Goal: Transaction & Acquisition: Purchase product/service

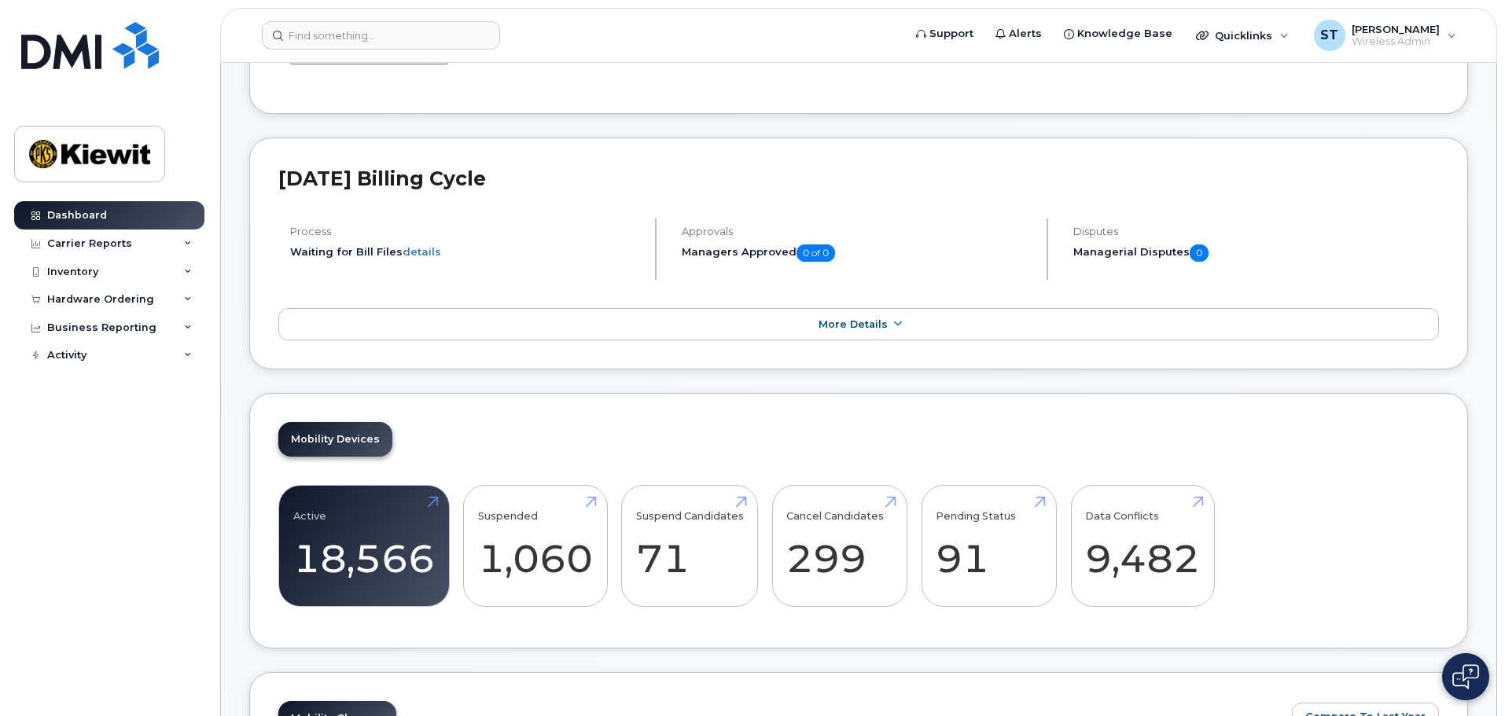
scroll to position [236, 0]
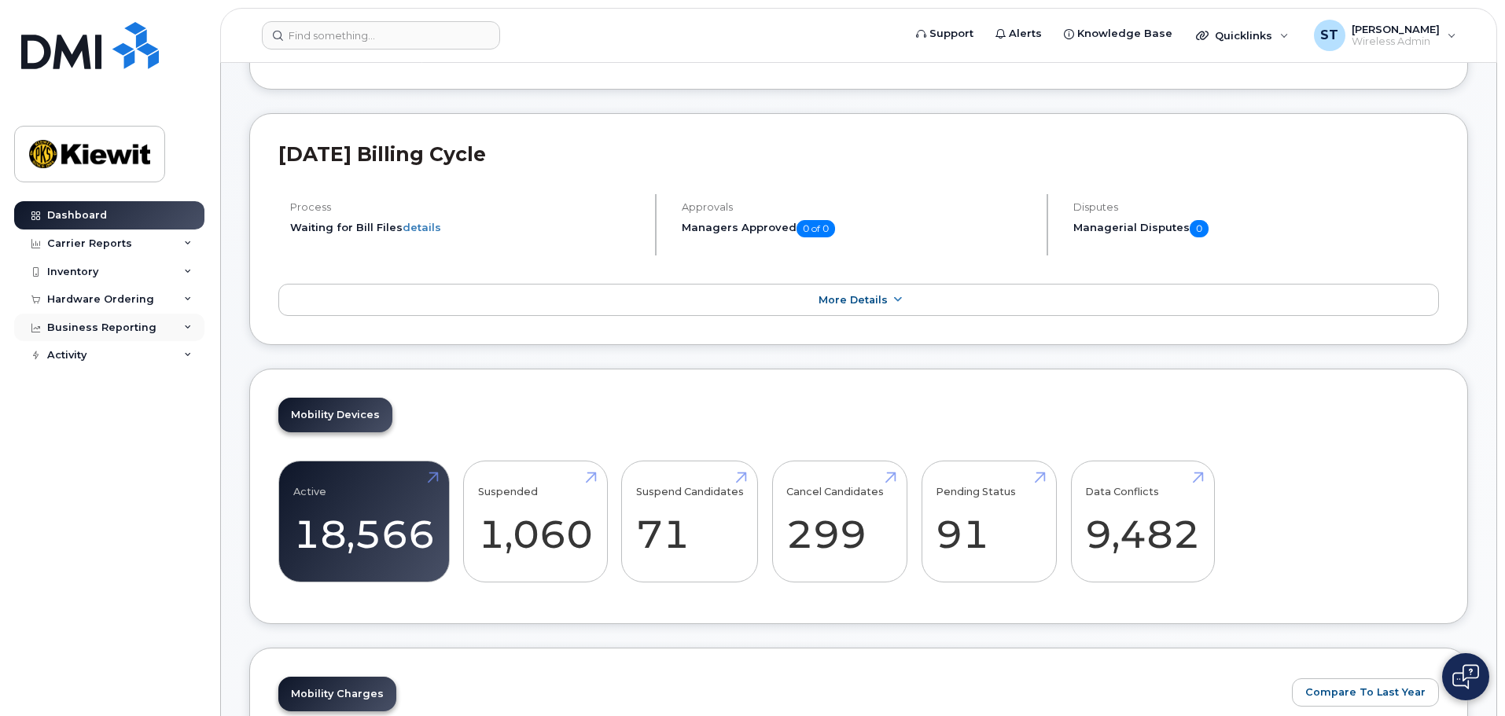
click at [124, 329] on div "Business Reporting" at bounding box center [101, 328] width 109 height 13
click at [148, 288] on div "Hardware Ordering" at bounding box center [109, 299] width 190 height 28
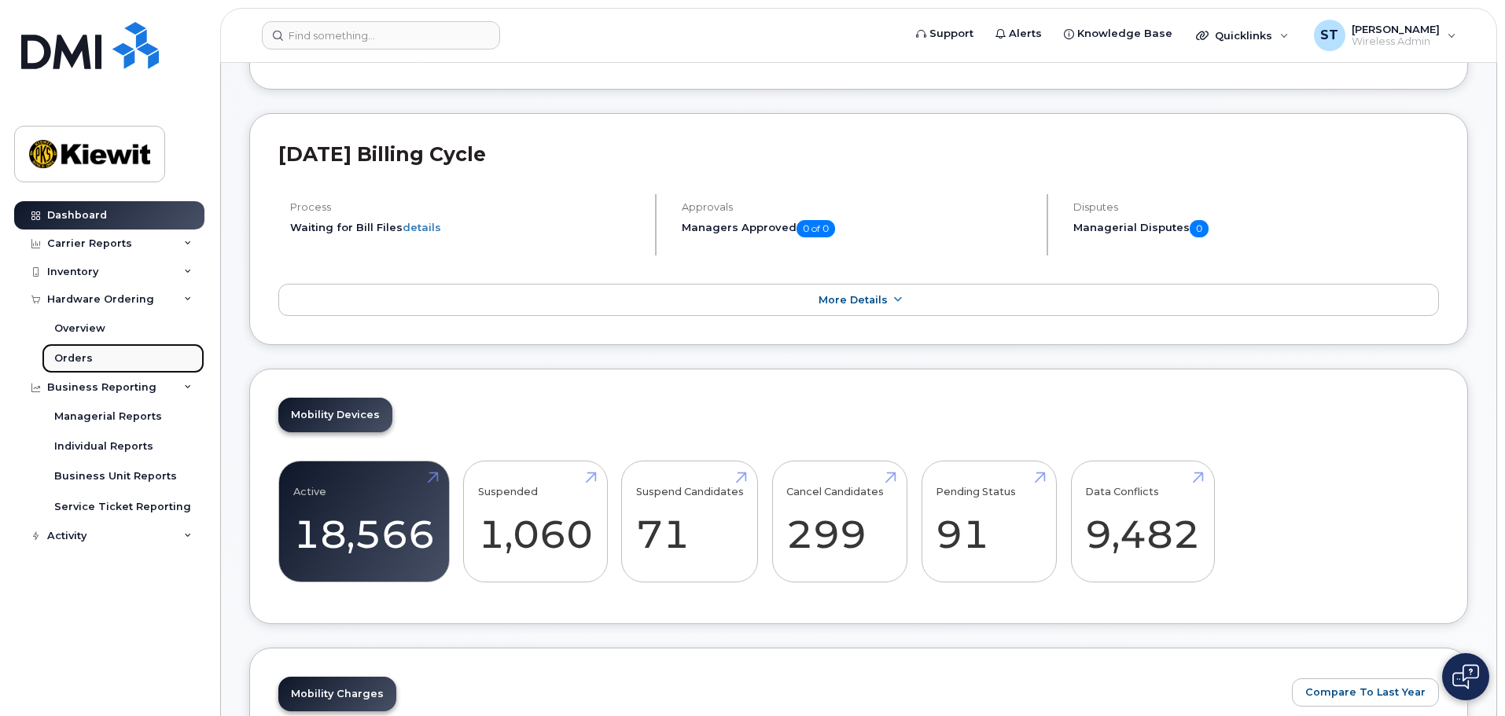
click at [99, 351] on link "Orders" at bounding box center [123, 359] width 163 height 30
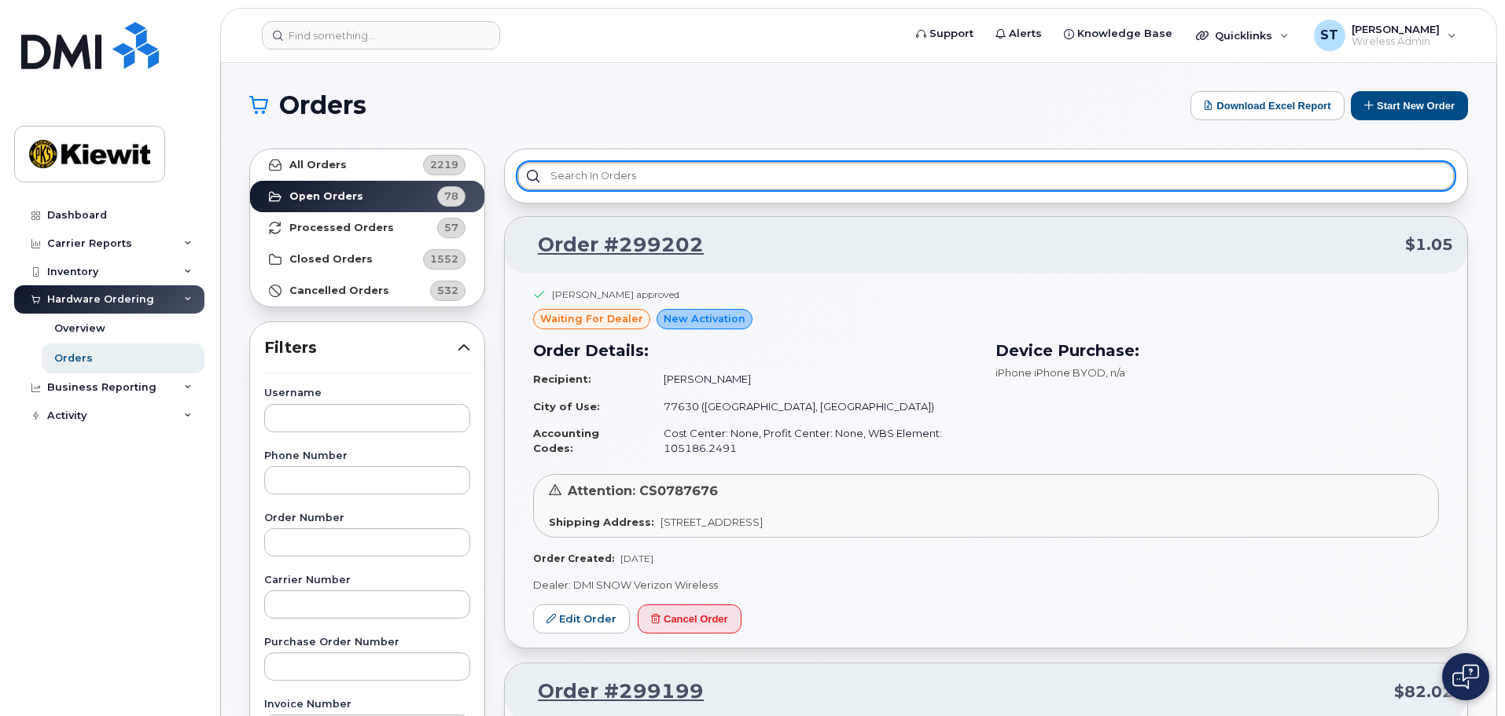
click at [656, 167] on input "text" at bounding box center [985, 176] width 937 height 28
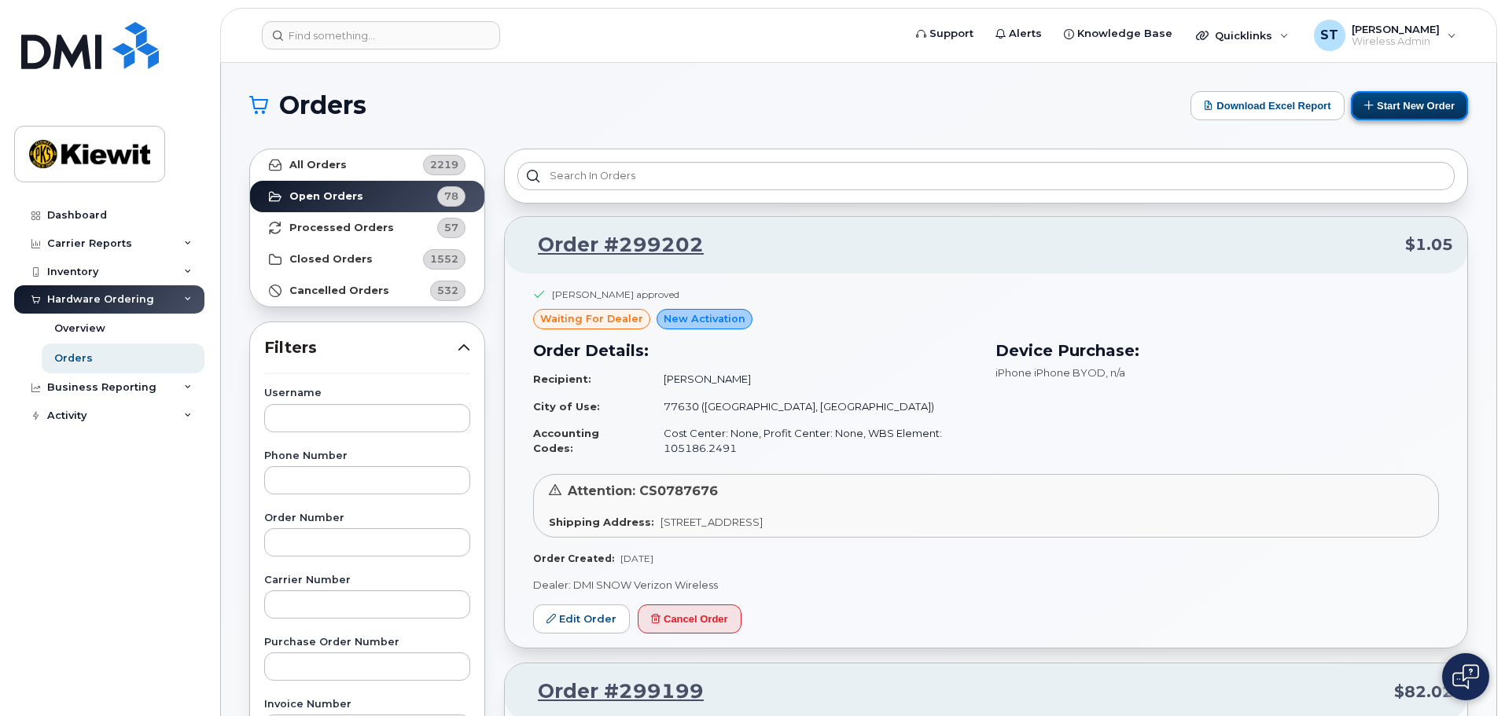
click at [1396, 105] on button "Start New Order" at bounding box center [1409, 105] width 117 height 29
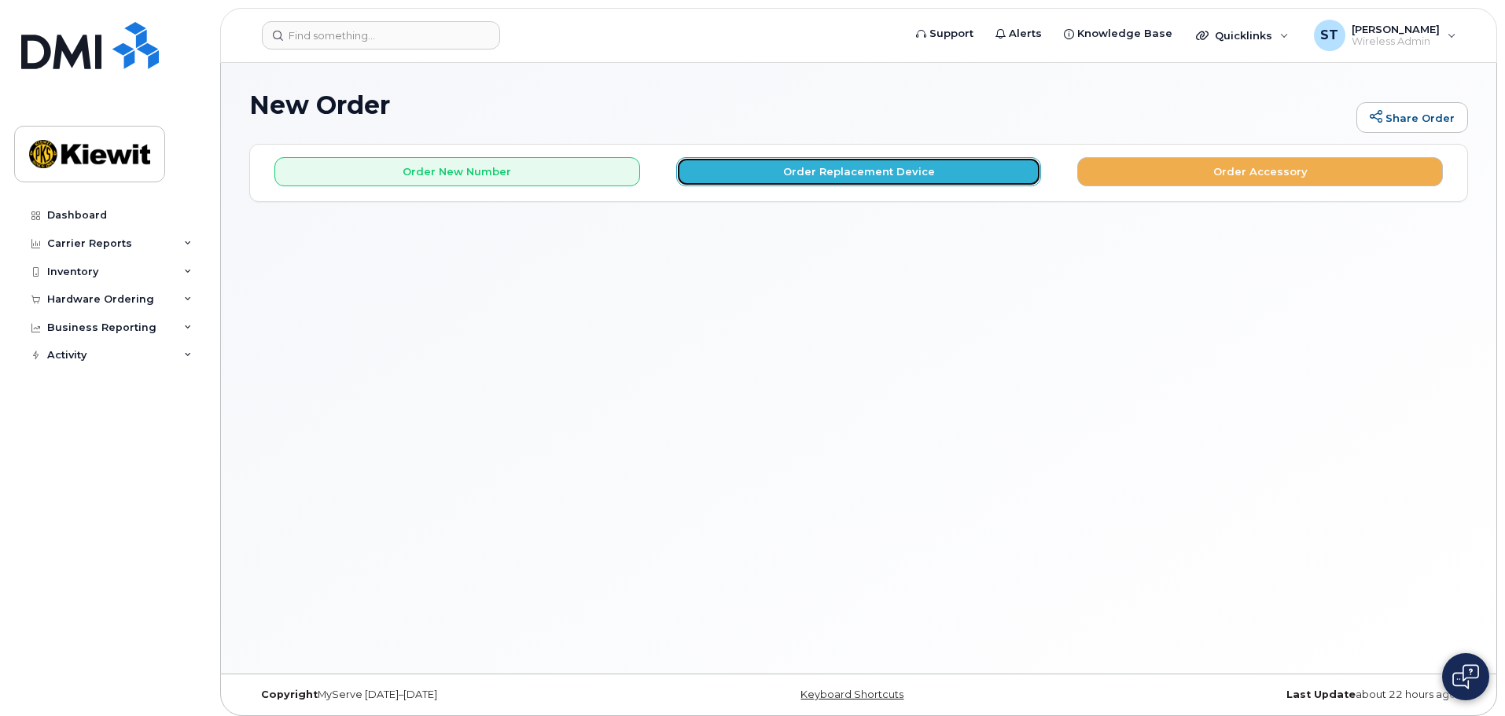
click at [898, 176] on button "Order Replacement Device" at bounding box center [859, 171] width 366 height 29
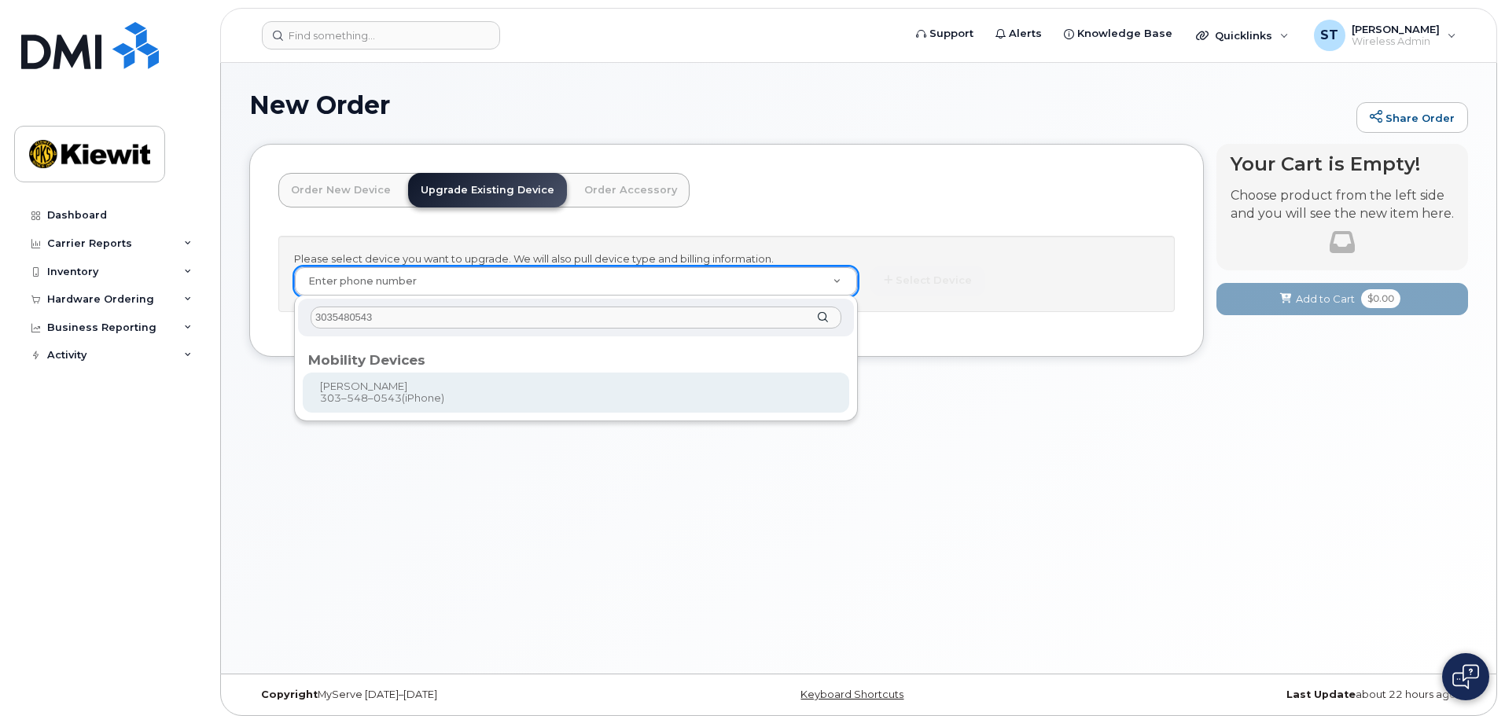
type input "3035480543"
type input "1166079"
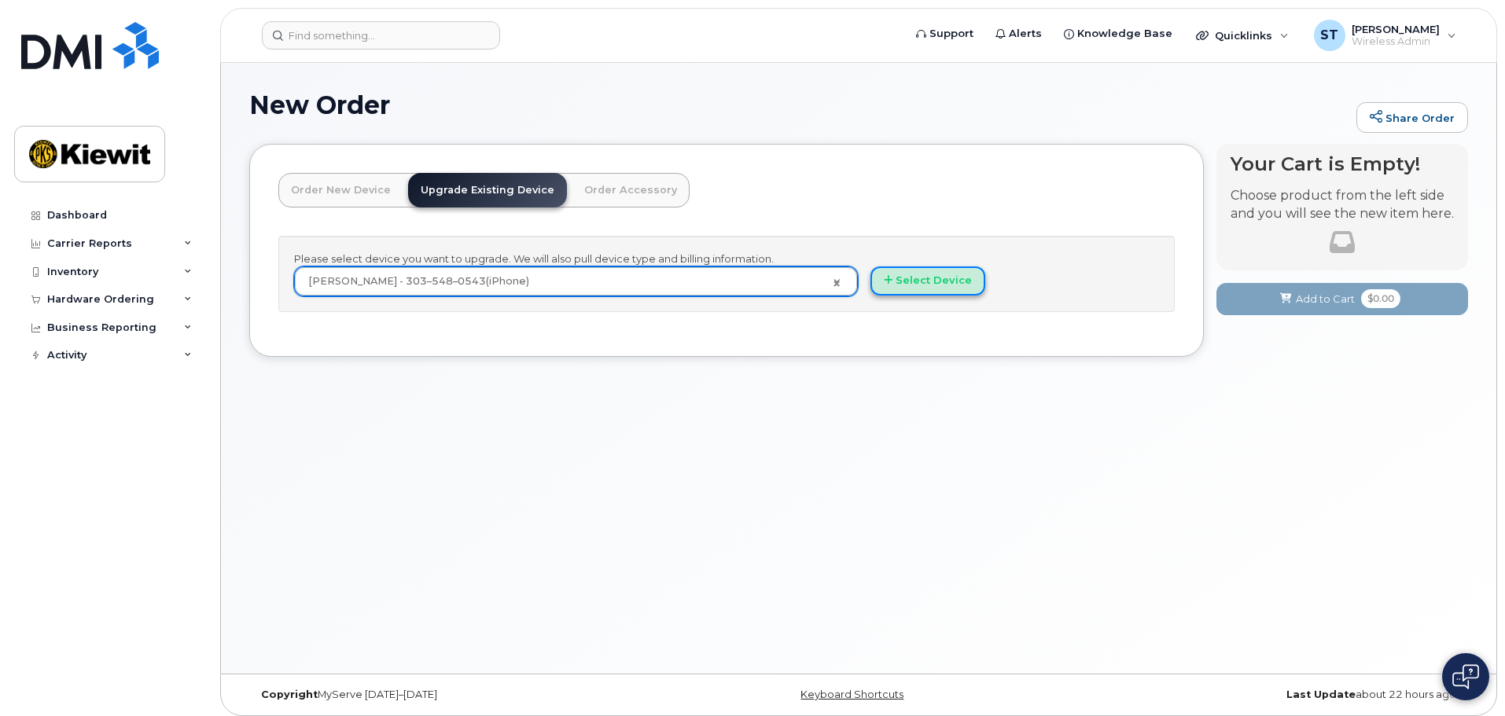
click at [930, 274] on button "Select Device" at bounding box center [927, 281] width 115 height 29
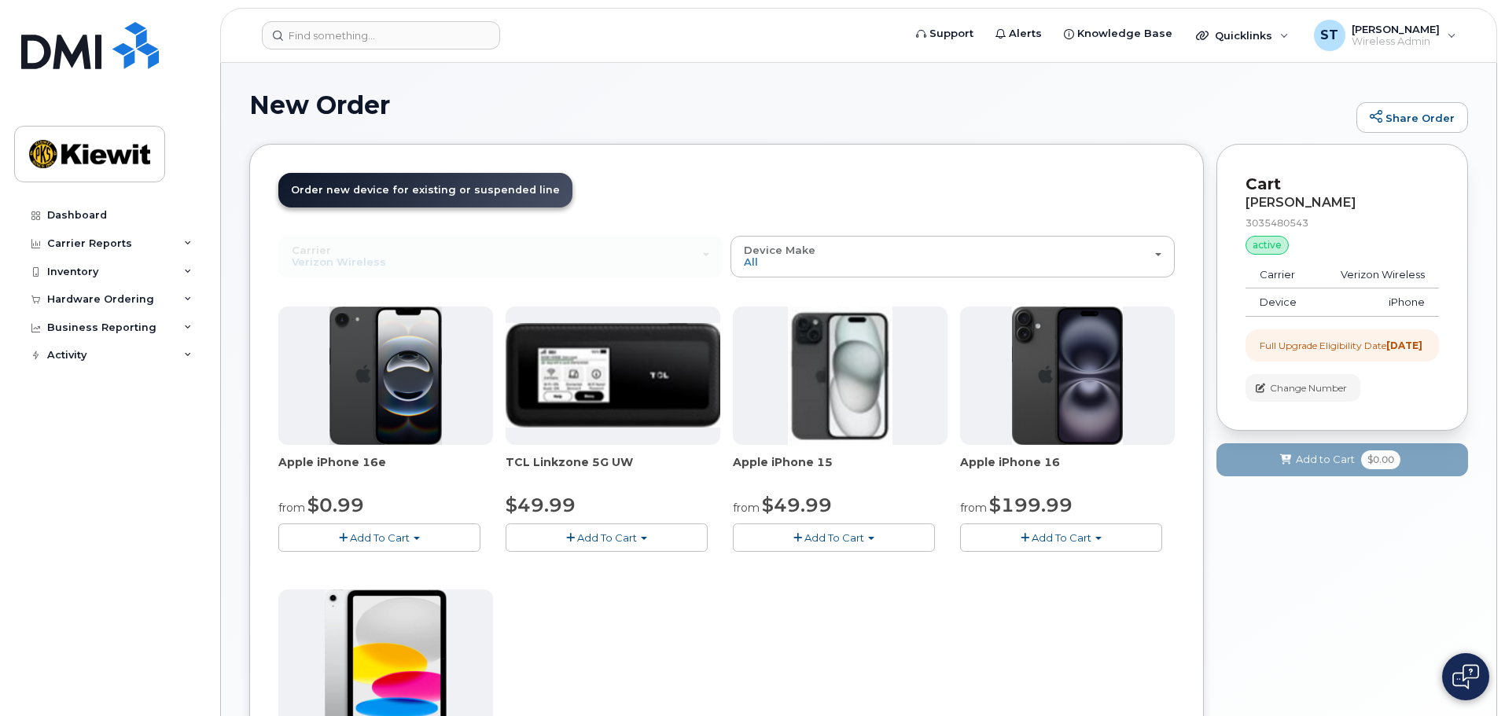
drag, startPoint x: 1360, startPoint y: 345, endPoint x: 1417, endPoint y: 358, distance: 58.0
click at [1417, 352] on div "Full Upgrade Eligibility Date 2025-11-09" at bounding box center [1340, 345] width 163 height 13
click at [810, 165] on div "Order New Device Upgrade Existing Device Order Accessory Order new device and n…" at bounding box center [726, 542] width 954 height 796
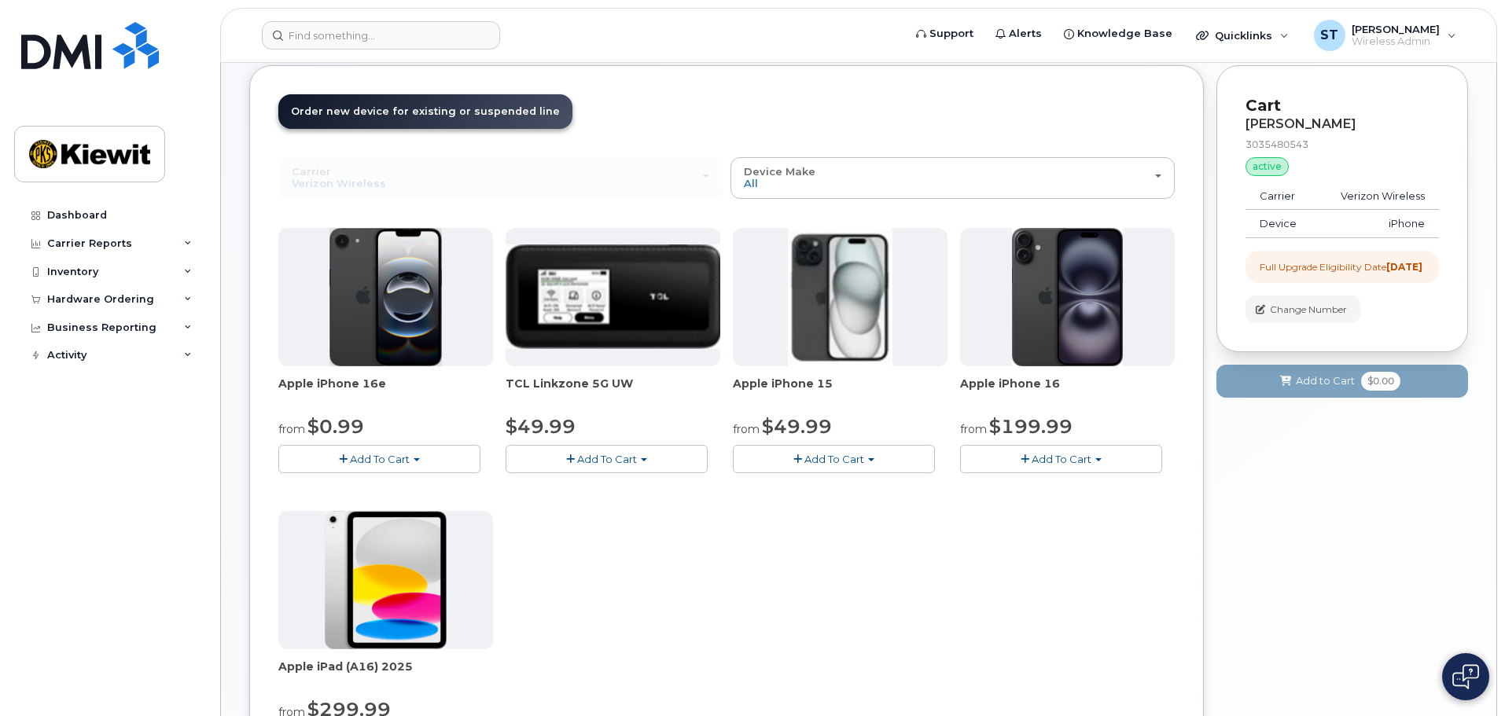
drag, startPoint x: 370, startPoint y: 384, endPoint x: 391, endPoint y: 379, distance: 21.0
click at [391, 380] on span "Apple iPhone 16e" at bounding box center [385, 391] width 215 height 31
click at [804, 455] on span "Add To Cart" at bounding box center [834, 459] width 60 height 13
click at [886, 490] on link "$49.99 - 2 Year Upgrade (128GB)" at bounding box center [839, 489] width 204 height 20
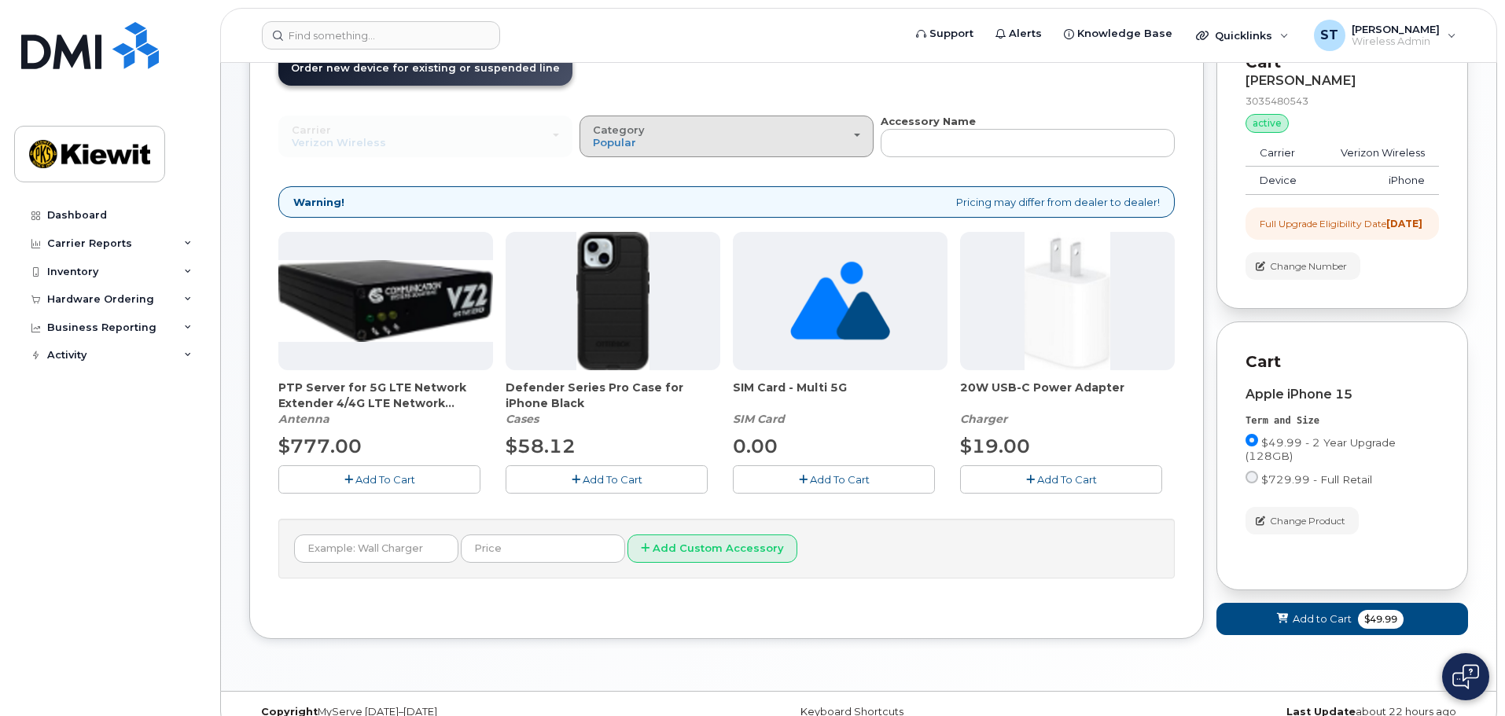
scroll to position [157, 0]
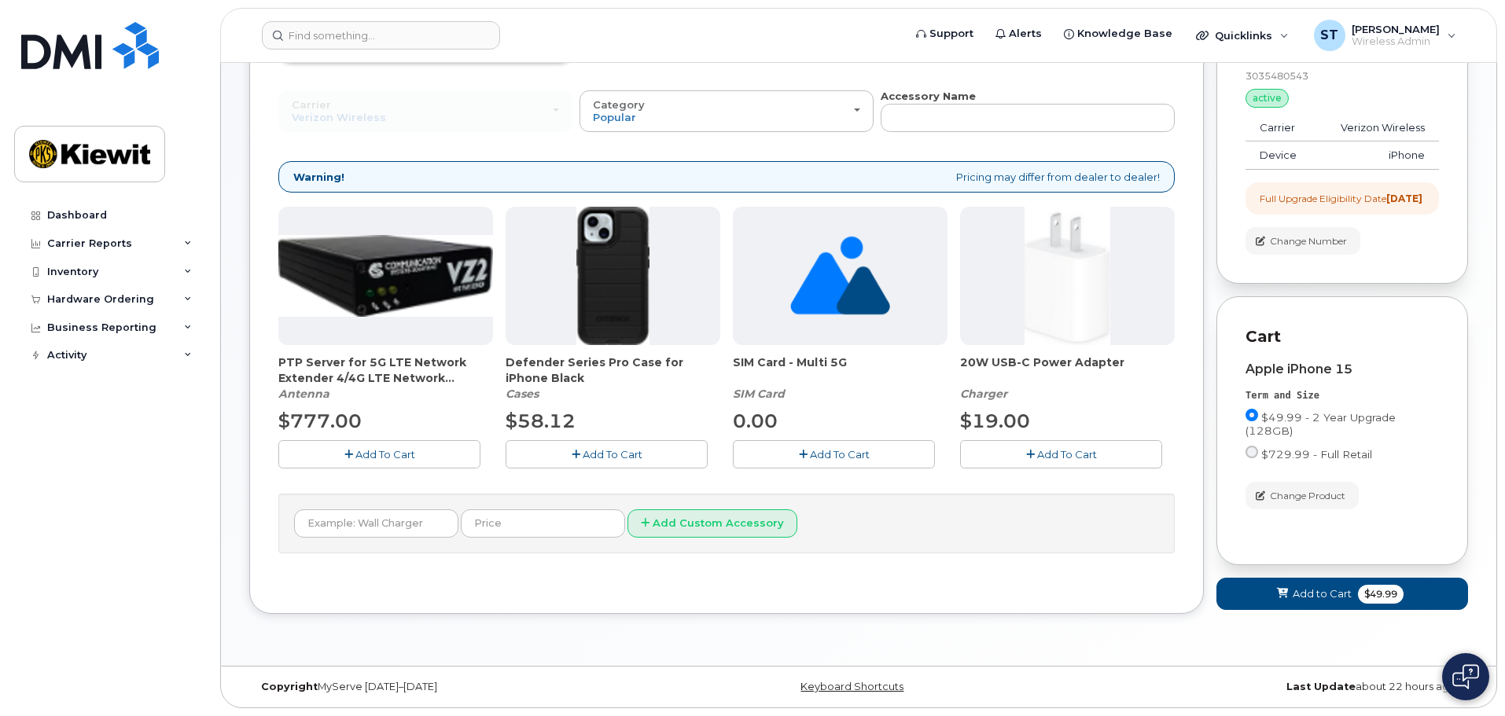
click at [616, 448] on span "Add To Cart" at bounding box center [613, 454] width 60 height 13
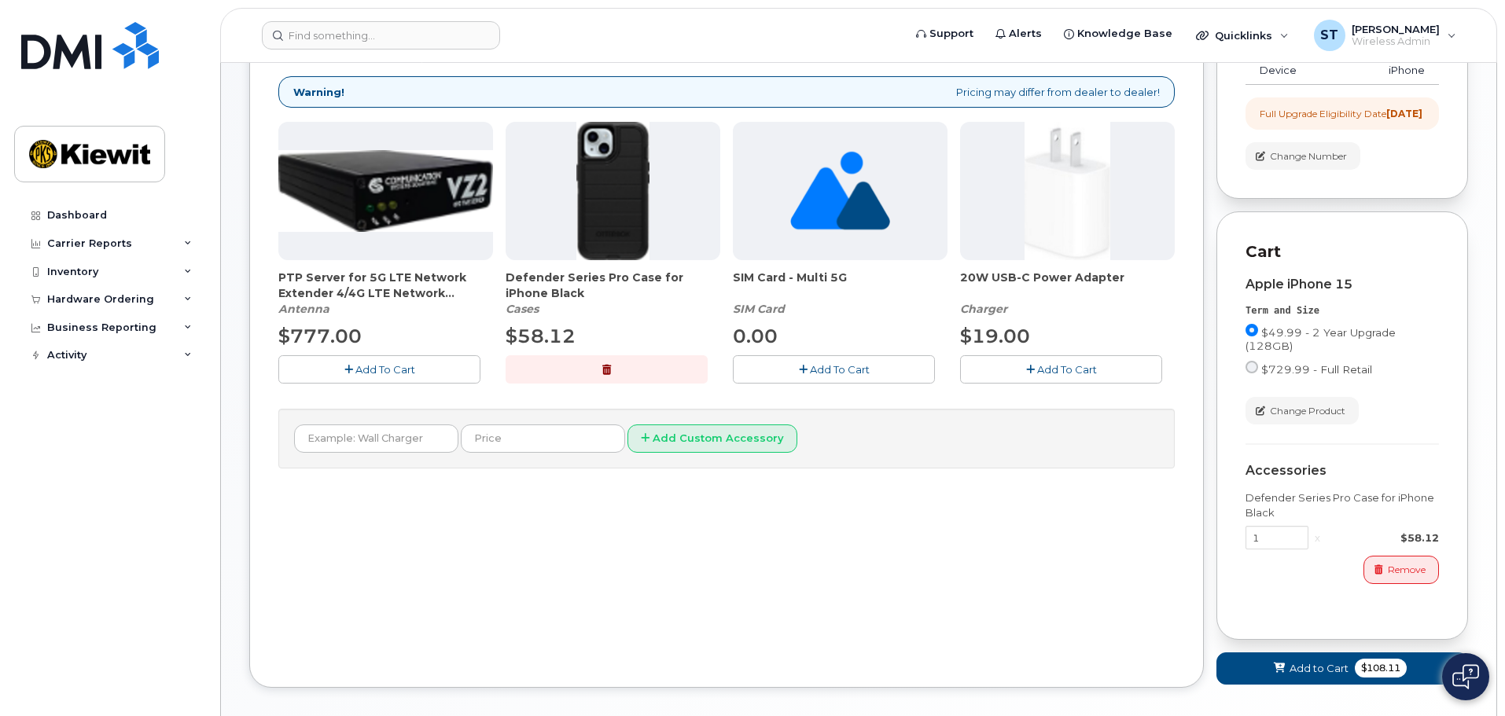
scroll to position [236, 0]
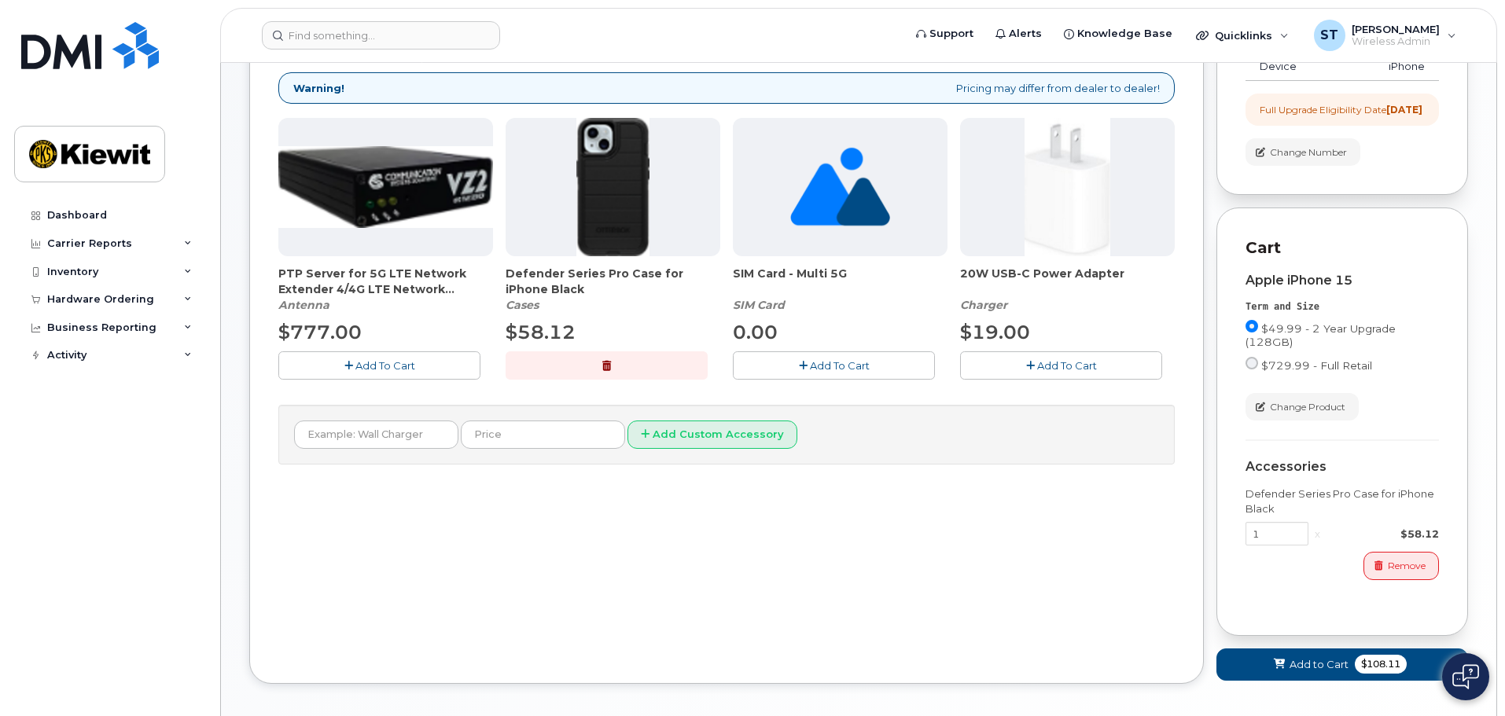
click at [807, 357] on button "Add To Cart" at bounding box center [834, 365] width 202 height 28
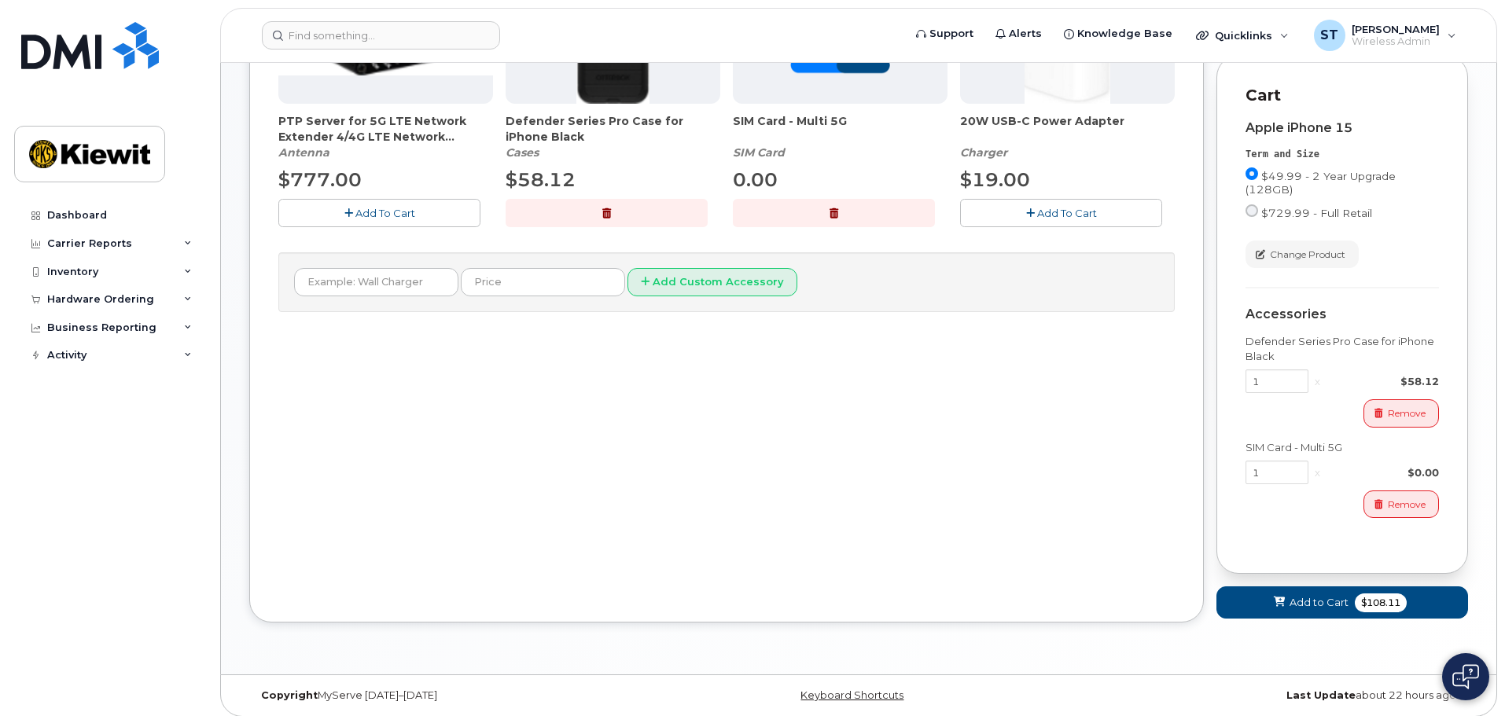
scroll to position [410, 0]
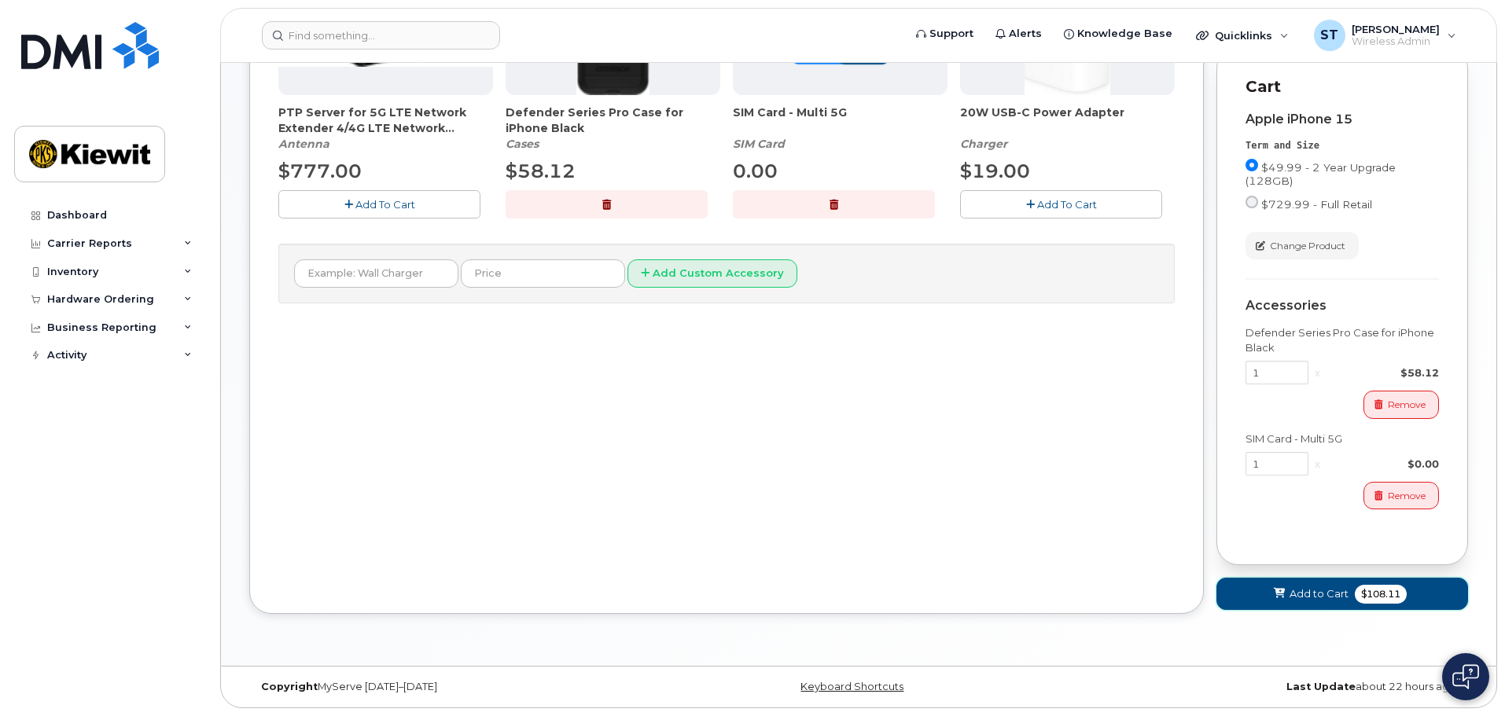
click at [1347, 601] on span "Add to Cart" at bounding box center [1318, 593] width 59 height 15
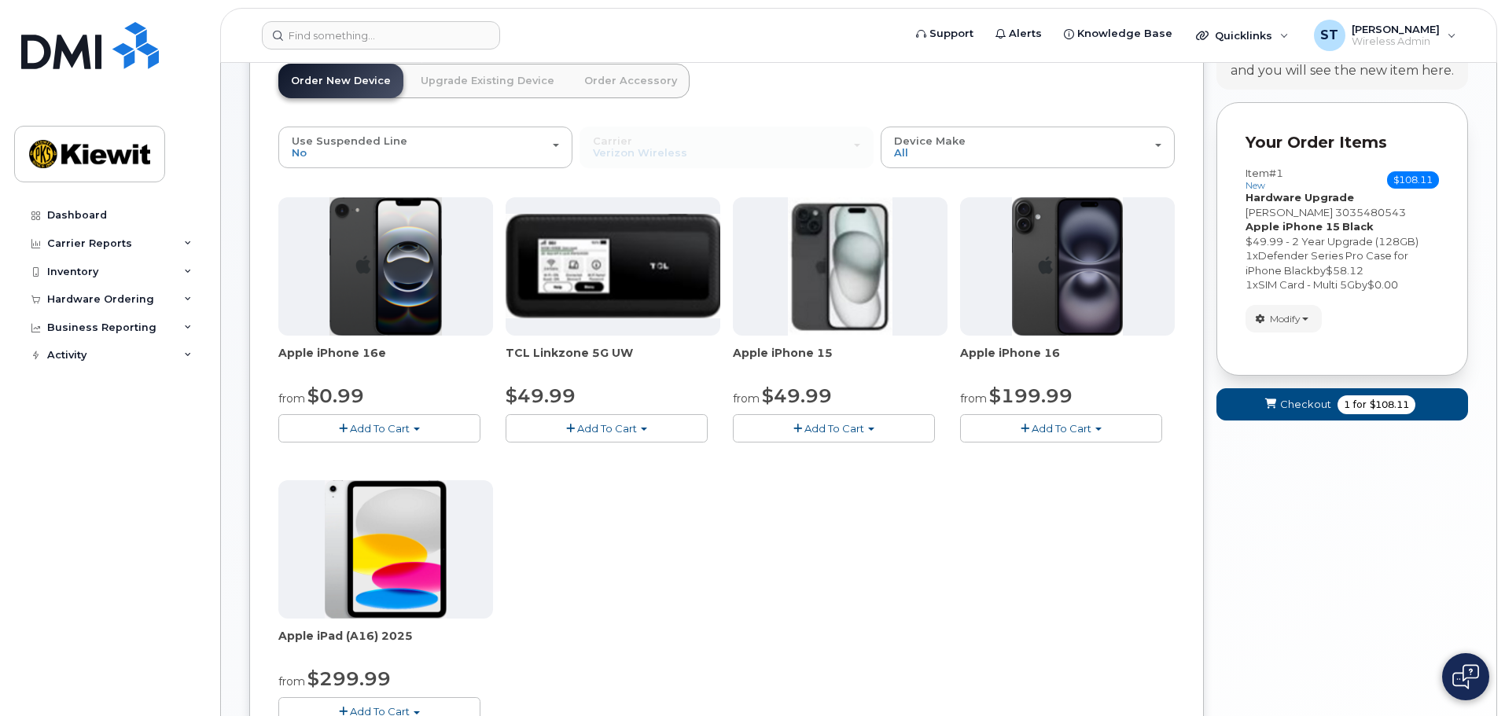
scroll to position [0, 0]
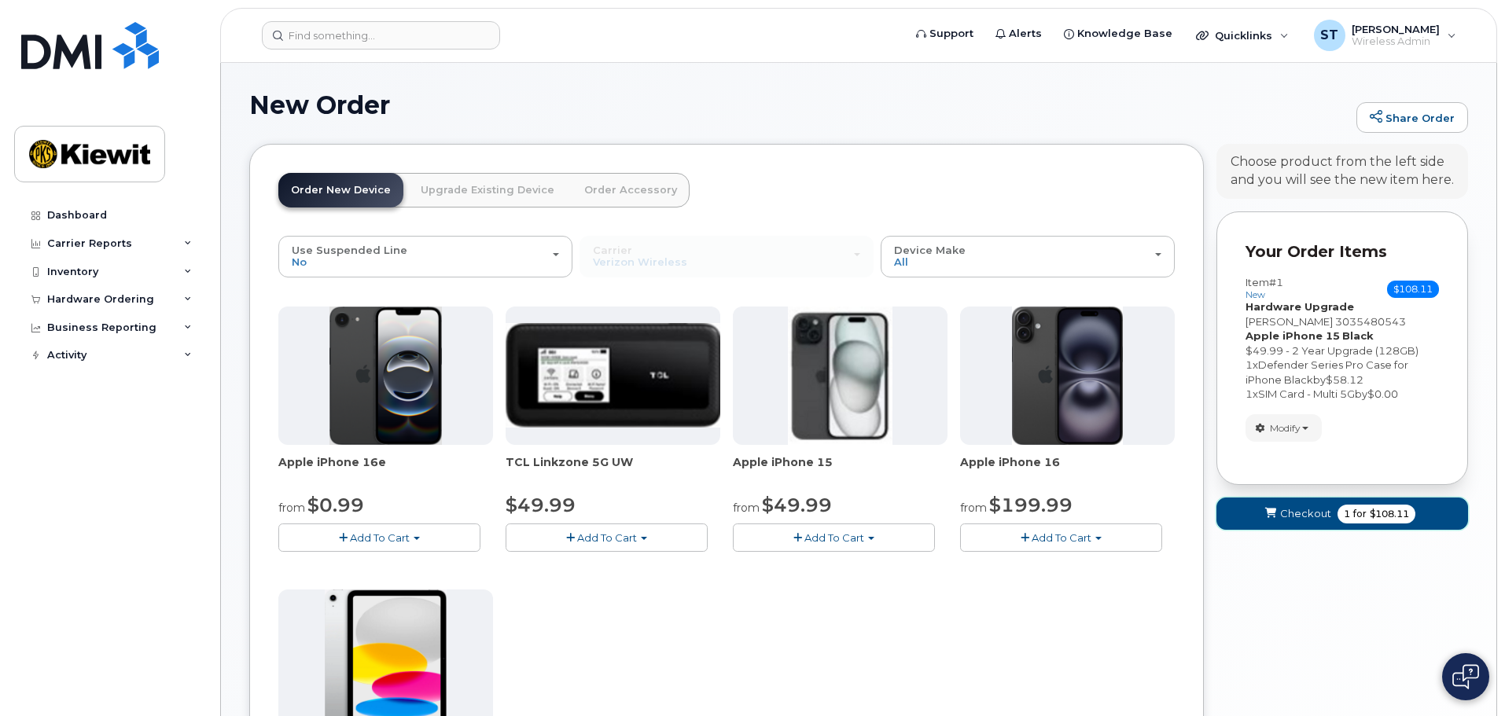
click at [1329, 519] on span "Checkout" at bounding box center [1305, 513] width 51 height 15
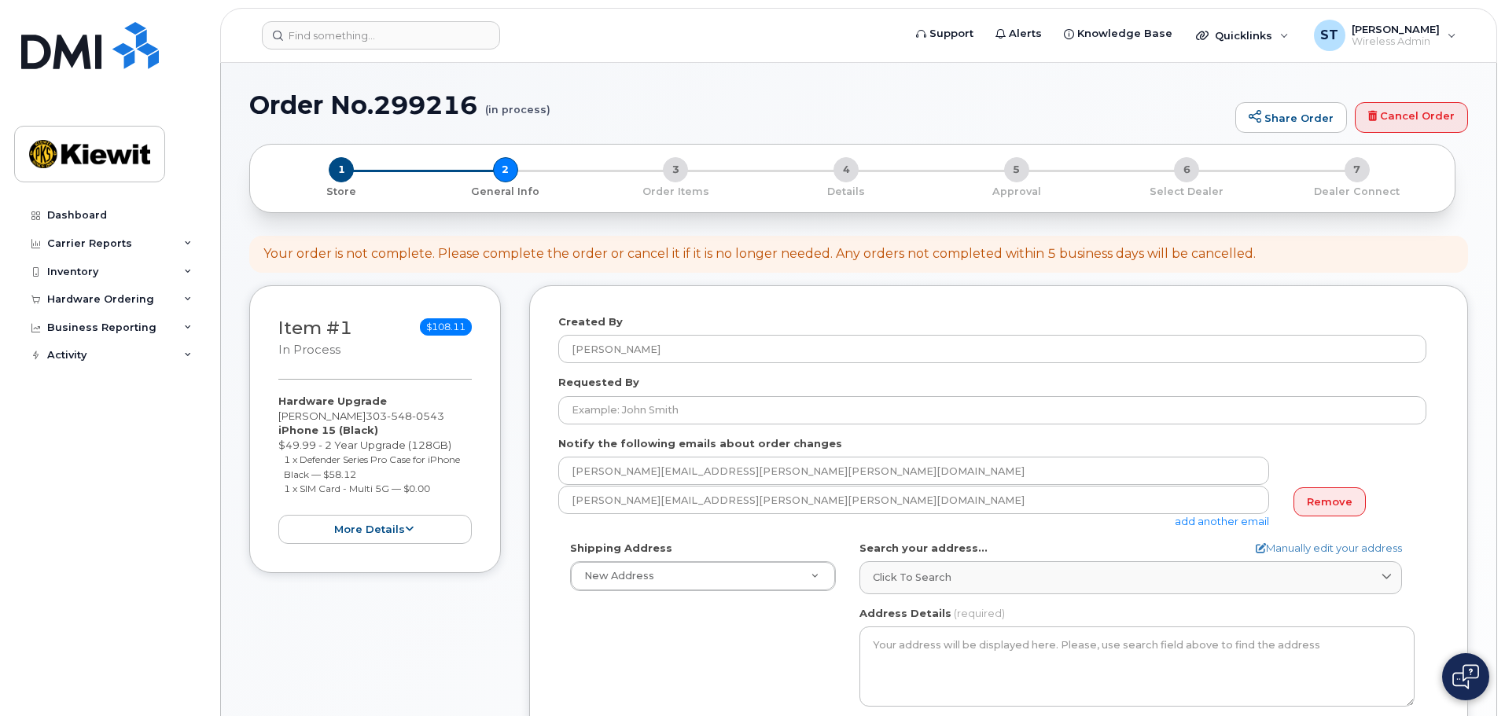
select select
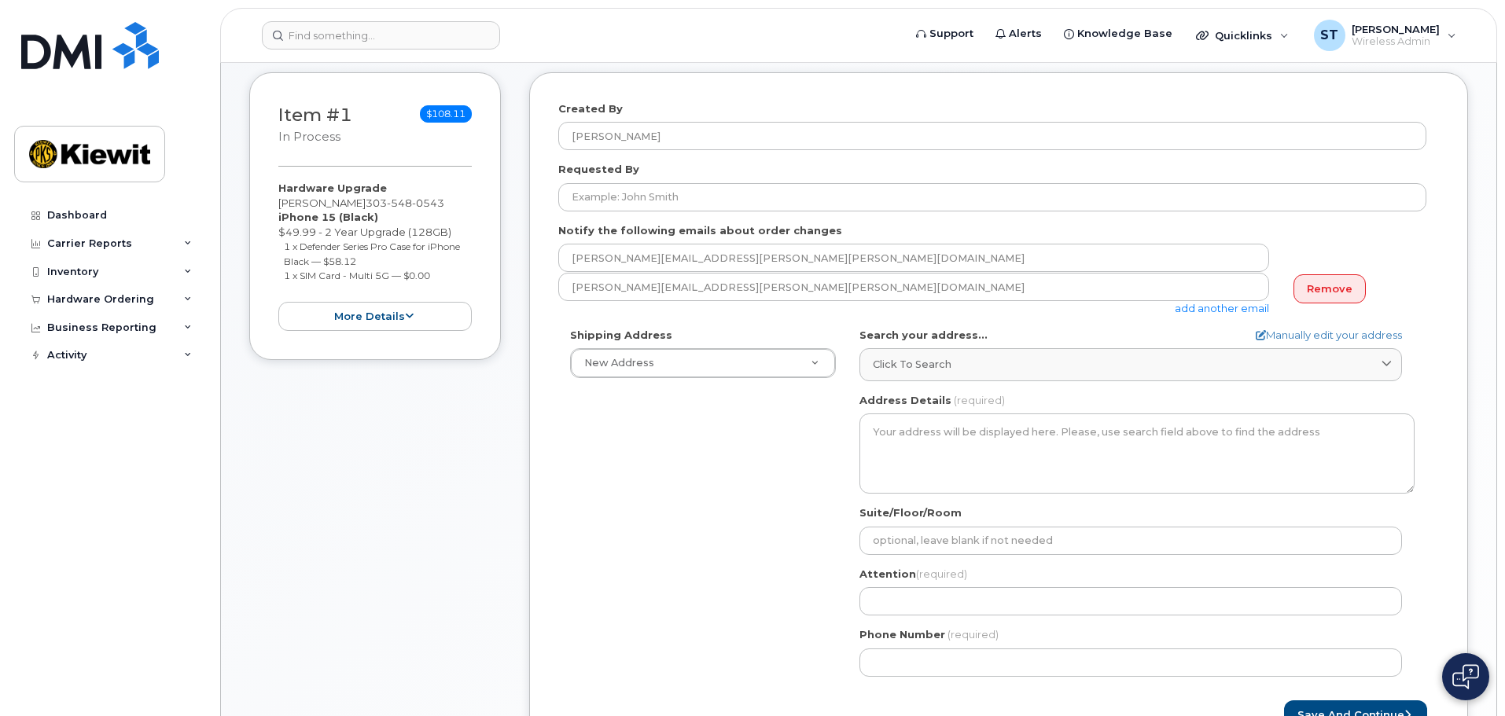
scroll to position [236, 0]
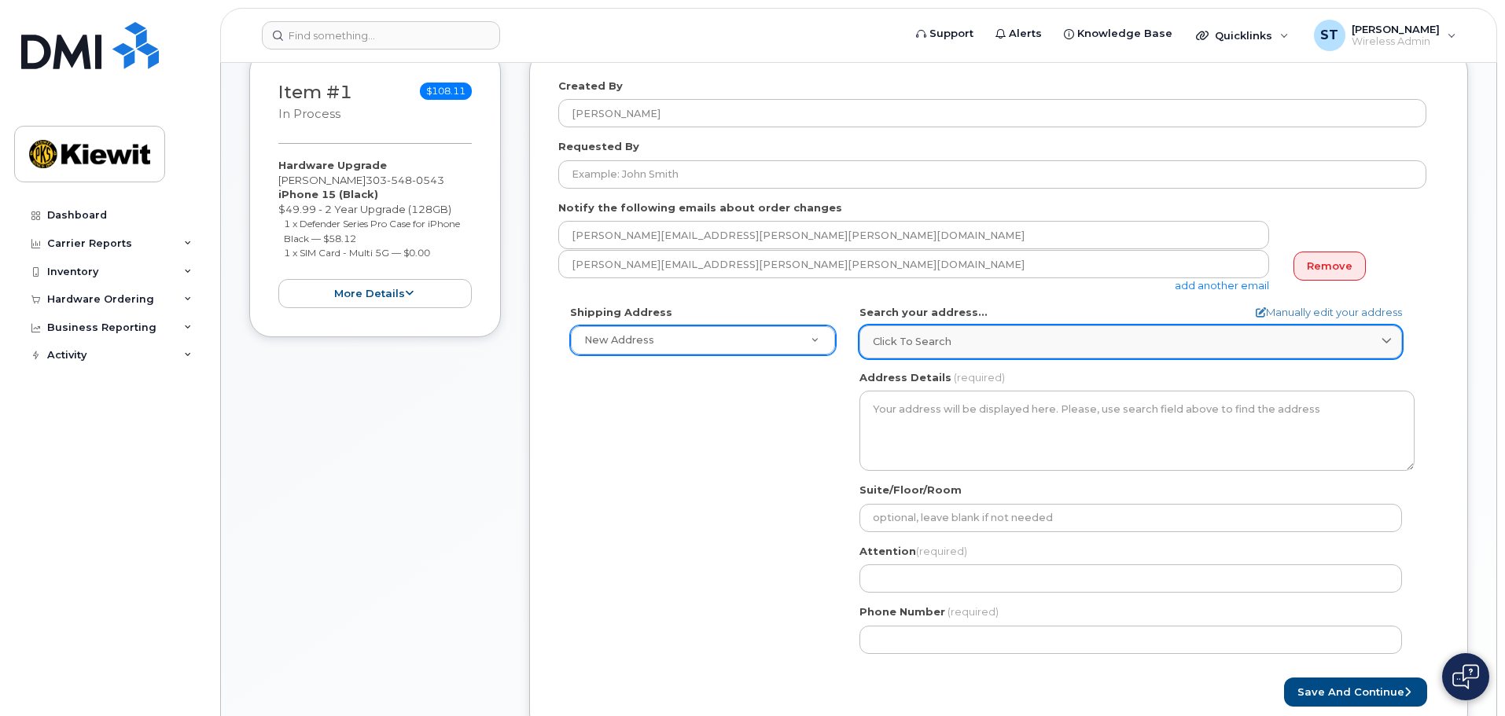
click at [1023, 346] on div "Click to search" at bounding box center [1131, 341] width 516 height 15
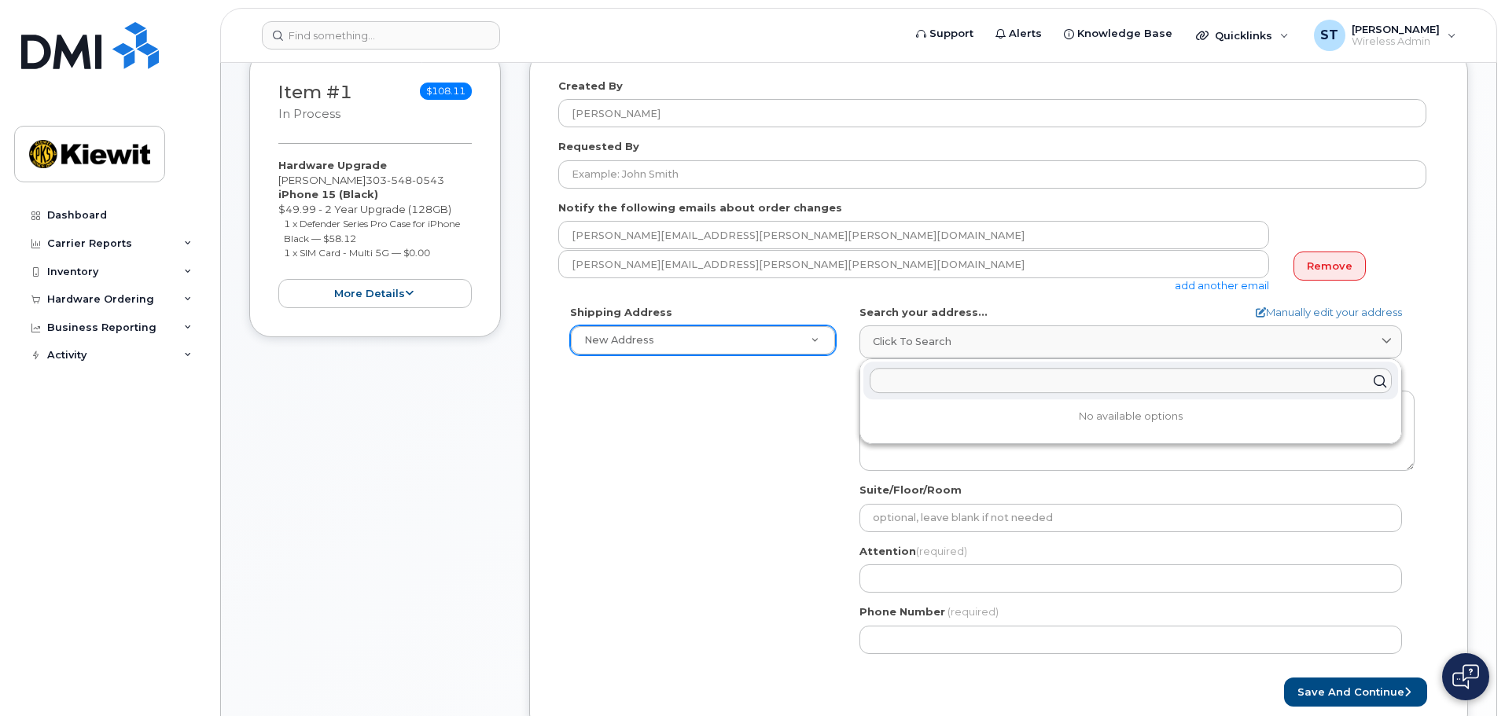
click at [625, 457] on div "Shipping Address New Address New Address AB Search your address... Manually edi…" at bounding box center [992, 485] width 868 height 361
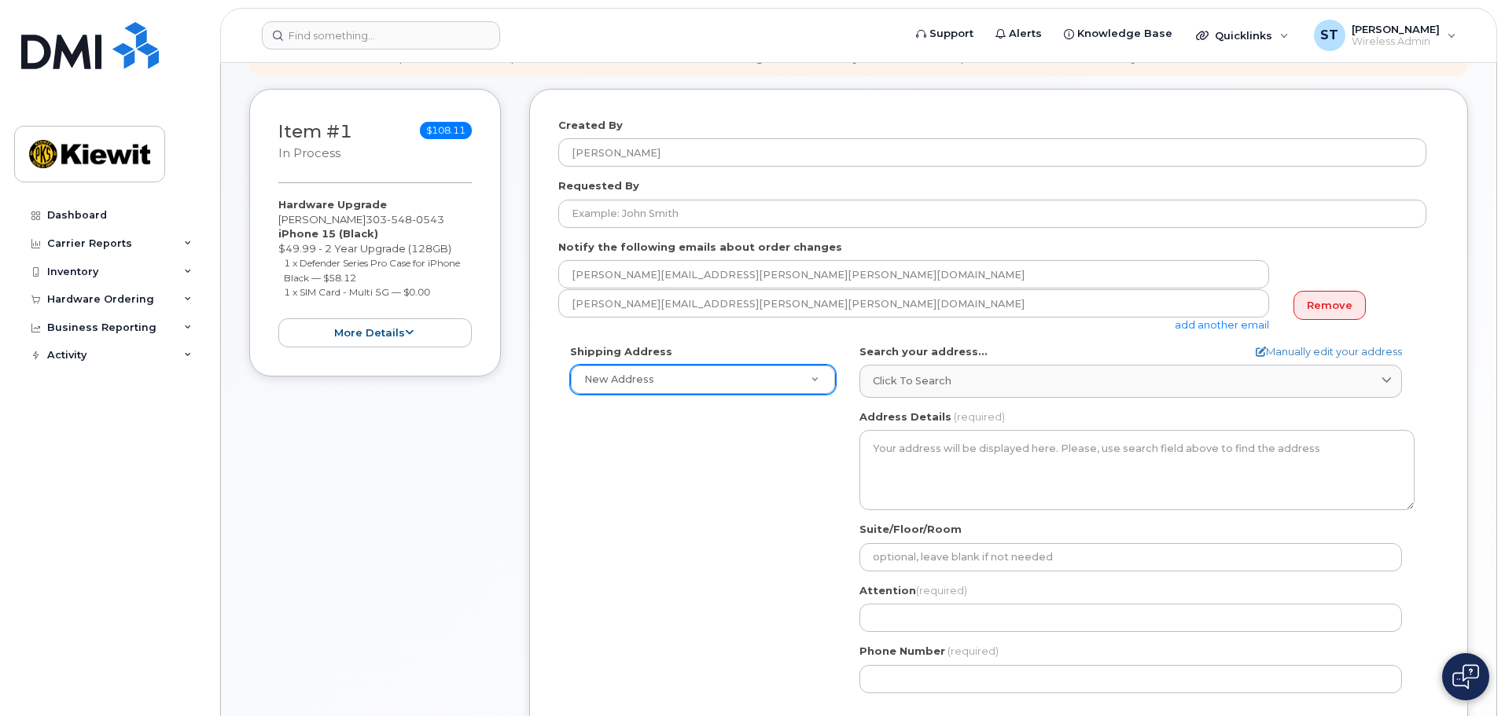
scroll to position [157, 0]
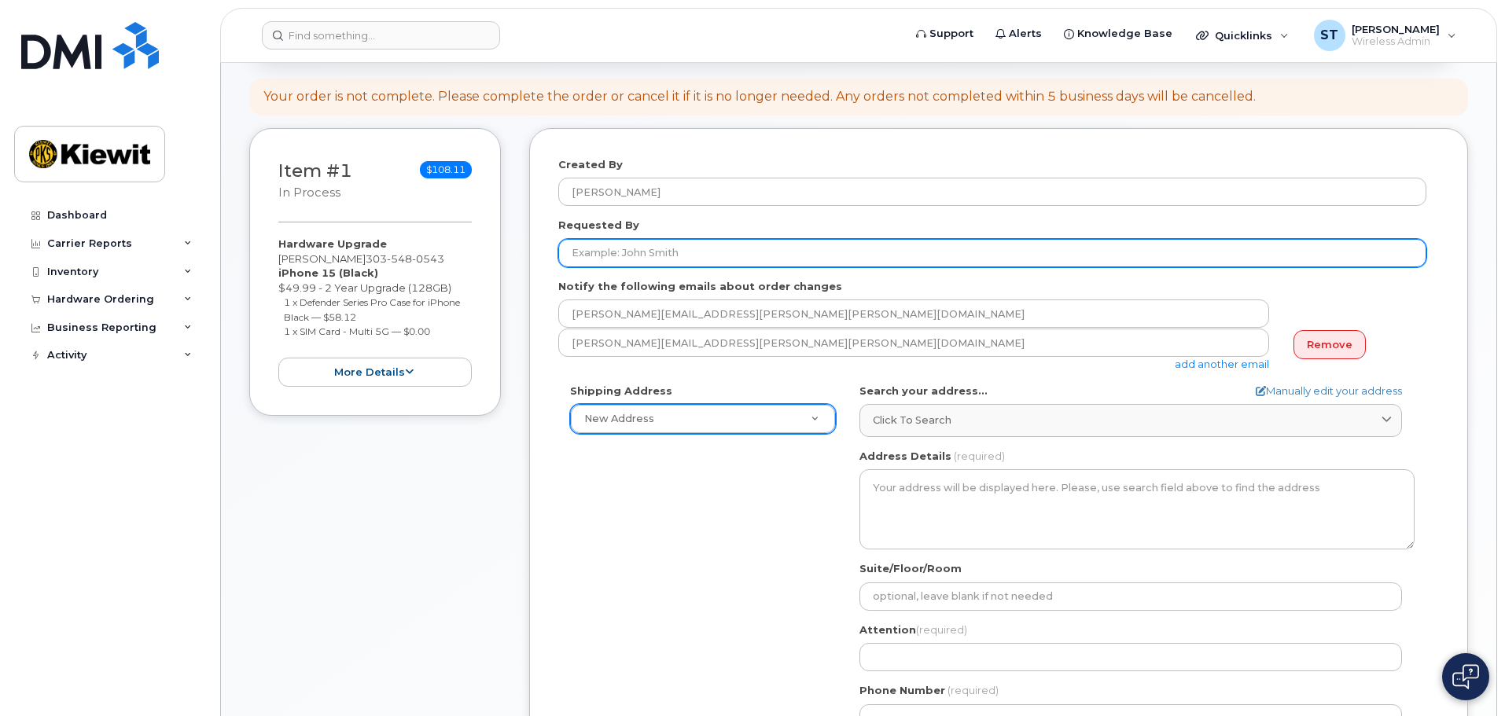
click at [686, 255] on input "Requested By" at bounding box center [992, 253] width 868 height 28
type input "[PERSON_NAME]"
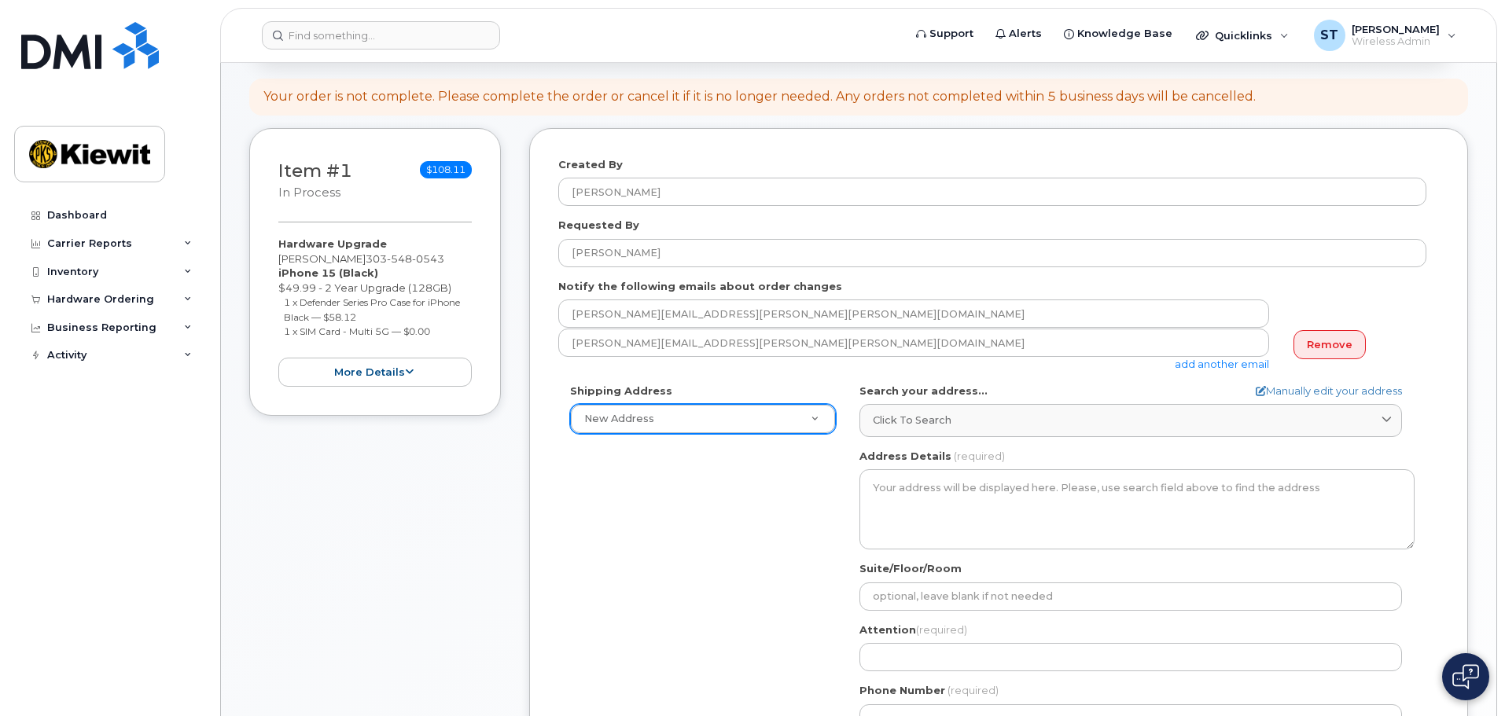
drag, startPoint x: 768, startPoint y: 624, endPoint x: 814, endPoint y: 556, distance: 82.6
click at [772, 624] on div "Shipping Address New Address New Address AB Search your address... Manually edi…" at bounding box center [992, 564] width 868 height 361
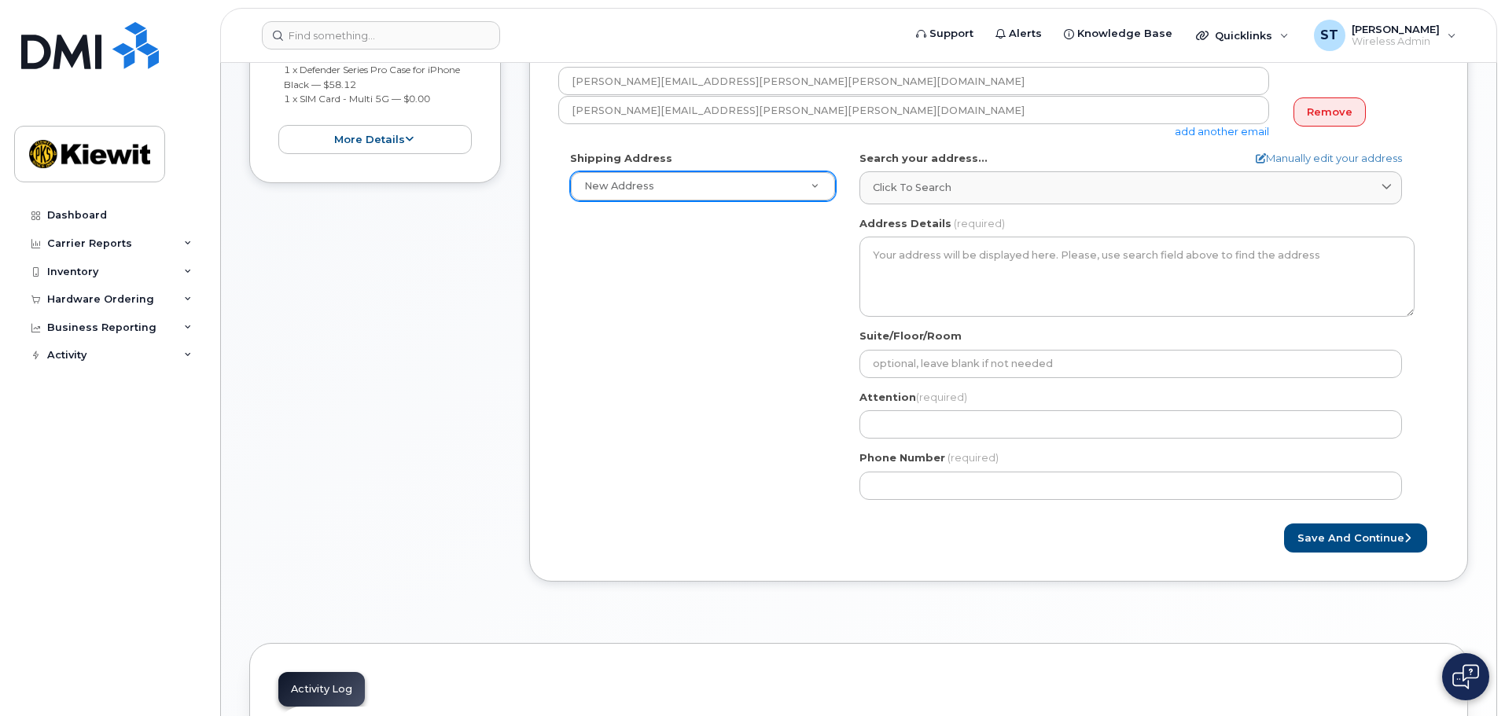
scroll to position [393, 0]
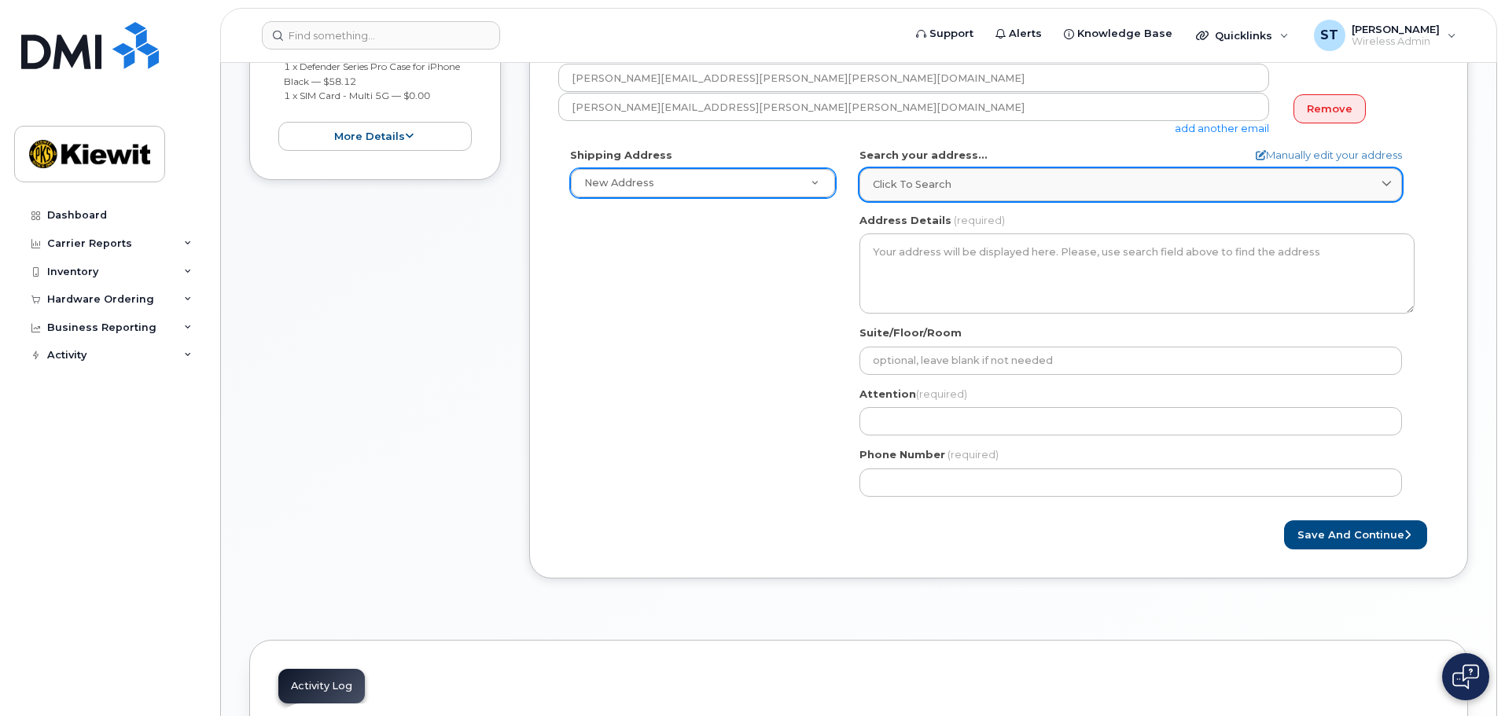
click at [1005, 191] on div "Click to search" at bounding box center [1131, 184] width 516 height 15
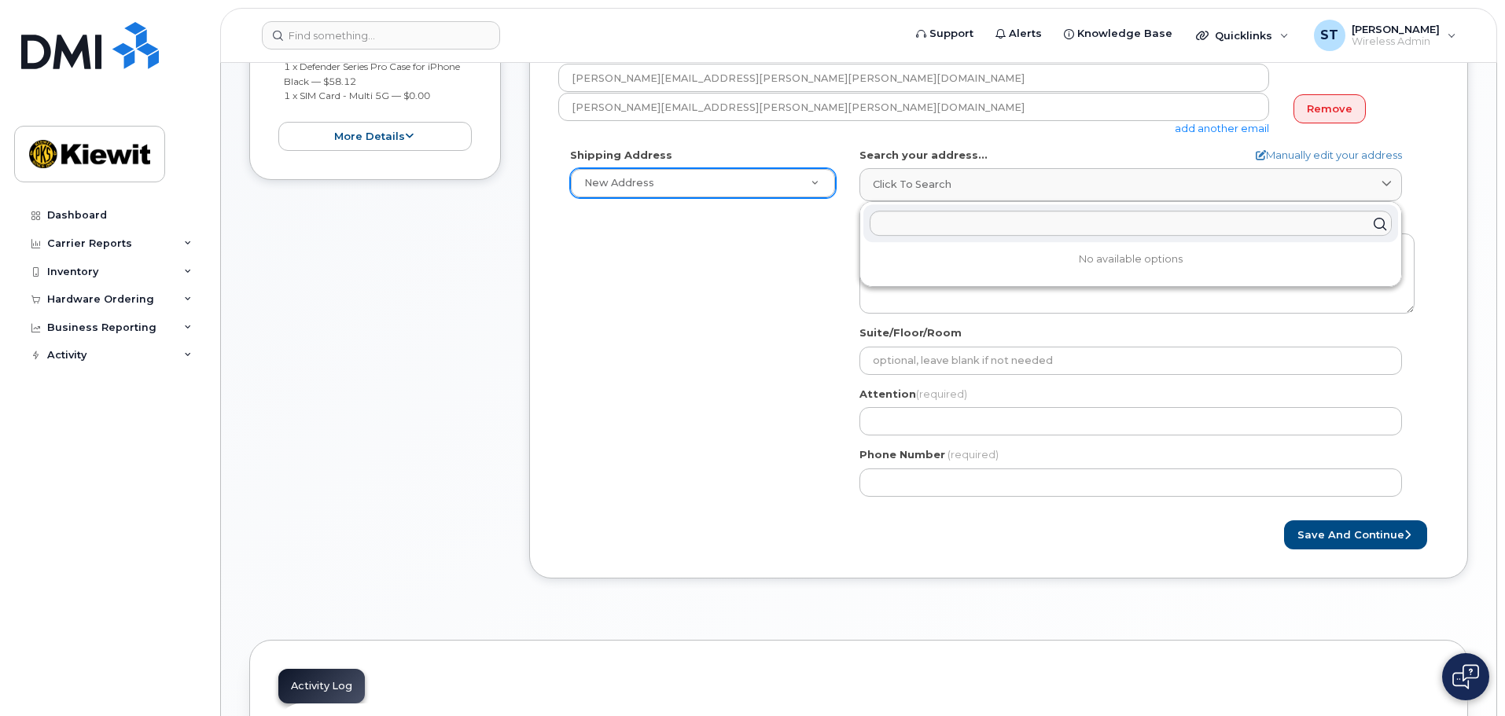
click at [716, 347] on div "Shipping Address New Address New Address AB Search your address... Manually edi…" at bounding box center [992, 328] width 868 height 361
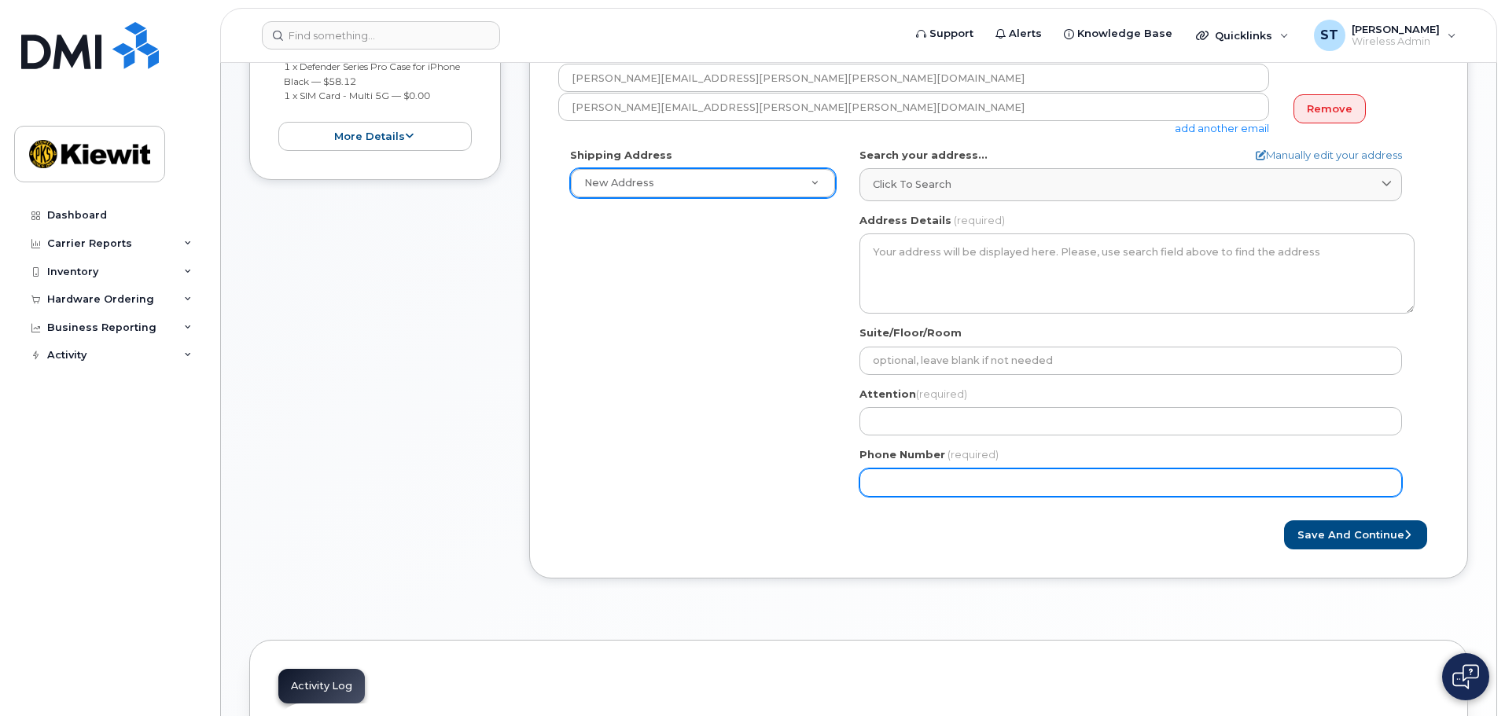
click at [965, 476] on input "Phone Number" at bounding box center [1130, 483] width 542 height 28
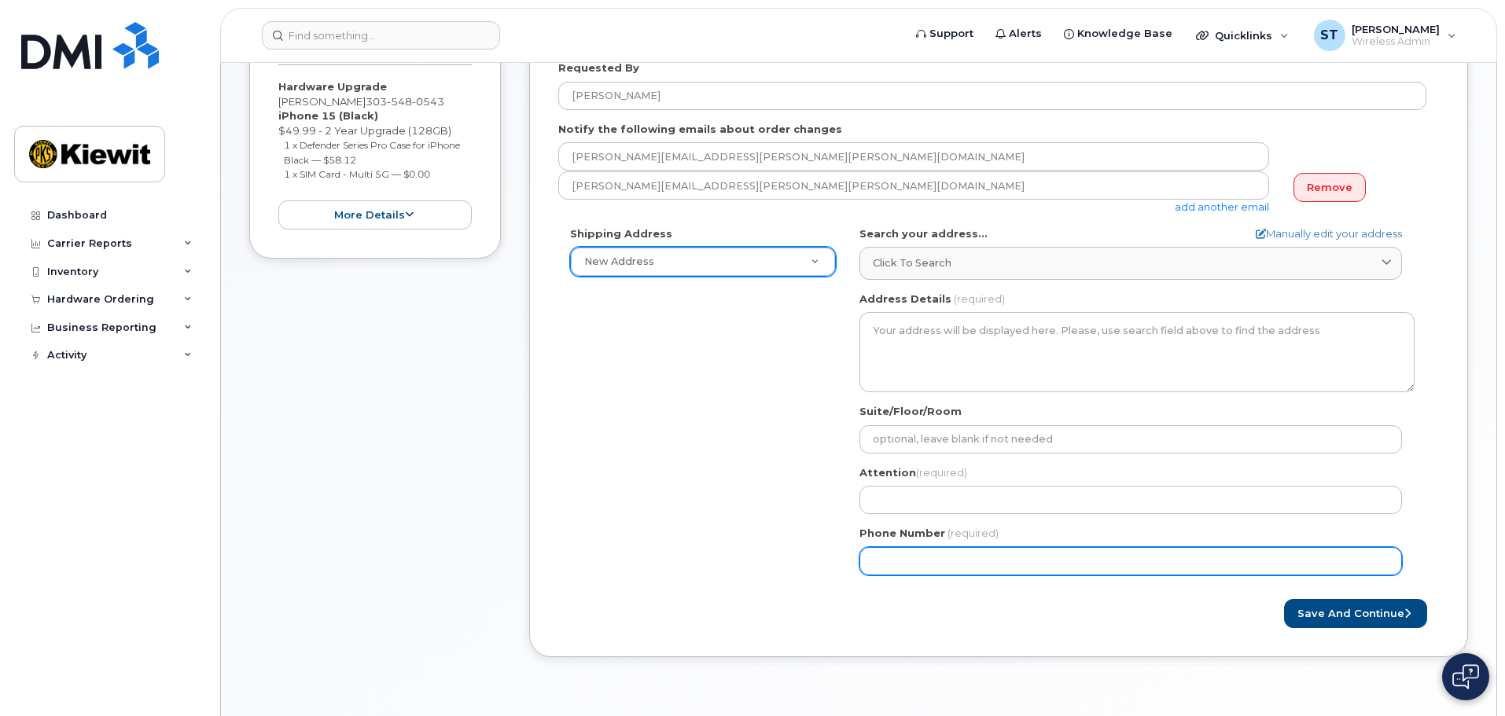
scroll to position [236, 0]
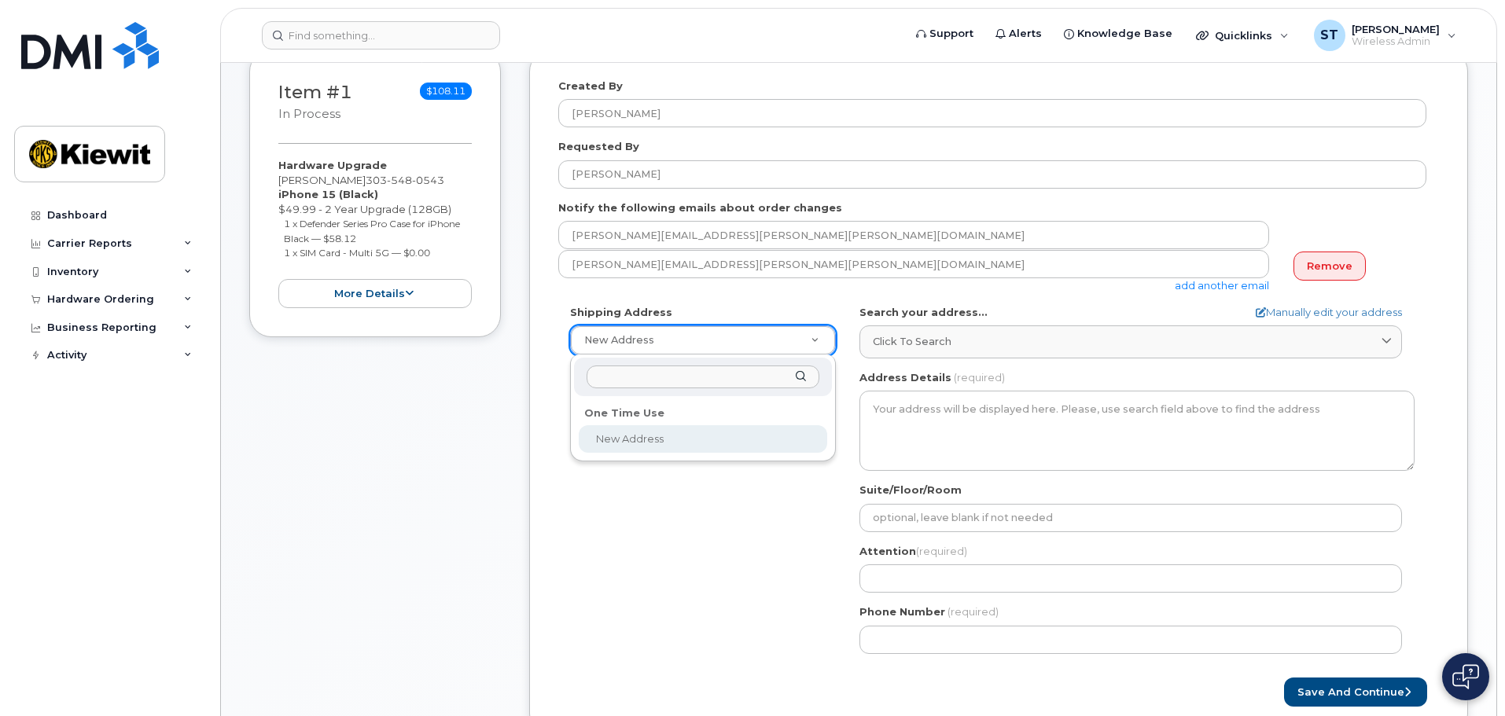
select select
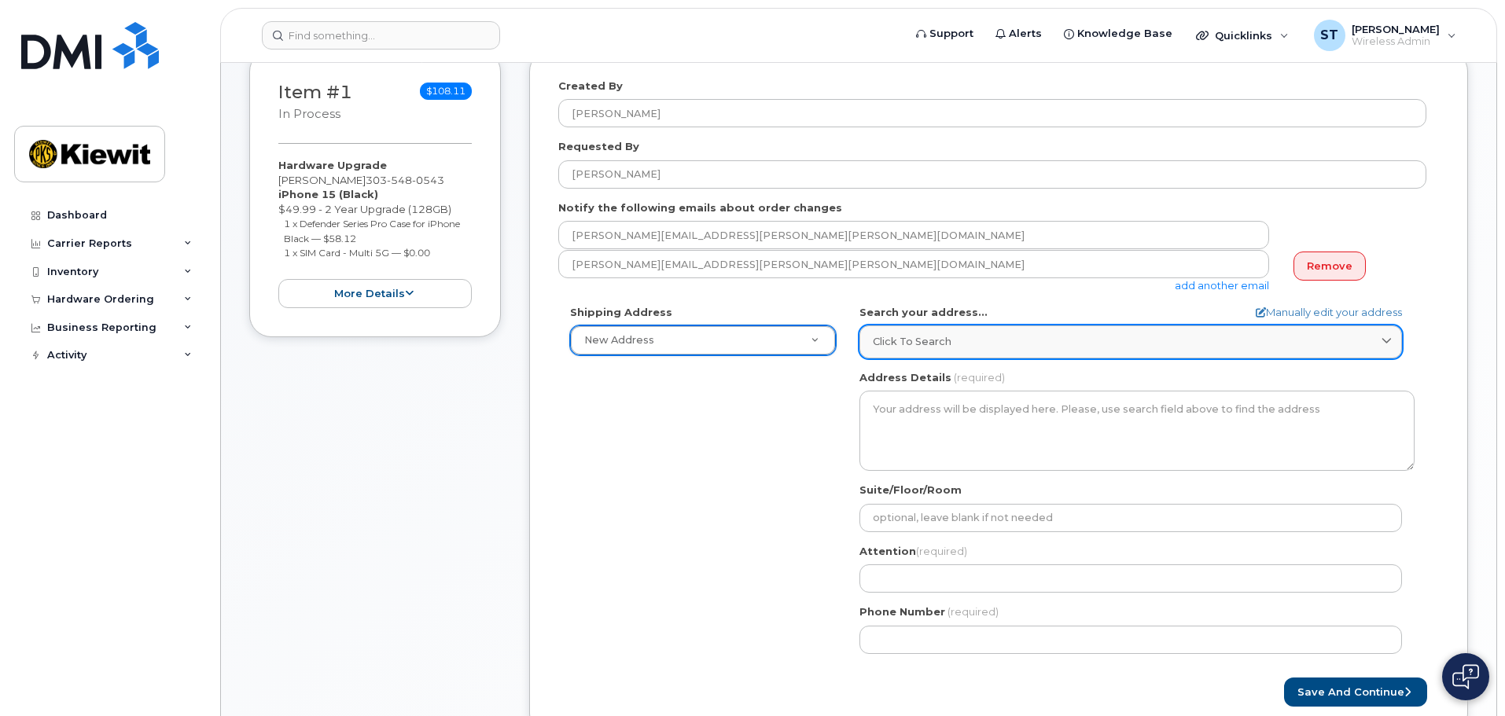
click at [956, 338] on div "Click to search" at bounding box center [1131, 341] width 516 height 15
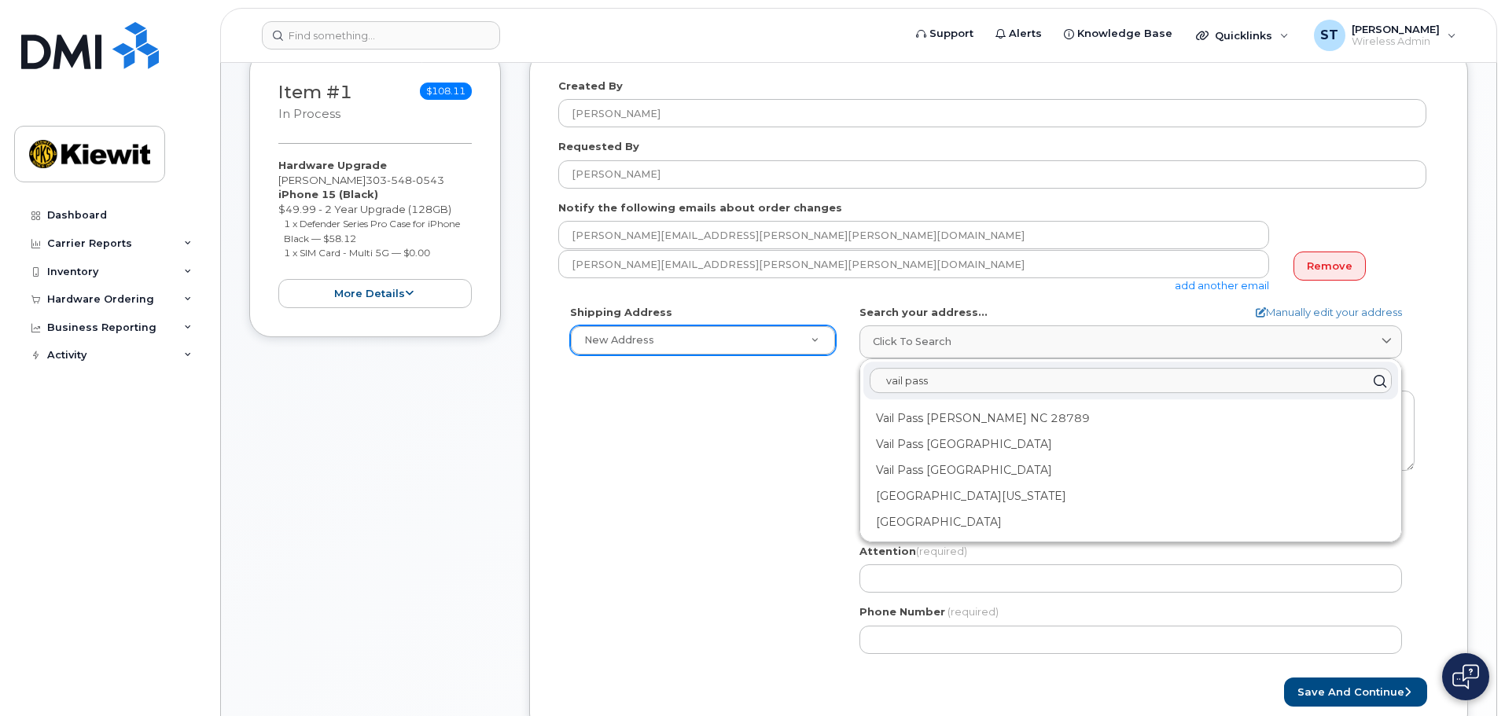
drag, startPoint x: 965, startPoint y: 377, endPoint x: 733, endPoint y: 358, distance: 232.7
click at [734, 359] on div "Shipping Address New Address New Address AB Search your address... Manually edi…" at bounding box center [992, 485] width 868 height 361
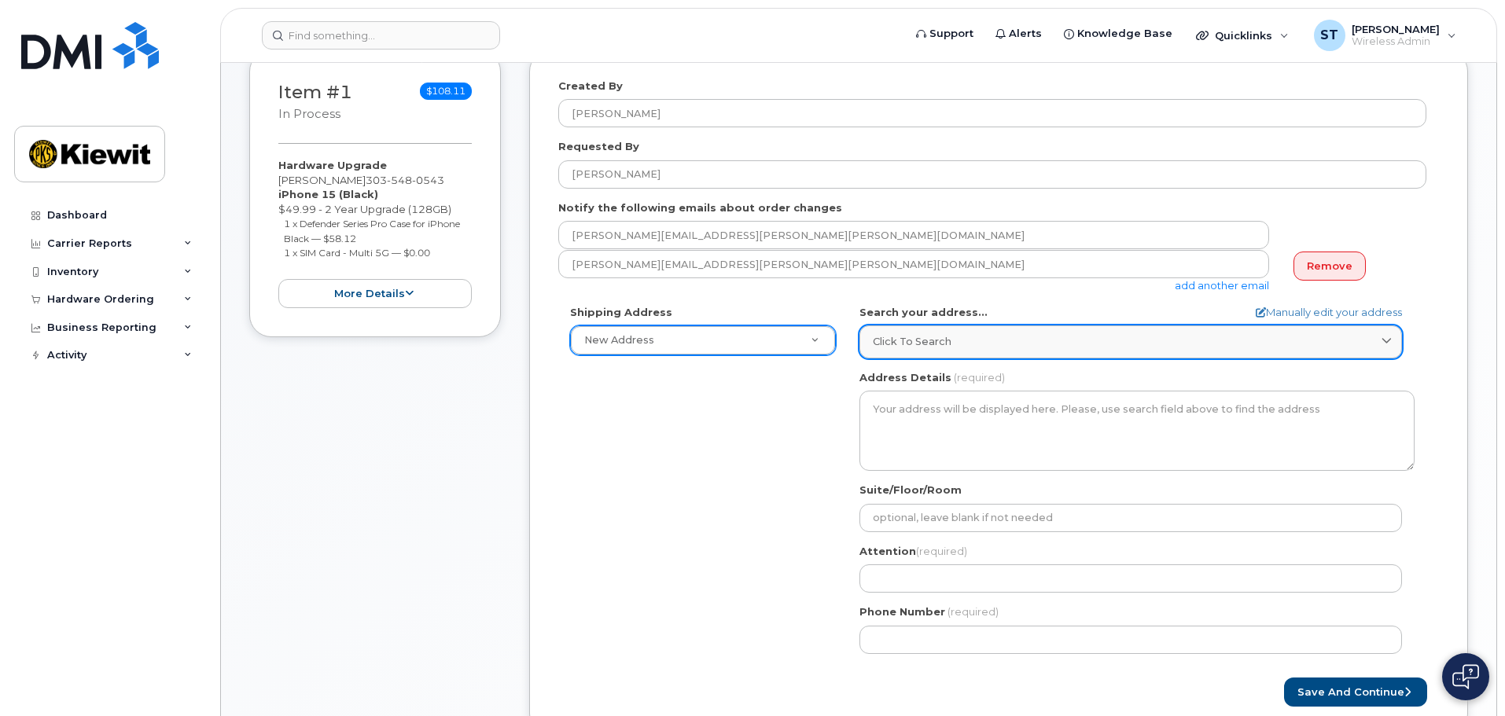
click at [904, 336] on span "Click to search" at bounding box center [912, 341] width 79 height 15
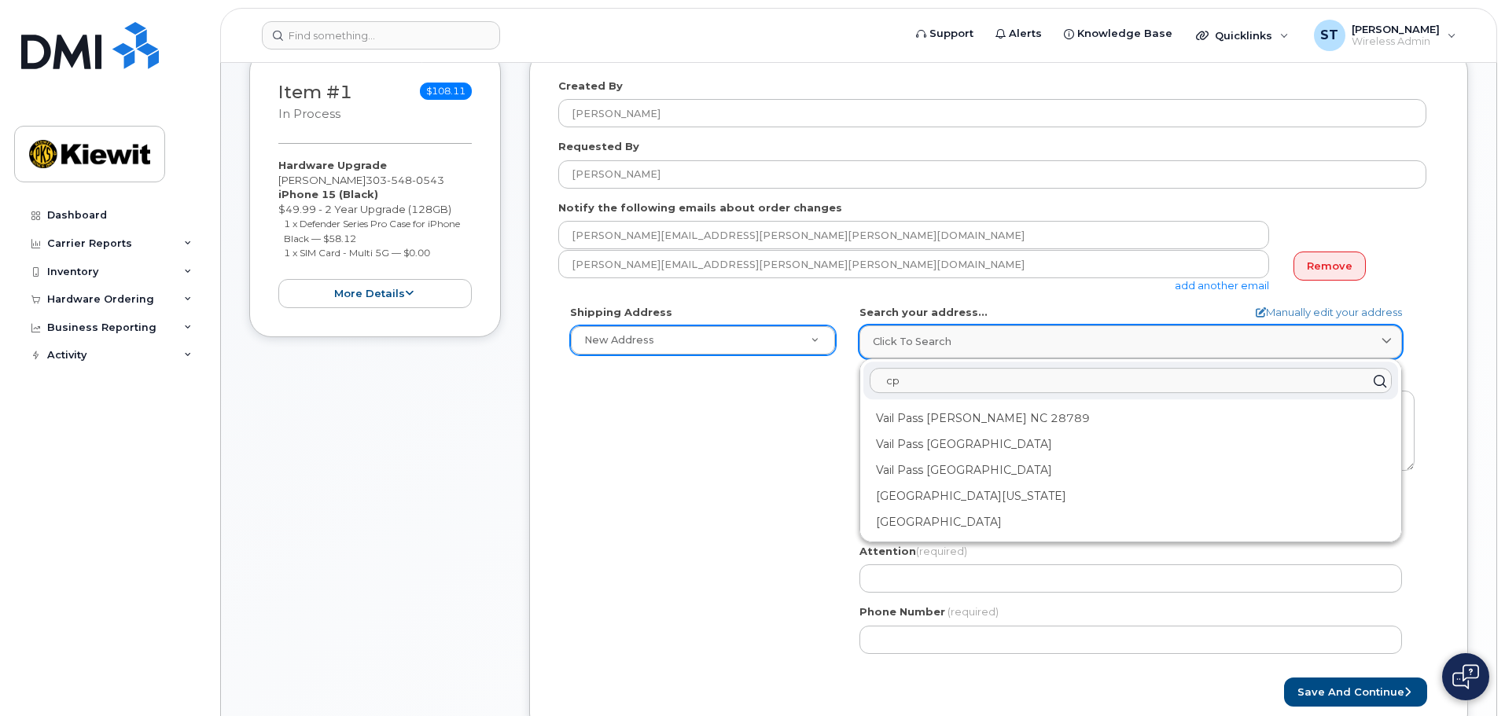
type input "c"
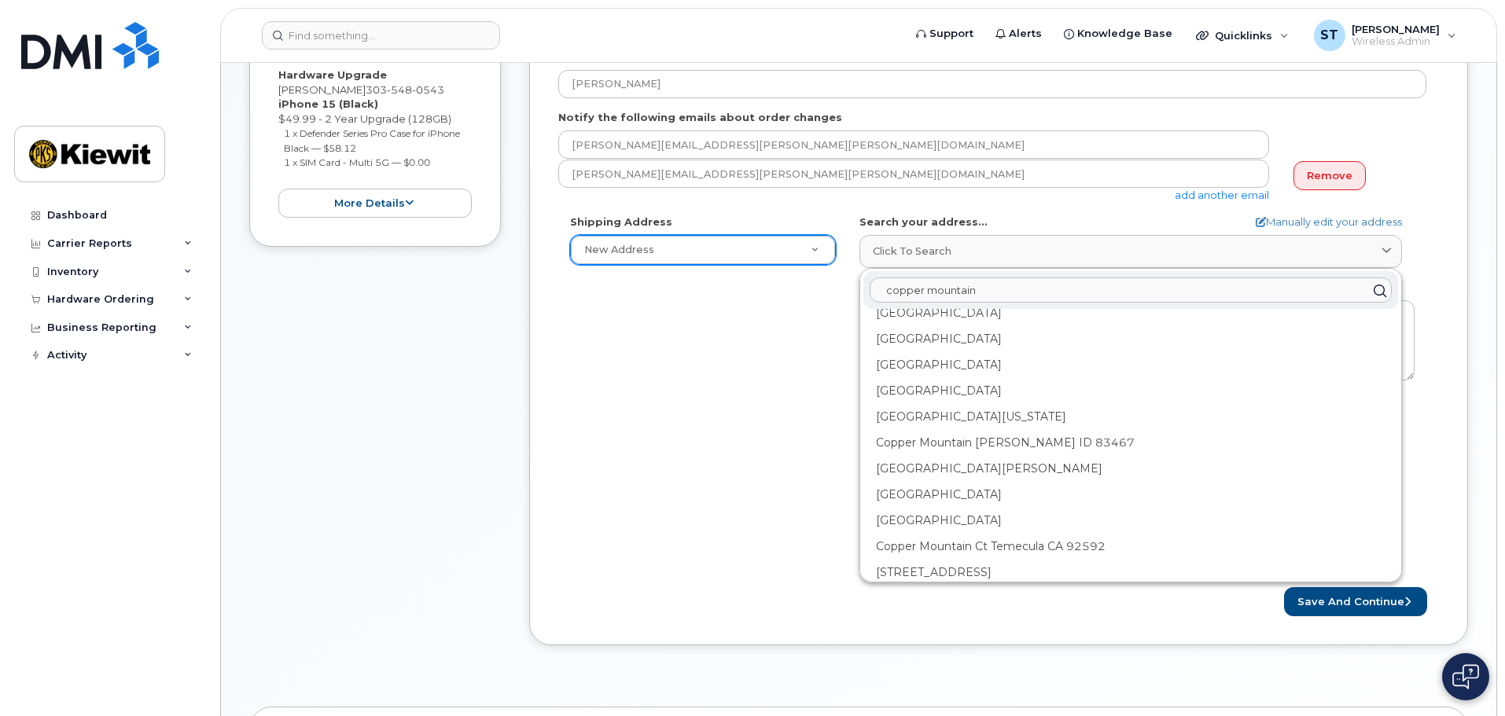
scroll to position [928, 0]
click at [668, 381] on div "Shipping Address New Address New Address AB Search your address... Manually edi…" at bounding box center [992, 395] width 868 height 361
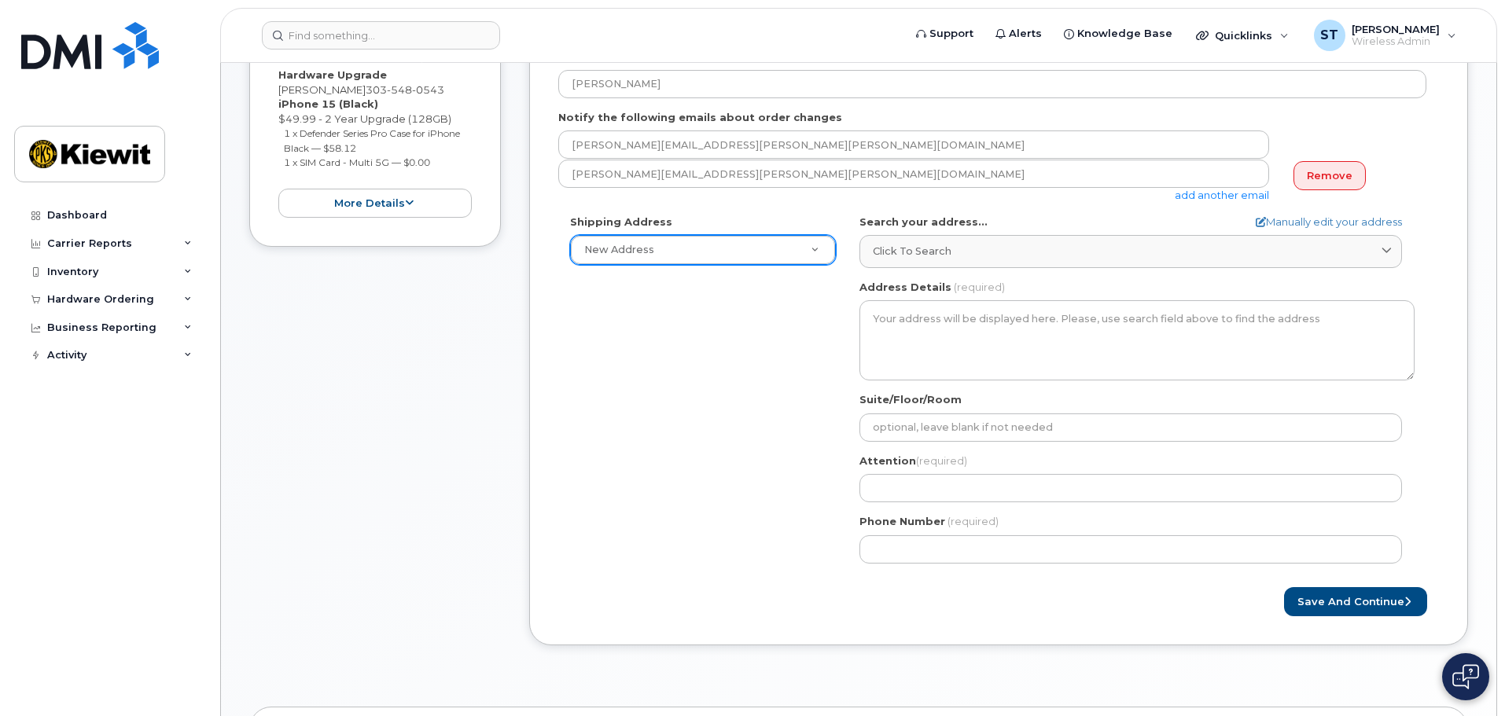
click at [686, 274] on div "Shipping Address New Address New Address AB Search your address... Manually edi…" at bounding box center [992, 395] width 868 height 361
click at [671, 283] on input "text" at bounding box center [702, 286] width 233 height 23
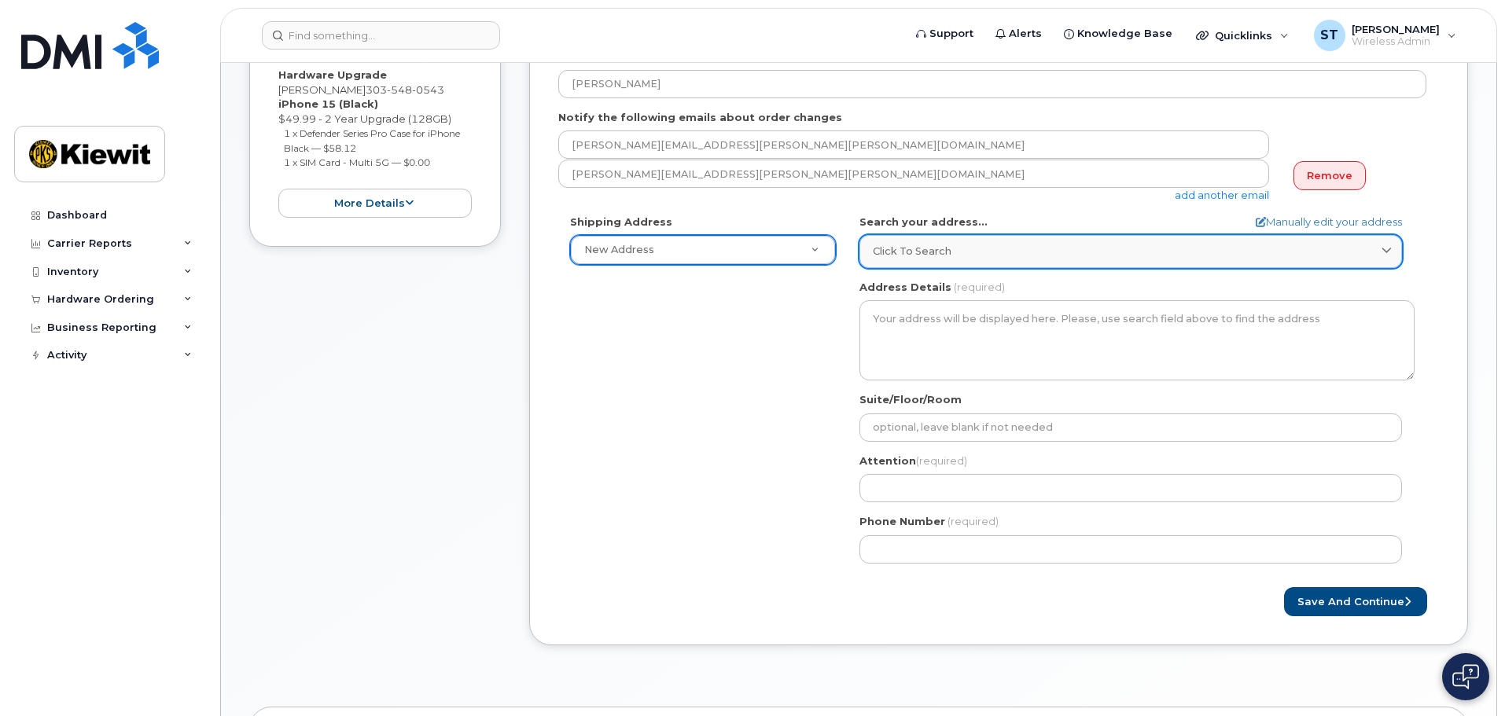
click at [901, 258] on span "Click to search" at bounding box center [912, 251] width 79 height 15
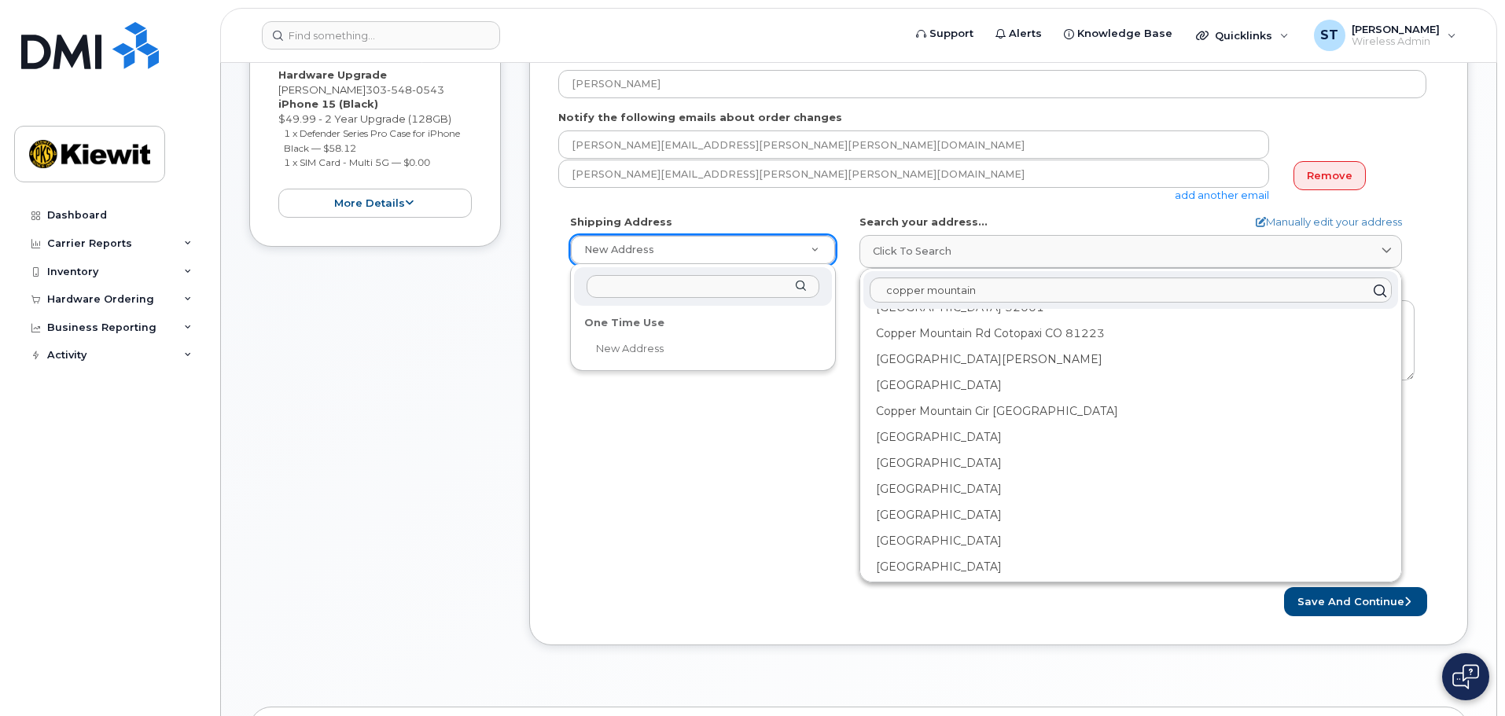
click at [649, 284] on input "text" at bounding box center [702, 286] width 233 height 23
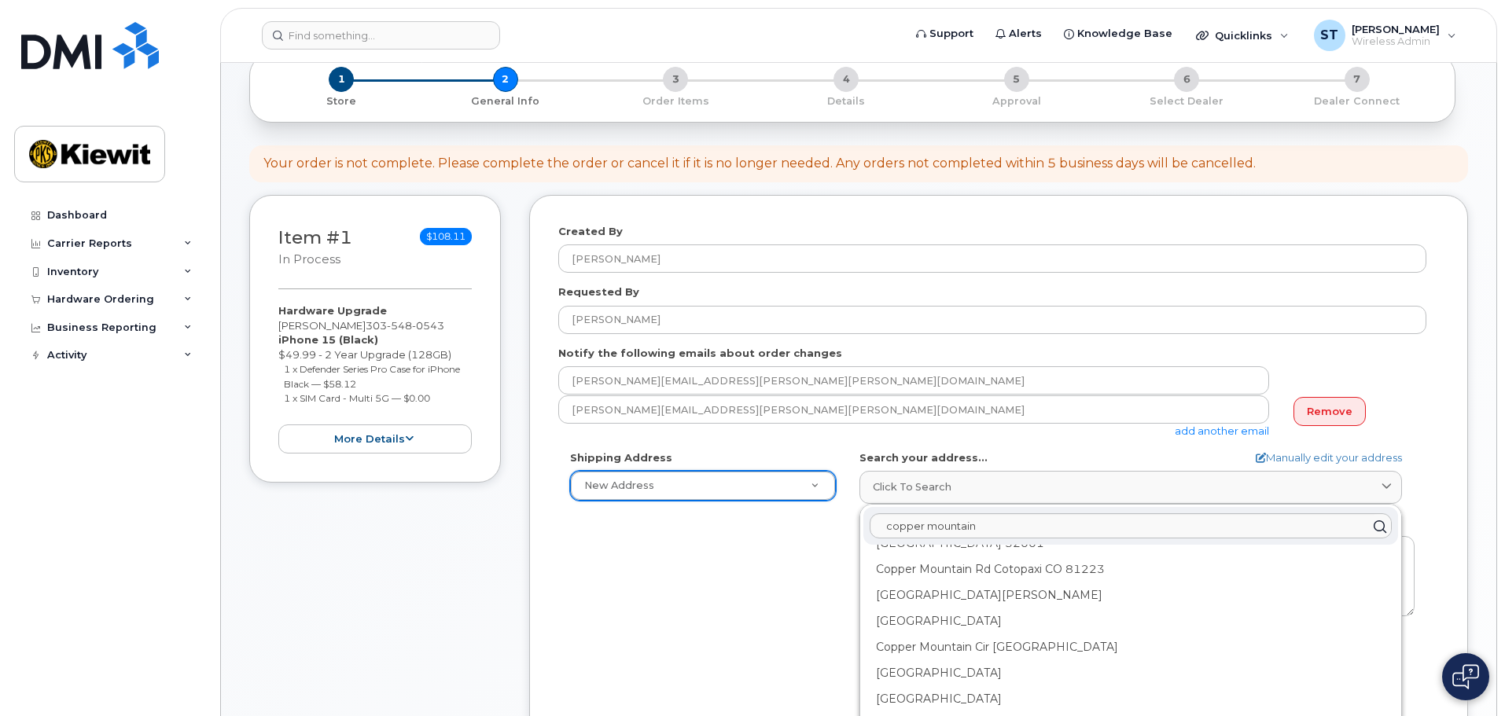
click at [686, 653] on div "Shipping Address New Address New Address AB Search your address... Manually edi…" at bounding box center [992, 630] width 868 height 361
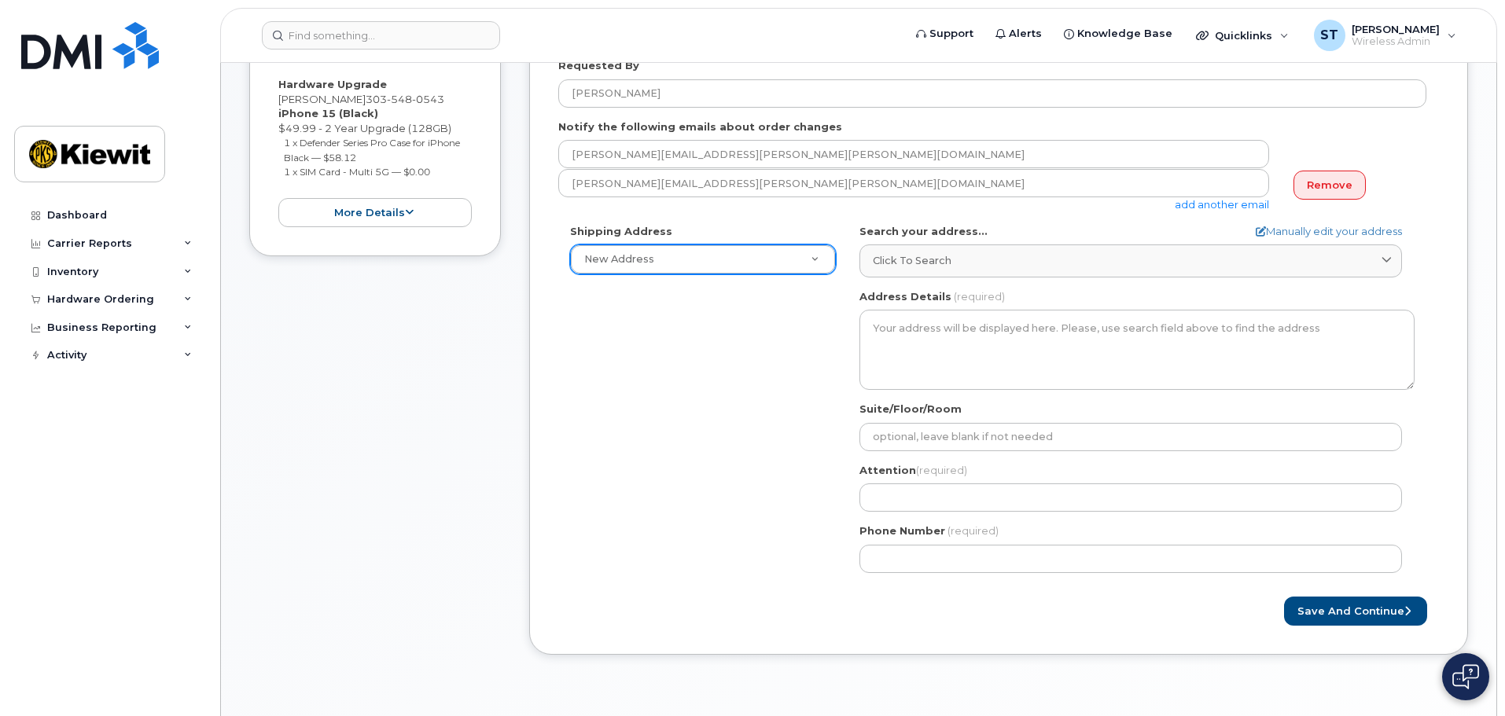
scroll to position [326, 0]
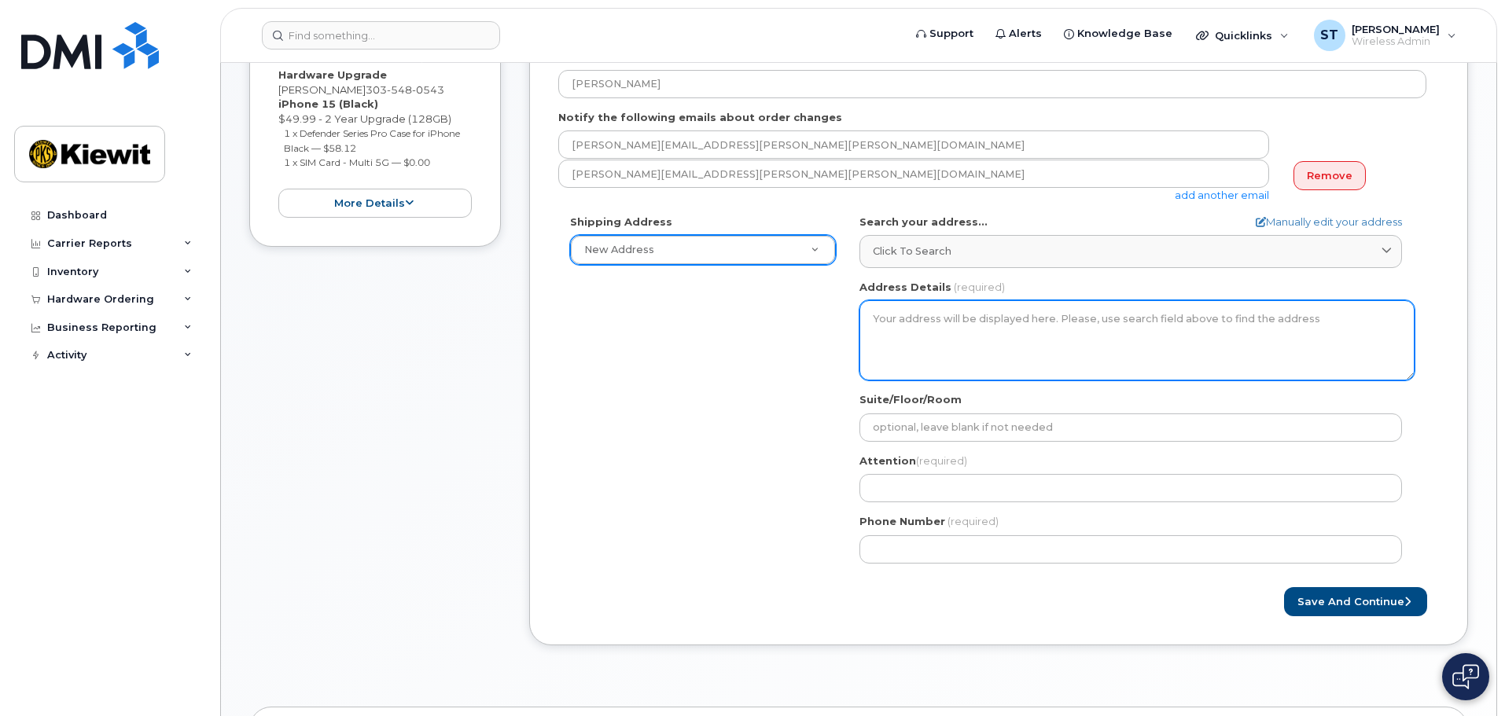
click at [966, 335] on textarea "Address Details" at bounding box center [1136, 340] width 555 height 80
click at [975, 313] on textarea "Address Details" at bounding box center [1136, 340] width 555 height 80
click at [917, 322] on textarea "Address Details" at bounding box center [1136, 340] width 555 height 80
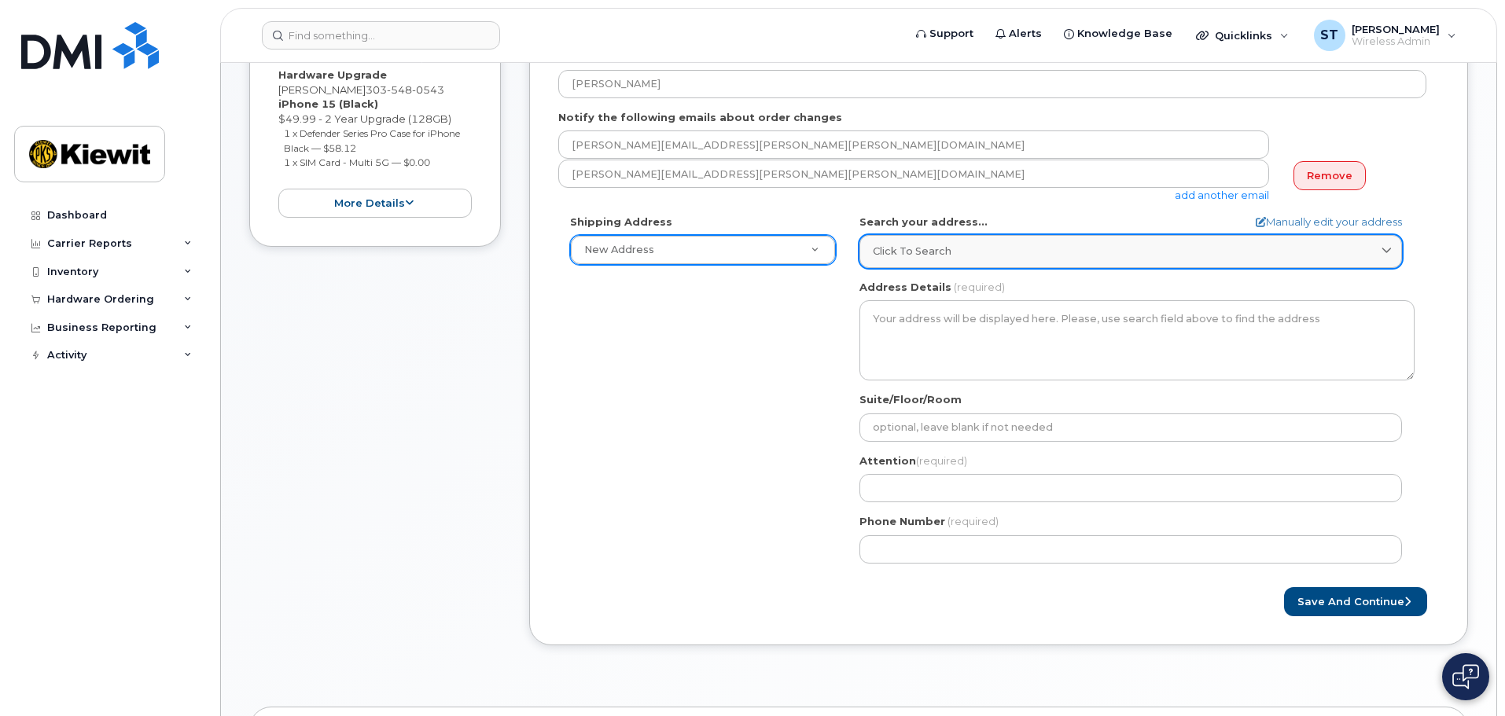
click at [940, 259] on span "Click to search" at bounding box center [912, 251] width 79 height 15
paste input "33190 CO-91 Frisco, CO 80443"
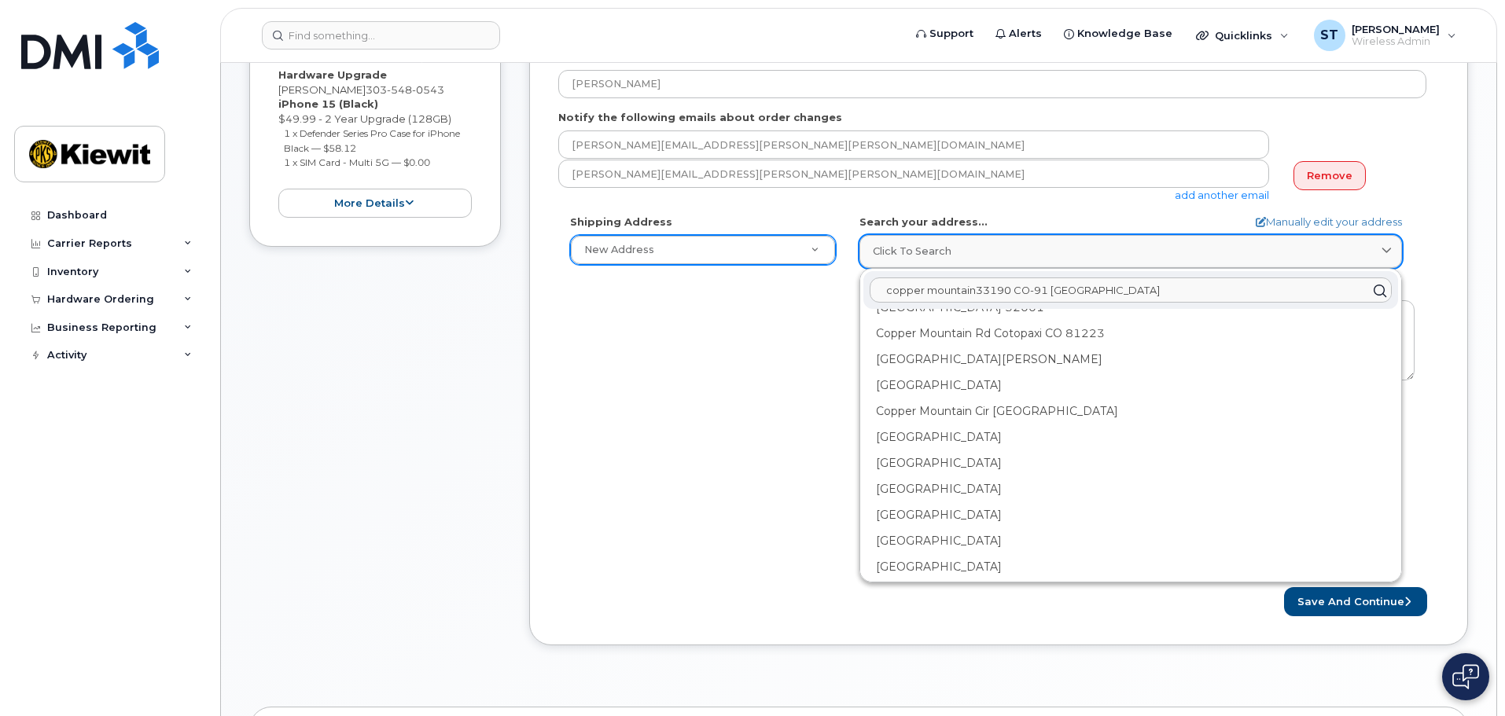
scroll to position [0, 0]
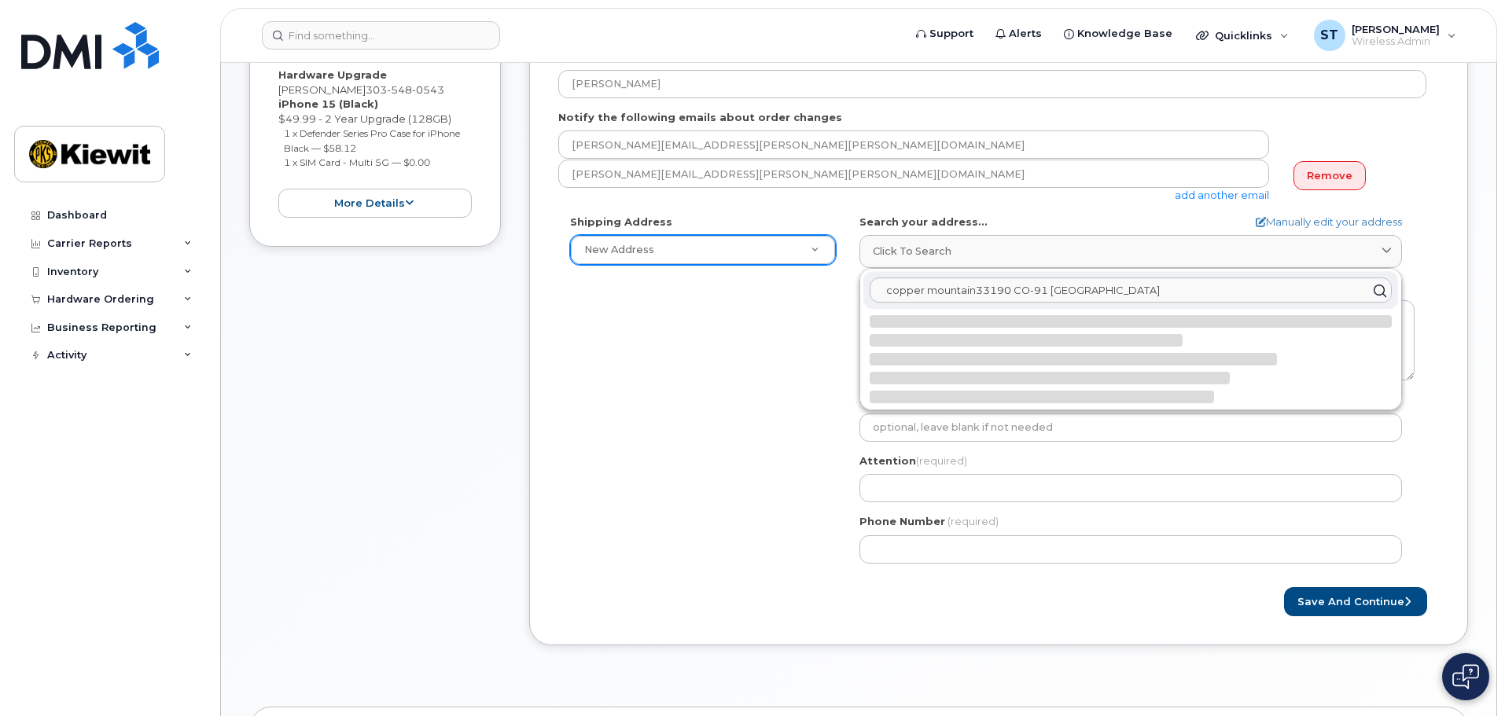
drag, startPoint x: 1226, startPoint y: 289, endPoint x: 792, endPoint y: 267, distance: 434.5
click at [801, 266] on div "Shipping Address New Address New Address AB Search your address... Manually edi…" at bounding box center [992, 395] width 868 height 361
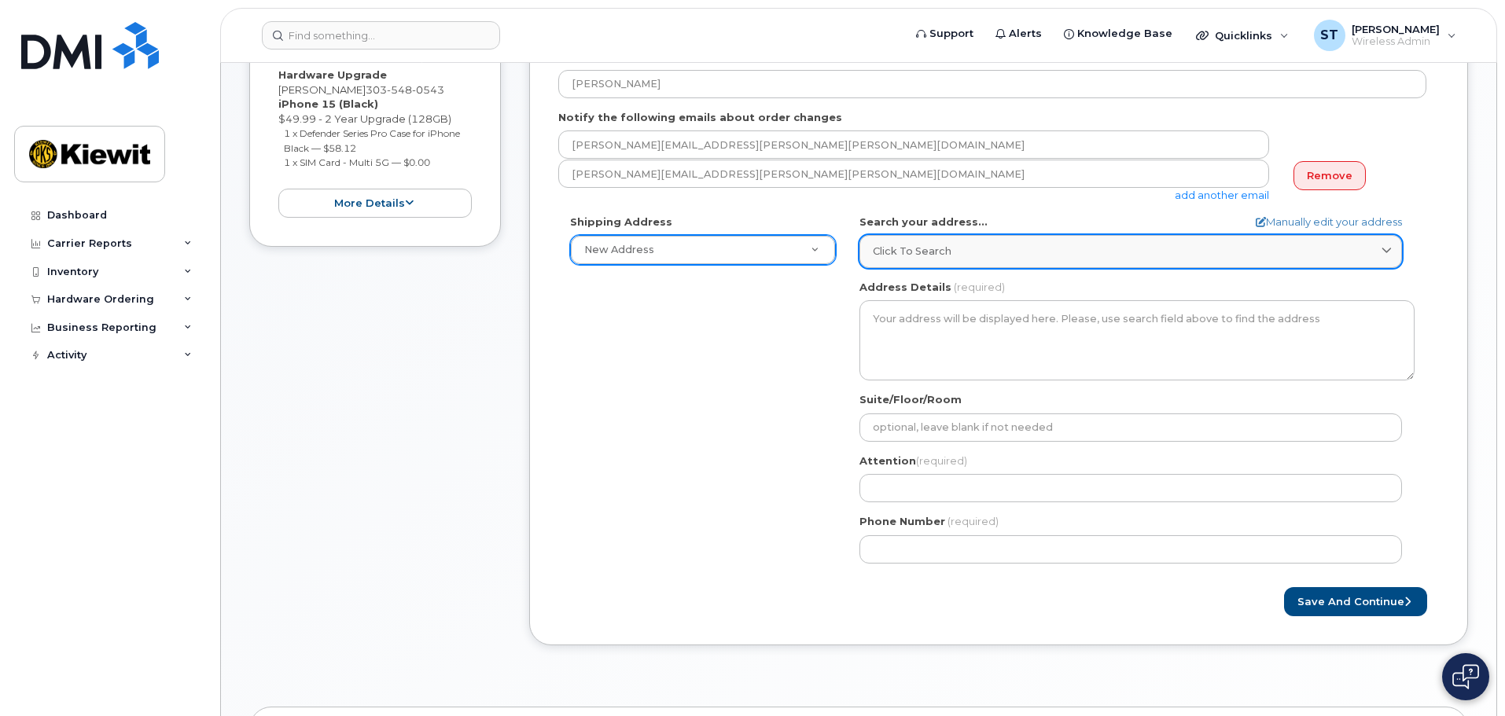
click at [915, 243] on link "Click to search" at bounding box center [1130, 251] width 542 height 32
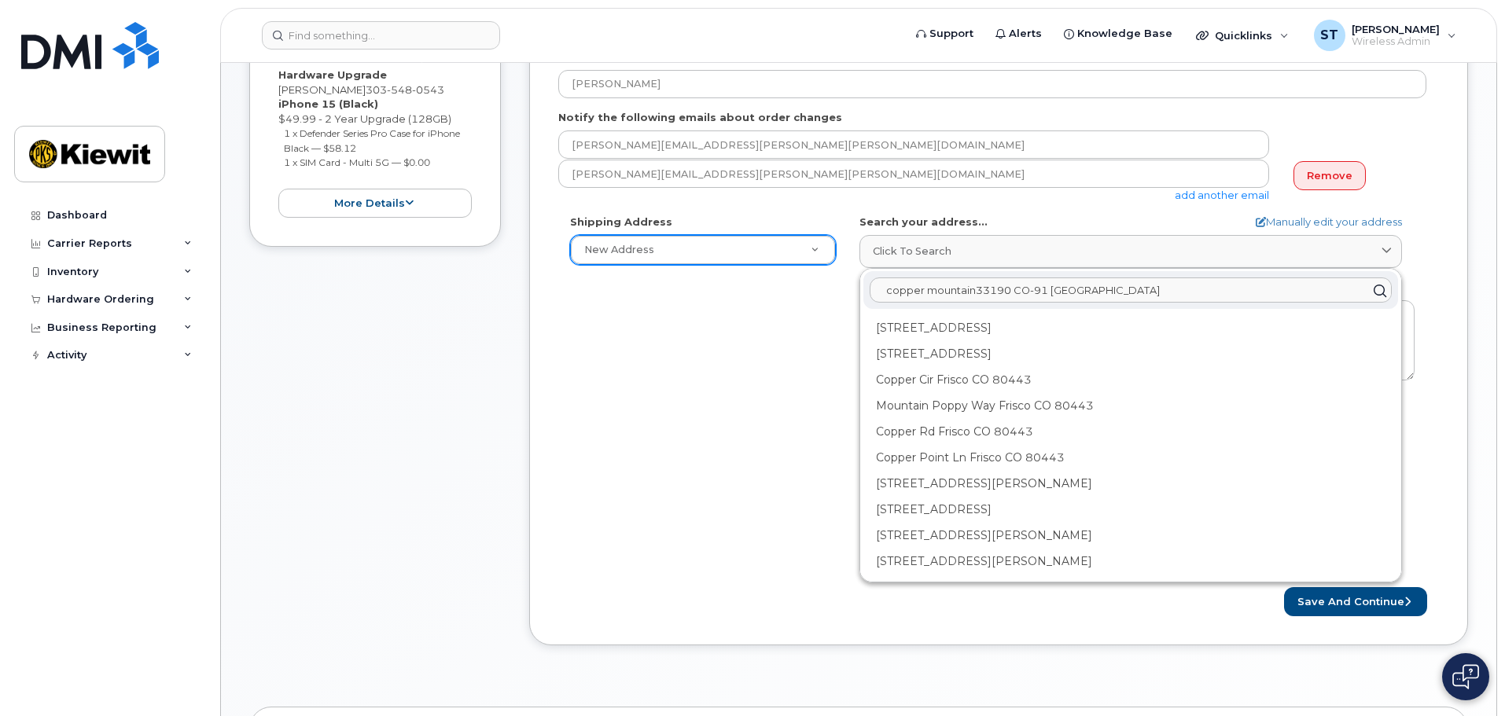
paste input "text"
type input "33190 CO-91 Frisco, CO 80443"
click at [1293, 224] on link "Manually edit your address" at bounding box center [1328, 222] width 146 height 15
select select
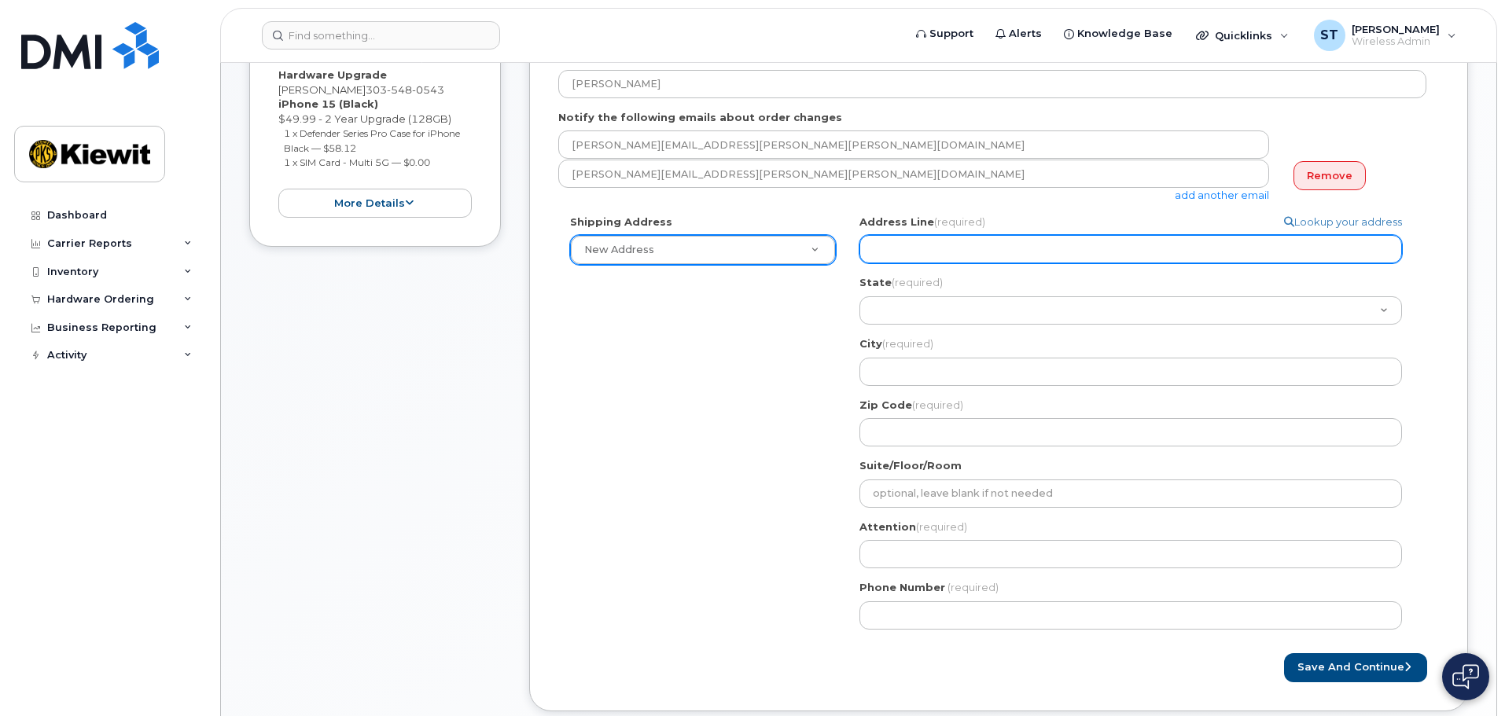
click at [980, 246] on input "Address Line (required)" at bounding box center [1130, 249] width 542 height 28
paste input "33190 CO-91 Frisco, CO 80443"
select select
drag, startPoint x: 946, startPoint y: 250, endPoint x: 1194, endPoint y: 263, distance: 248.8
click at [1194, 263] on input "33190 CO-91 Frisco, CO 80443" at bounding box center [1130, 249] width 542 height 28
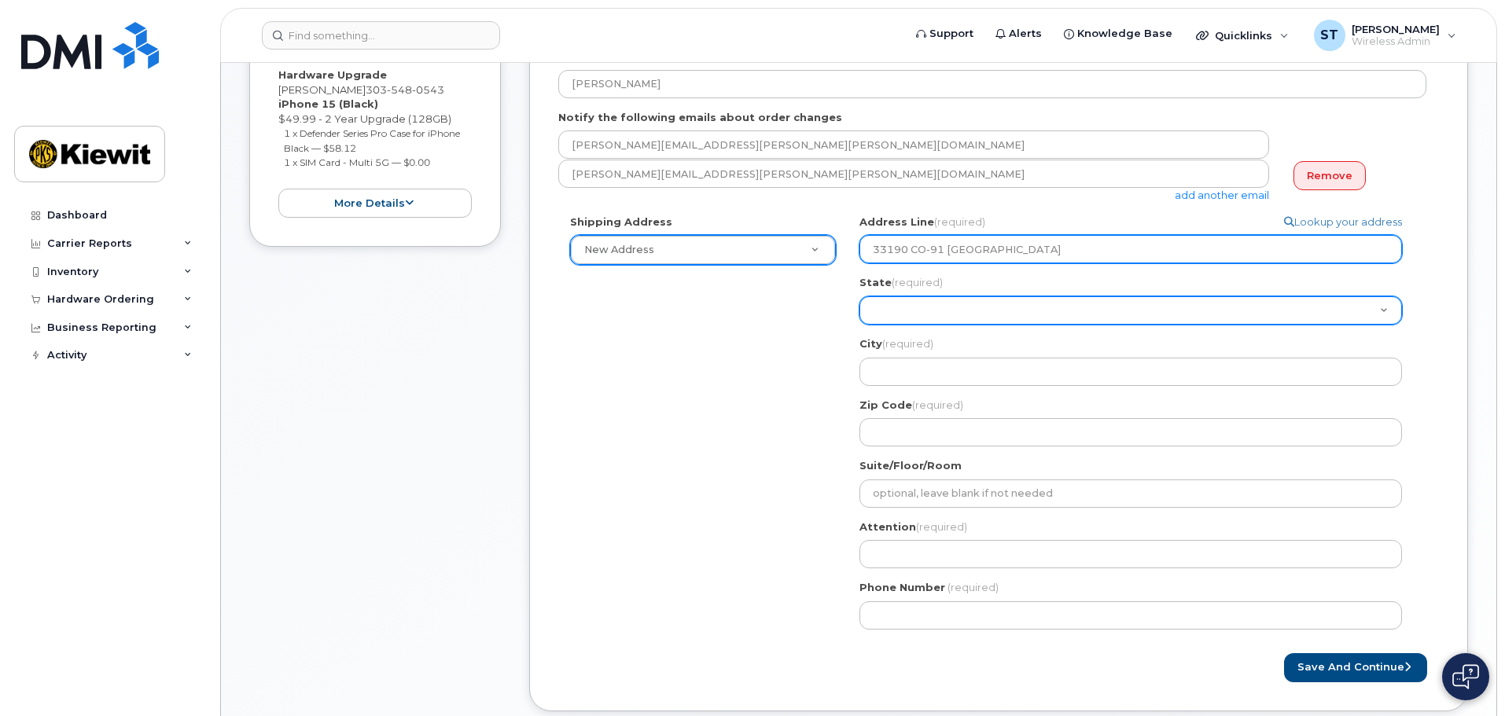
type input "33190 CO-91 Frisco, CO 80443"
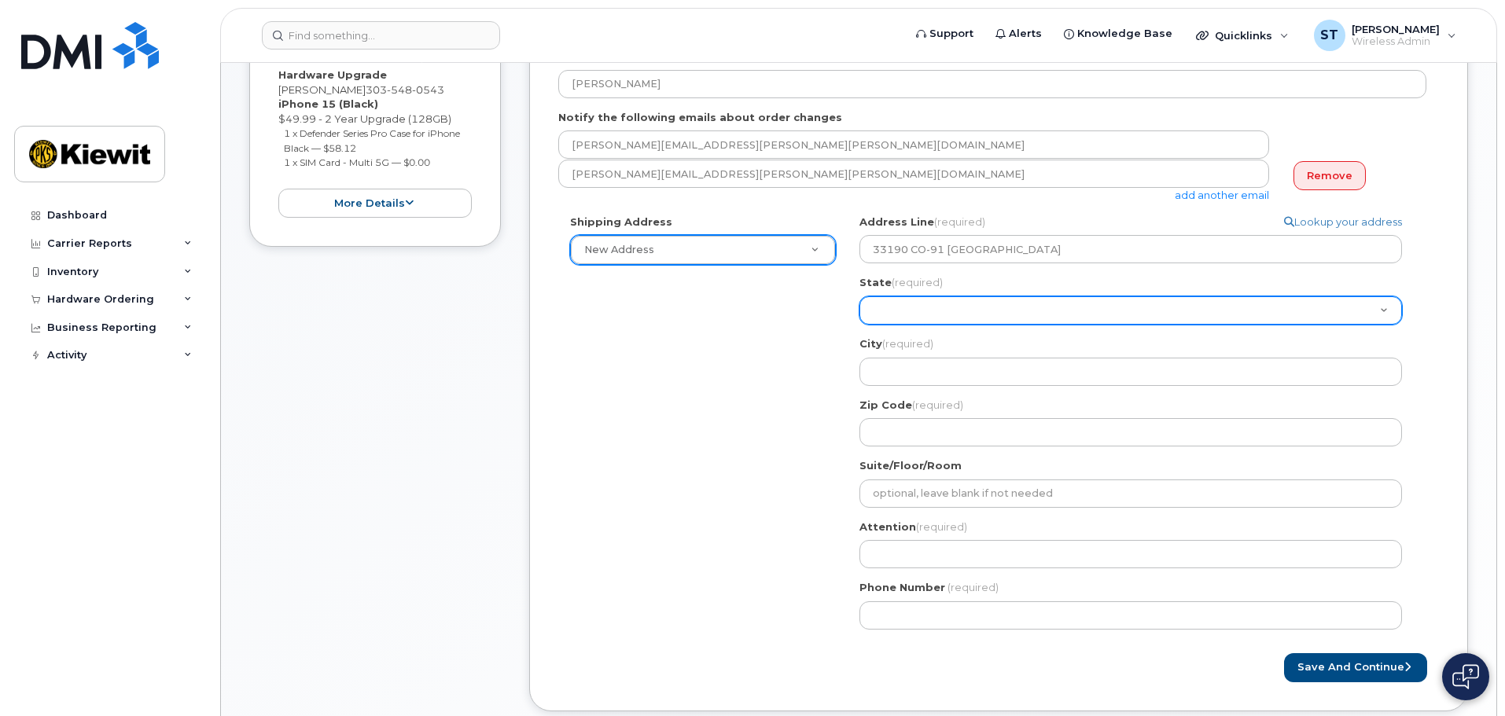
click at [967, 307] on select "Alabama Alaska American Samoa Arizona Arkansas California Colorado Connecticut …" at bounding box center [1130, 310] width 542 height 28
select select "CO"
click at [859, 296] on select "Alabama Alaska American Samoa Arizona Arkansas California Colorado Connecticut …" at bounding box center [1130, 310] width 542 height 28
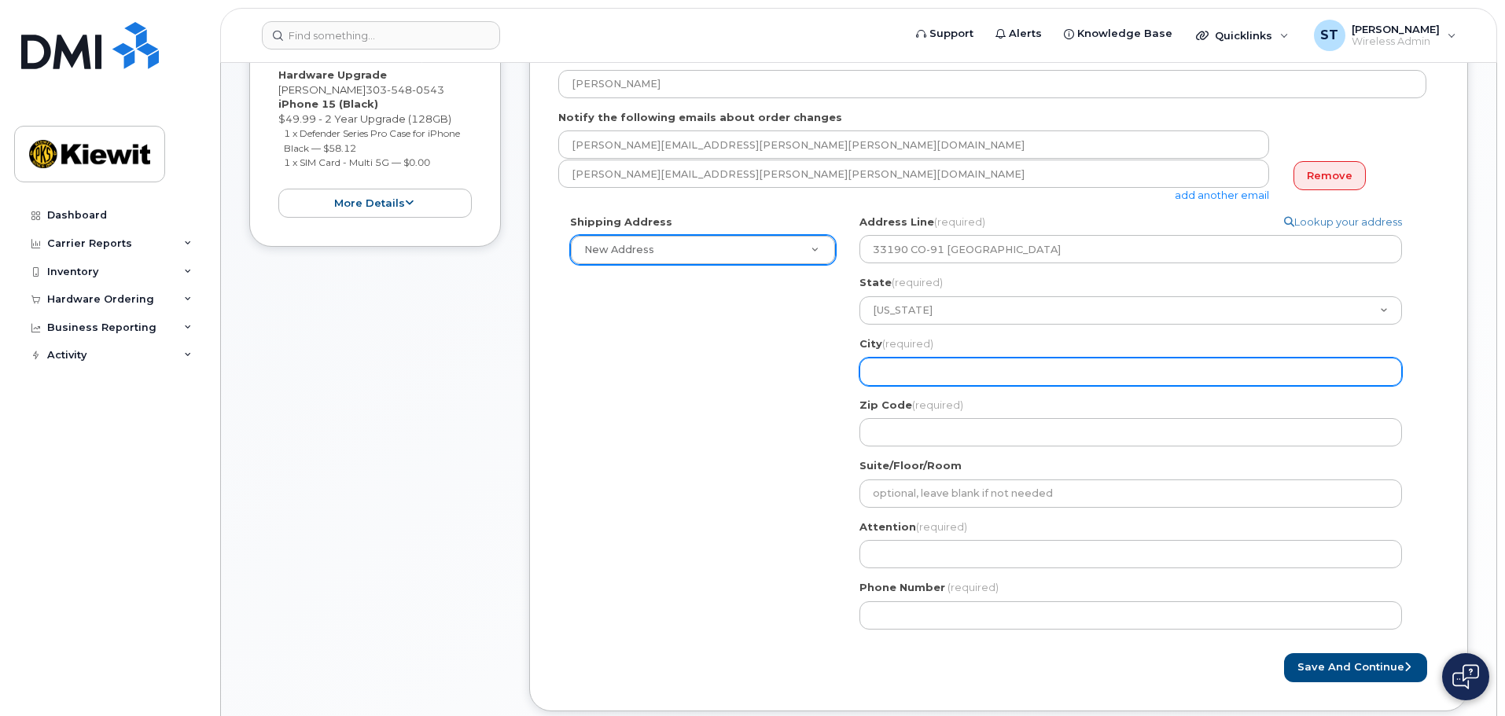
click at [952, 369] on input "City (required)" at bounding box center [1130, 372] width 542 height 28
select select
type input "F"
select select
type input "Fr"
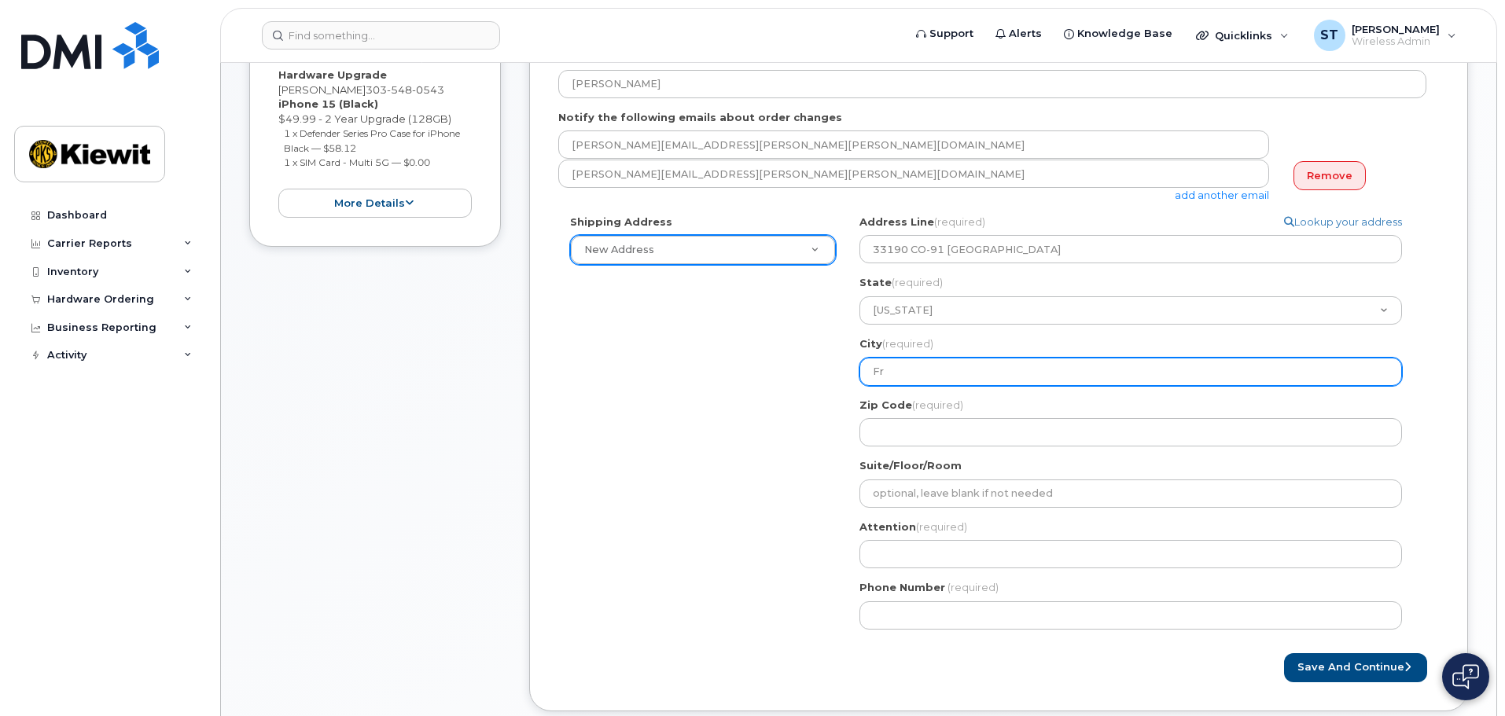
select select
type input "Fri"
select select
type input "Fris"
select select
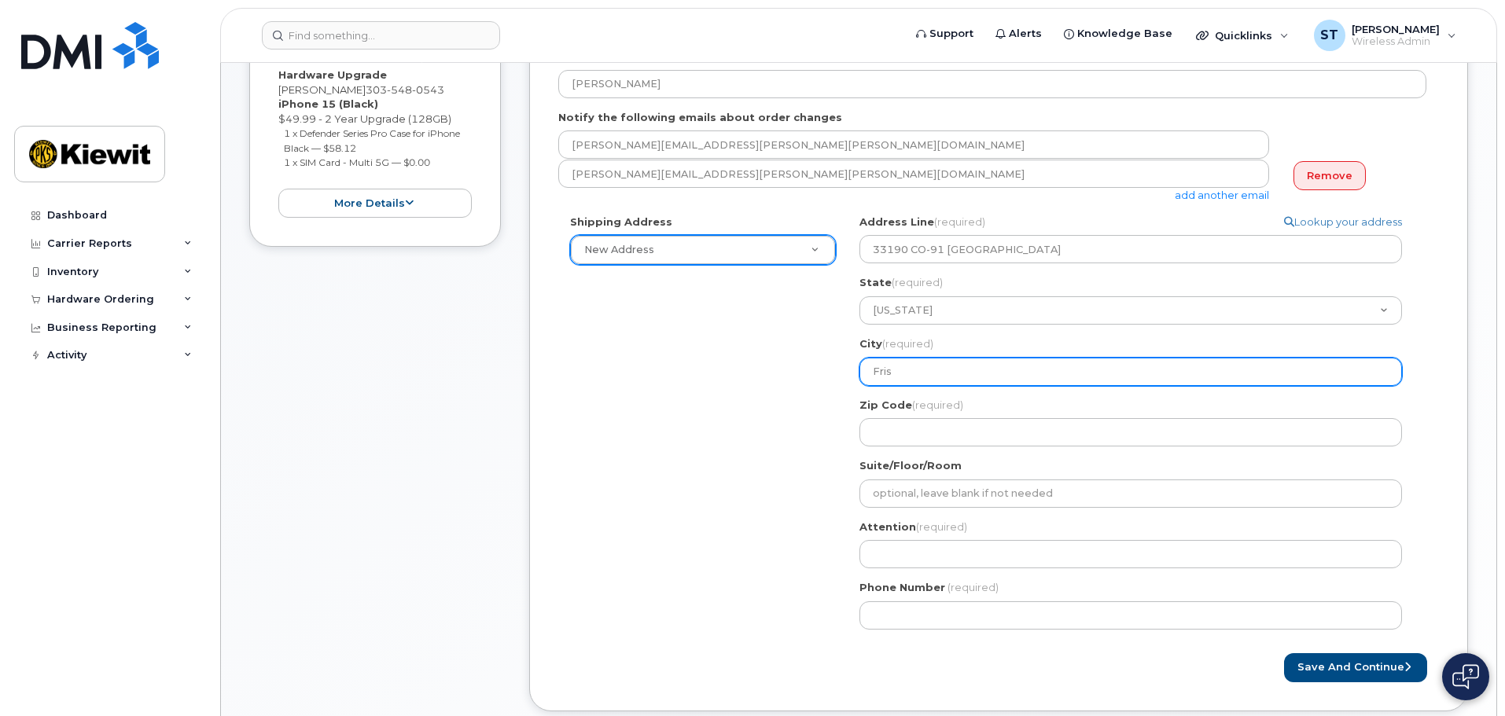
type input "Frisc"
select select
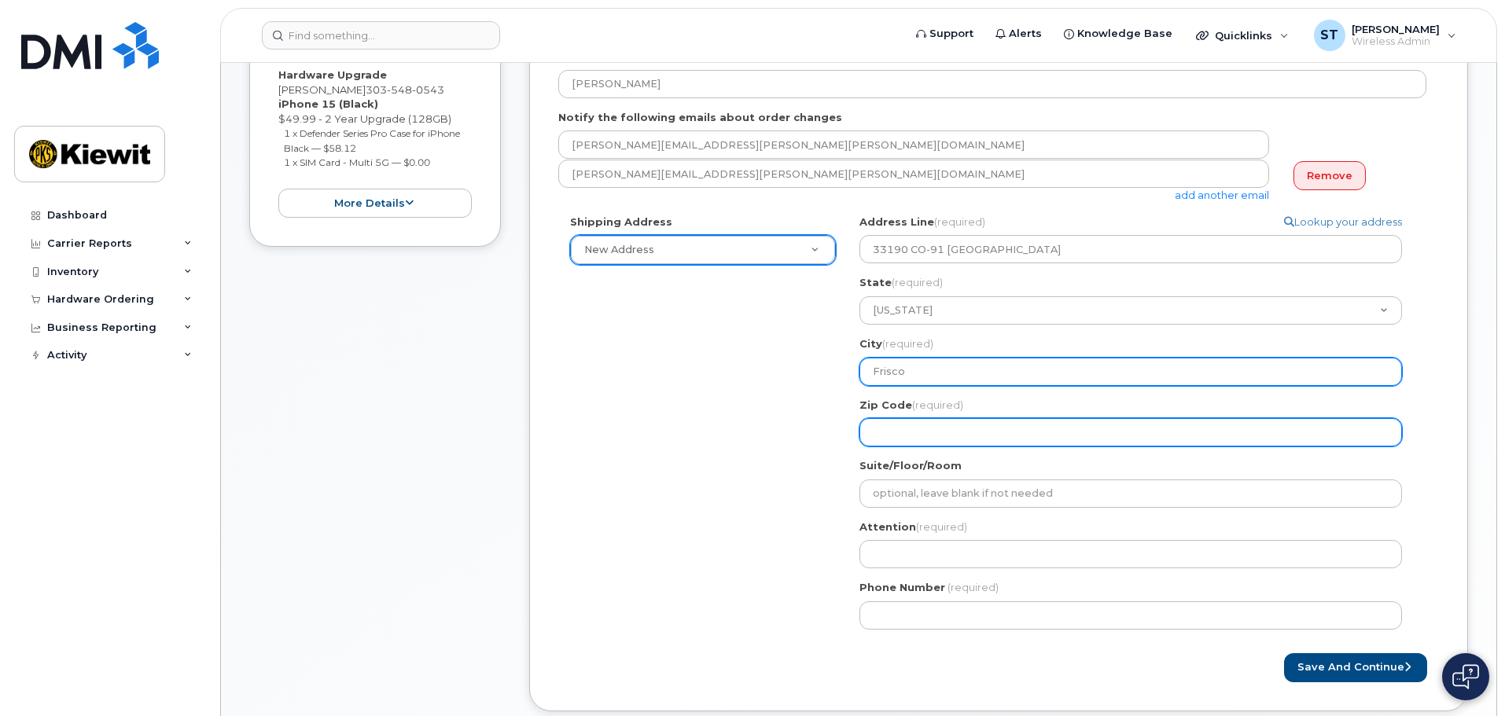
type input "Frisco"
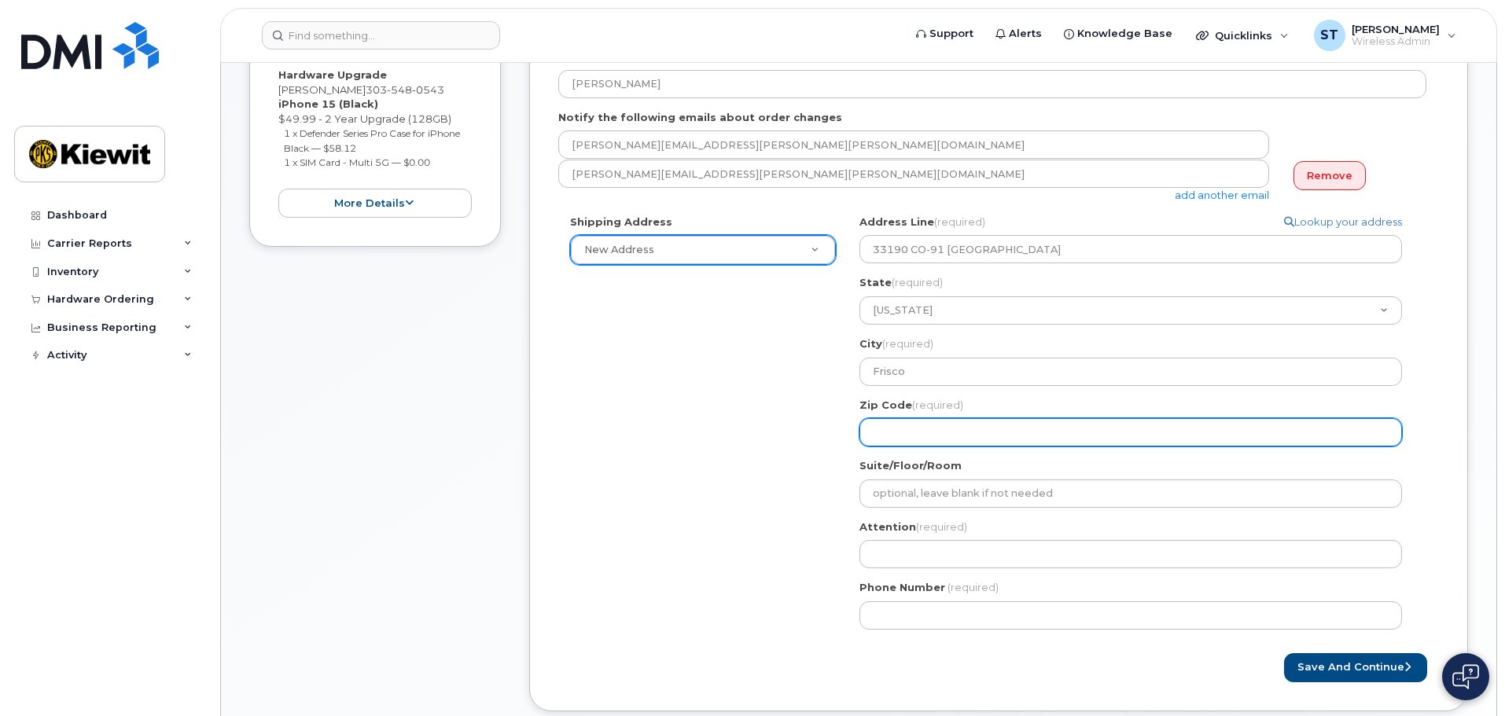
click at [1089, 439] on input "Zip Code (required)" at bounding box center [1130, 432] width 542 height 28
select select
type input "8"
select select
type input "80"
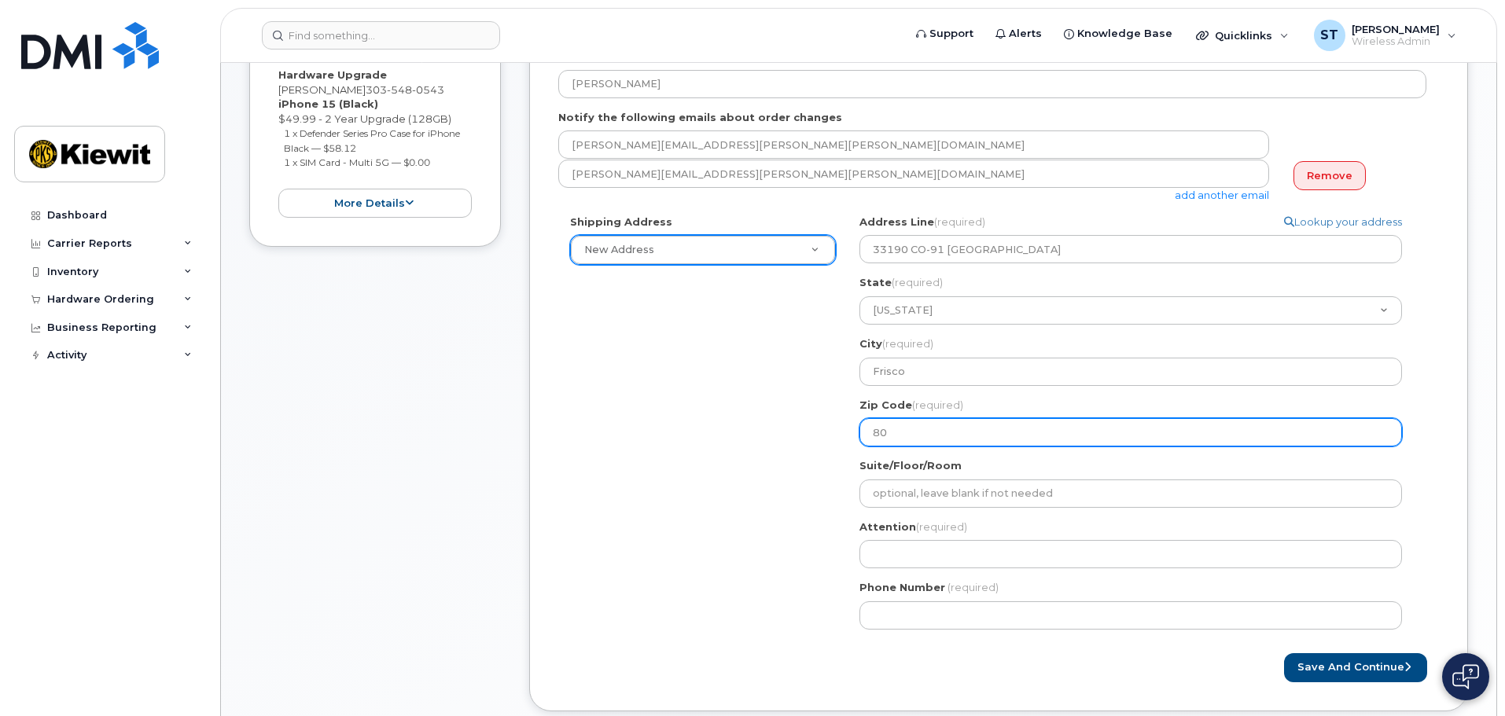
select select
type input "804"
select select
type input "8044"
select select
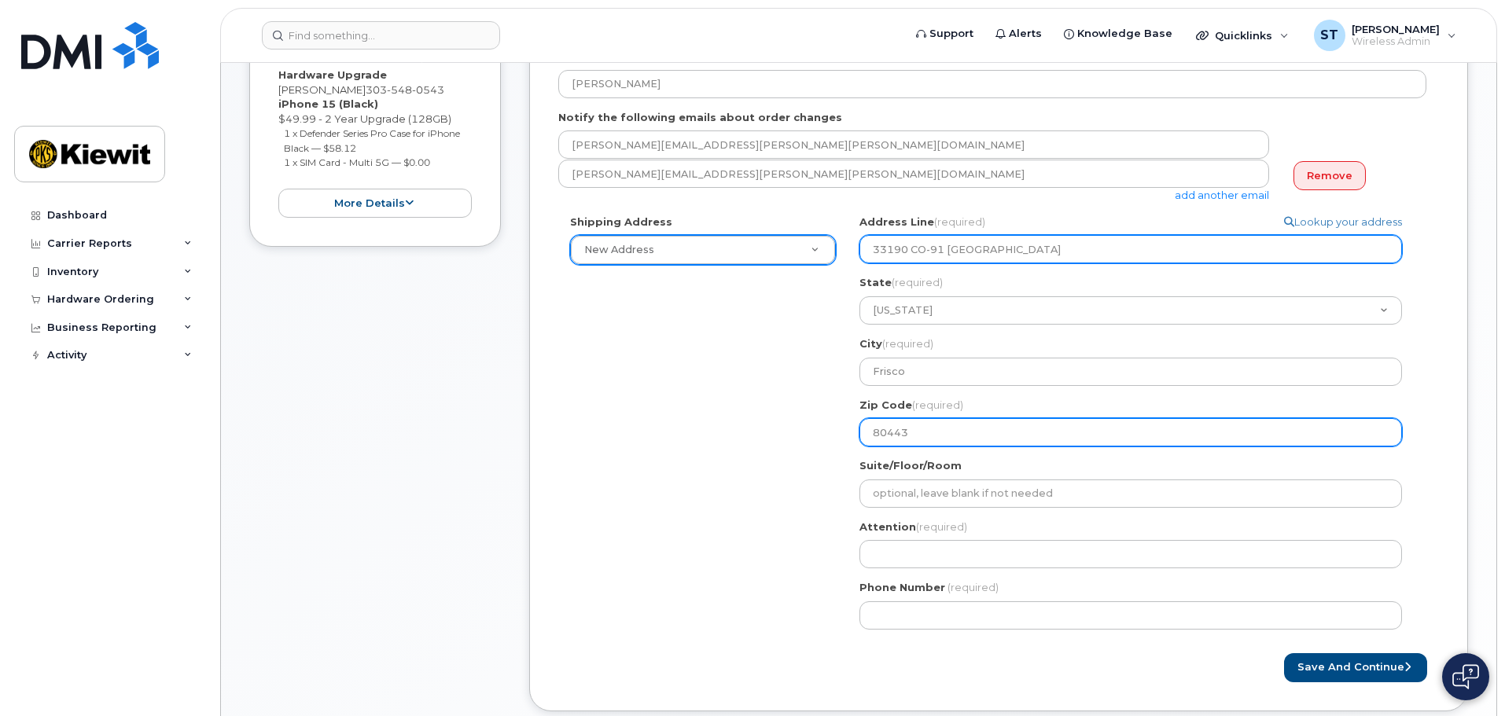
type input "80443"
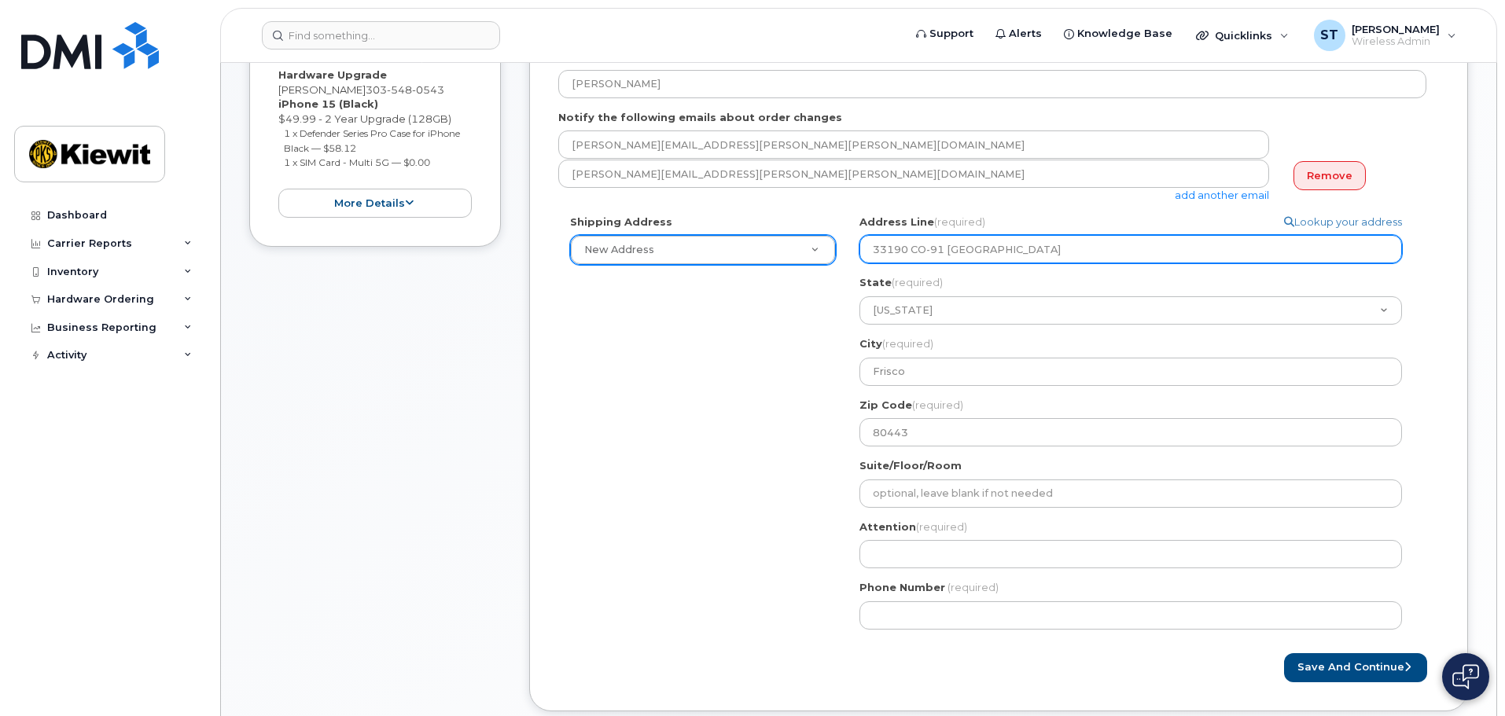
drag, startPoint x: 940, startPoint y: 246, endPoint x: 1163, endPoint y: 214, distance: 224.8
click at [1152, 216] on div "Address Line (required) Lookup your address 33190 CO-91 Frisco, CO 80443" at bounding box center [1136, 240] width 555 height 50
select select
type input "33190 CO-91"
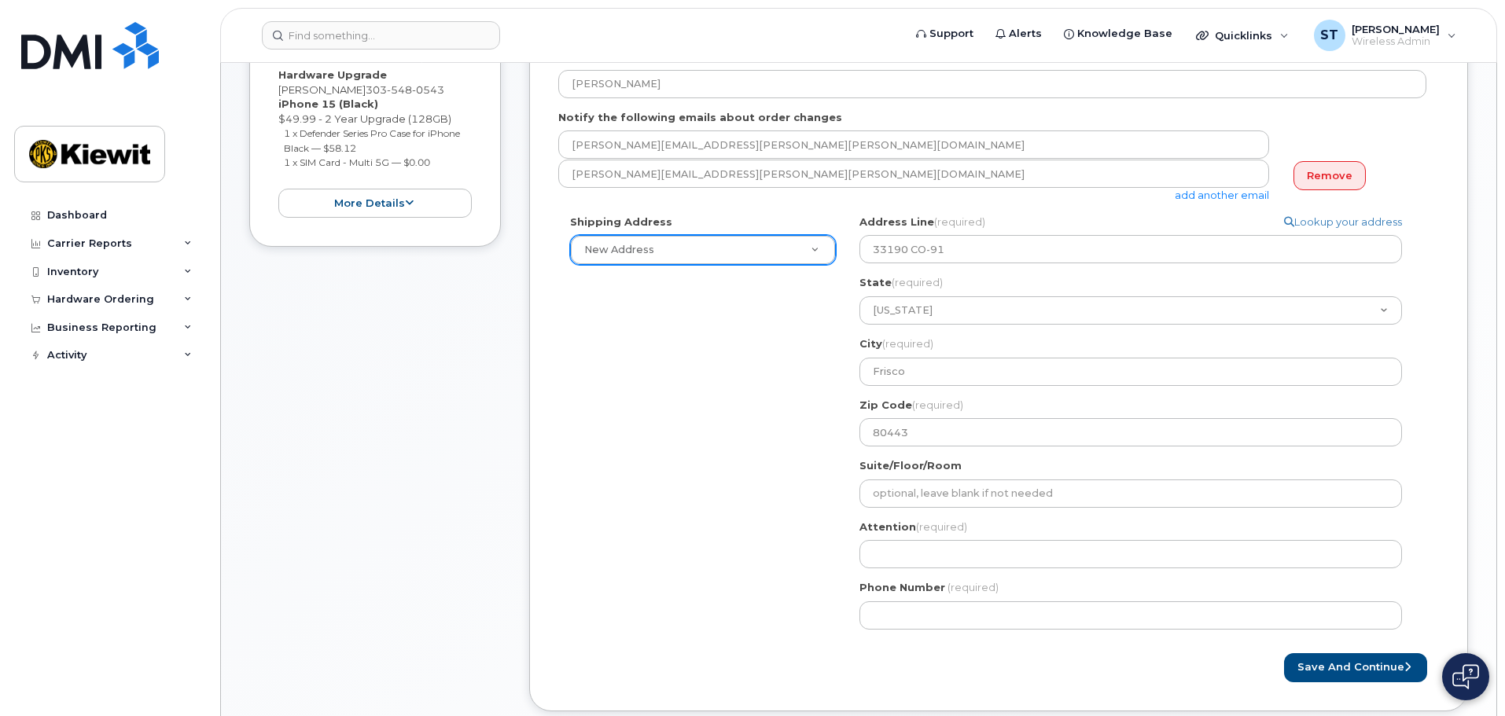
click at [766, 475] on div "Shipping Address New Address New Address CO Frisco Search your address... Manua…" at bounding box center [992, 428] width 868 height 427
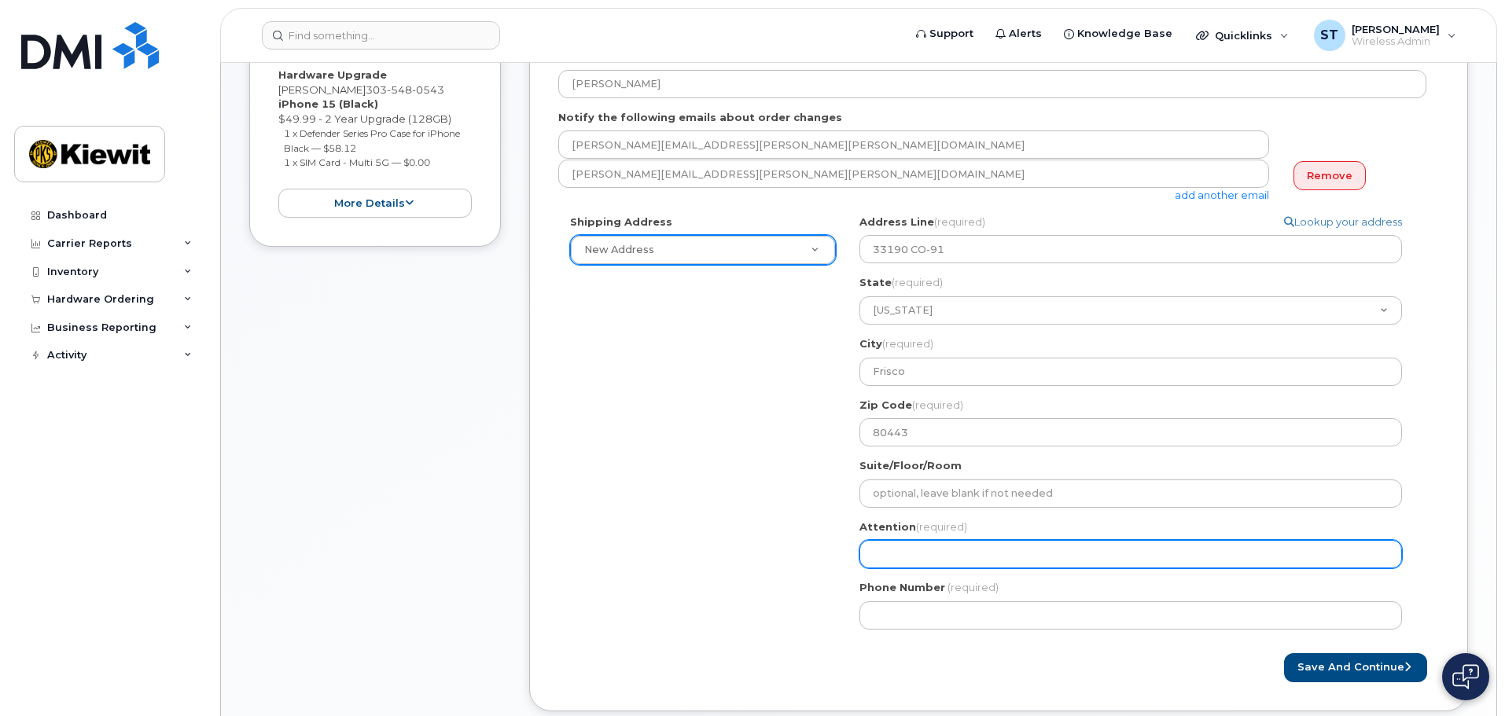
click at [924, 555] on input "Attention (required)" at bounding box center [1130, 554] width 542 height 28
select select
type input "S"
select select
type input "Sa"
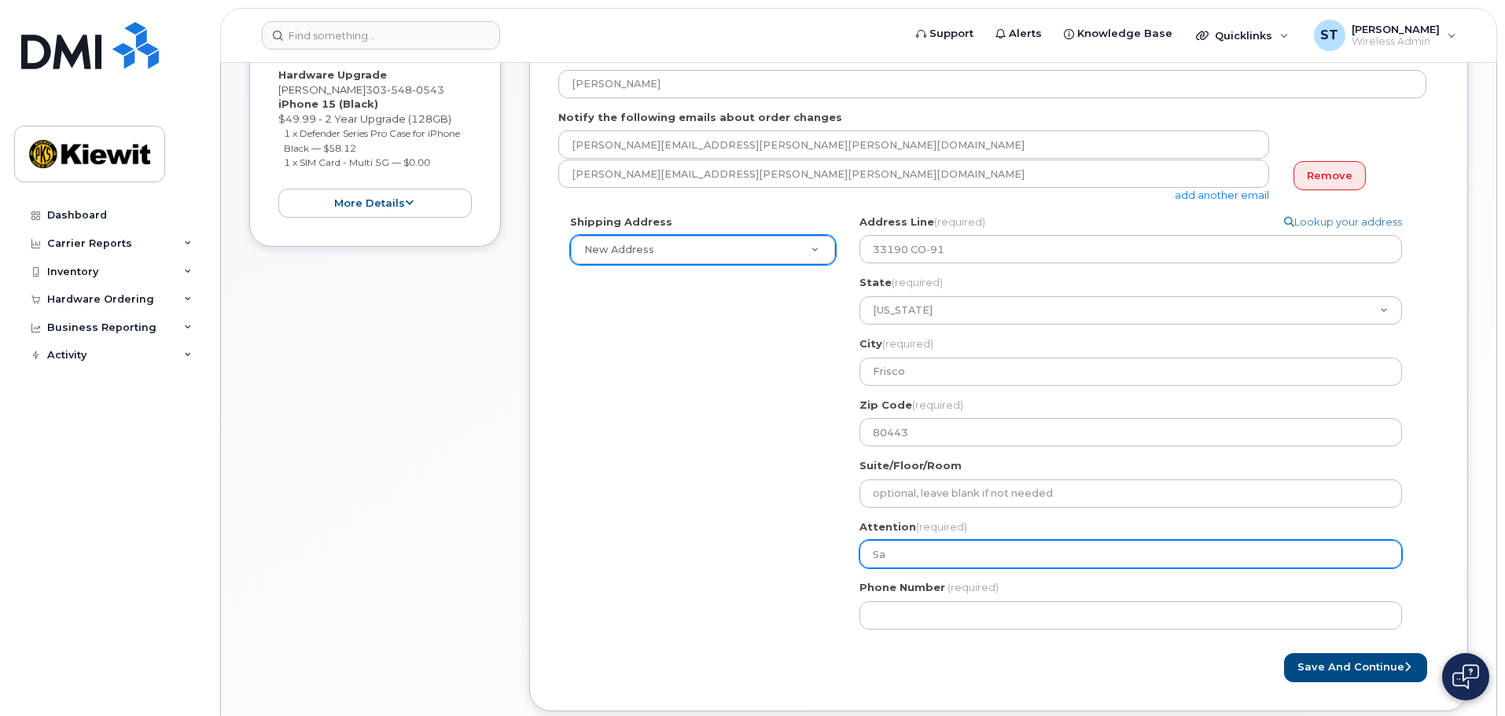
select select
type input "Sam"
select select
type input "Samu"
select select
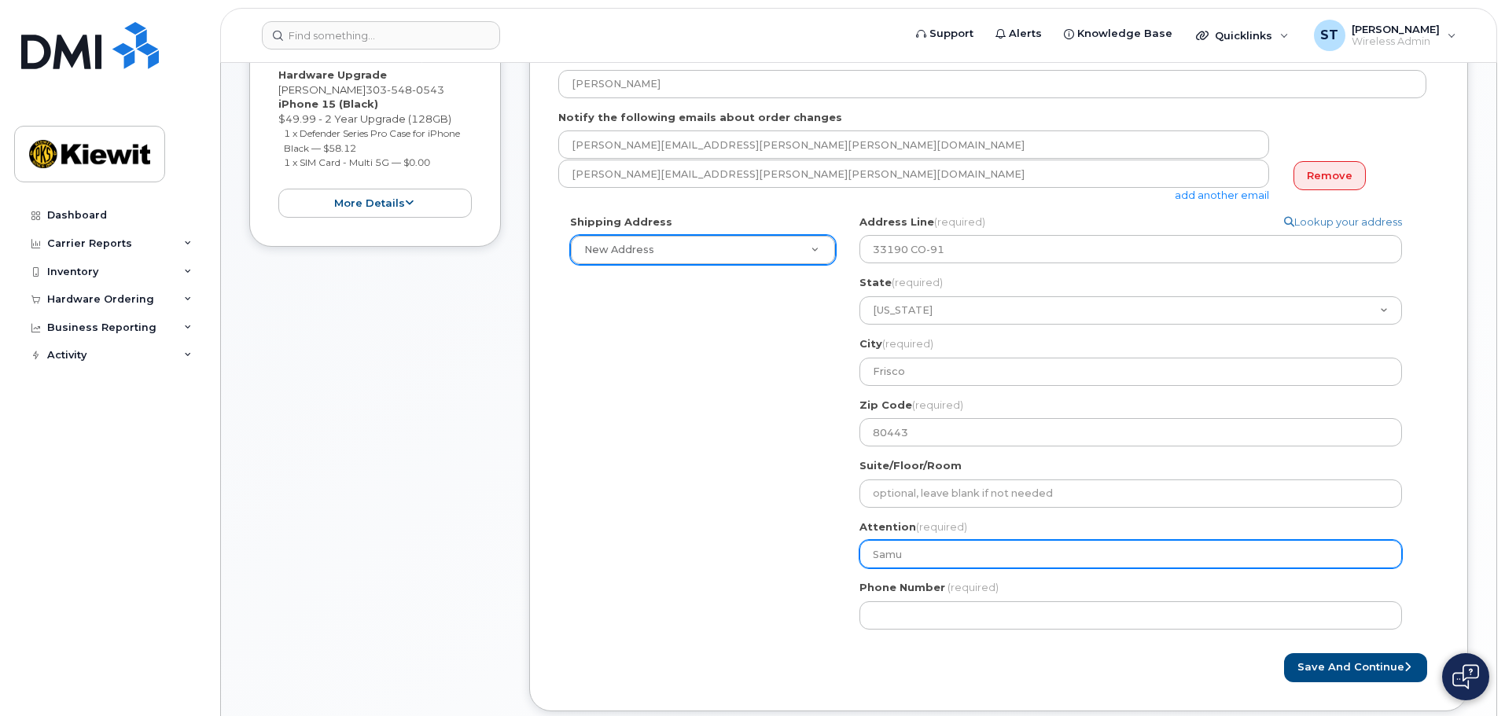
type input "Samue"
select select
type input "Samuel"
select select
type input "Samuel T"
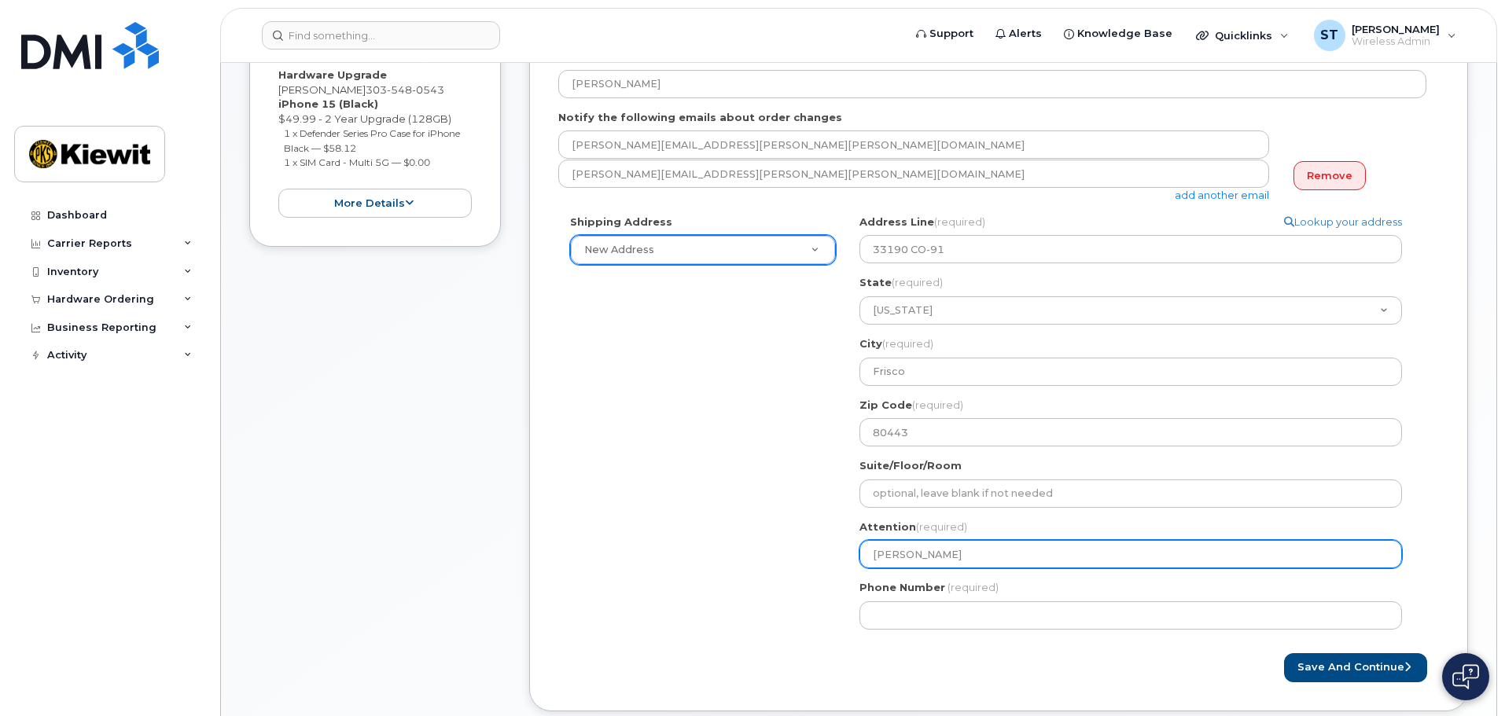
select select
type input "Samuel Tr"
select select
type input "Samuel Tra"
select select
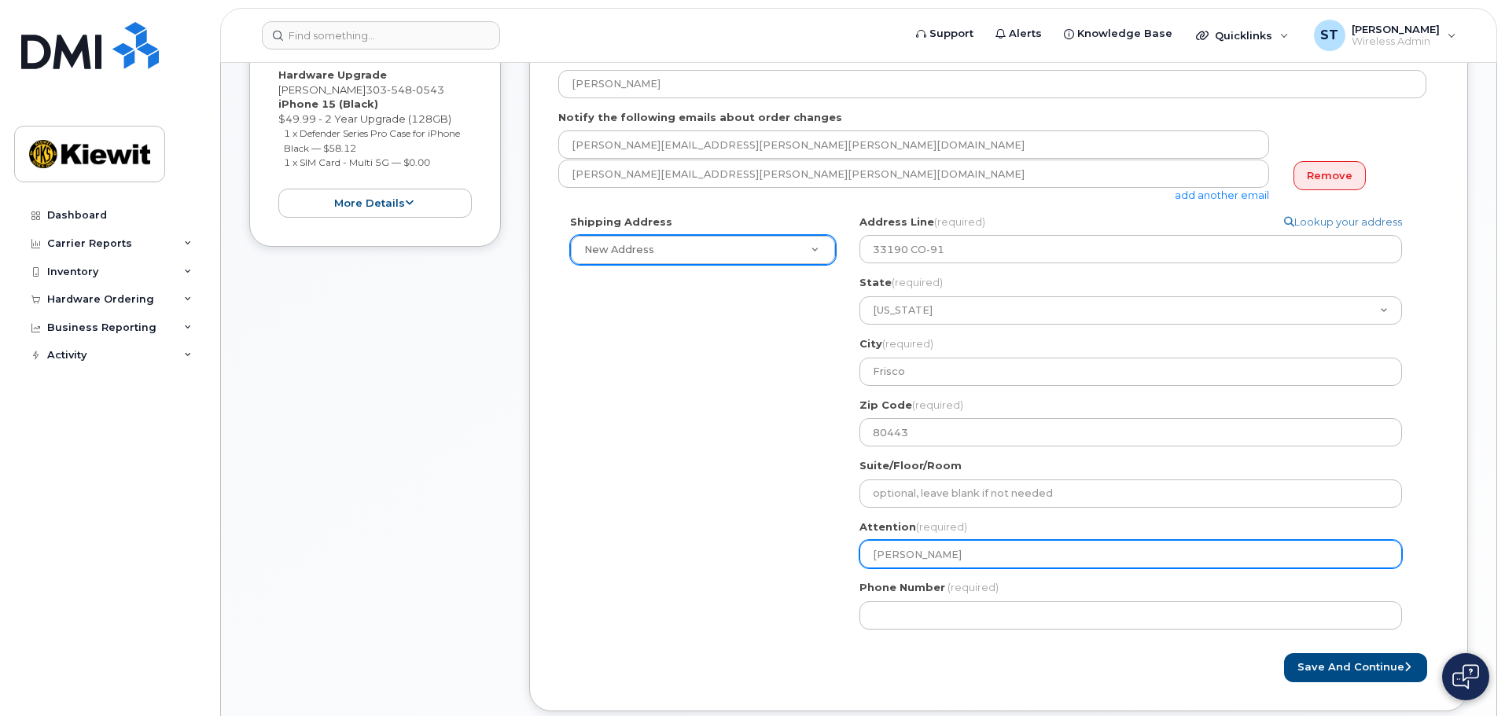
type input "Samuel Trav"
select select
type input "Samuel Travi"
select select
type input "[PERSON_NAME]"
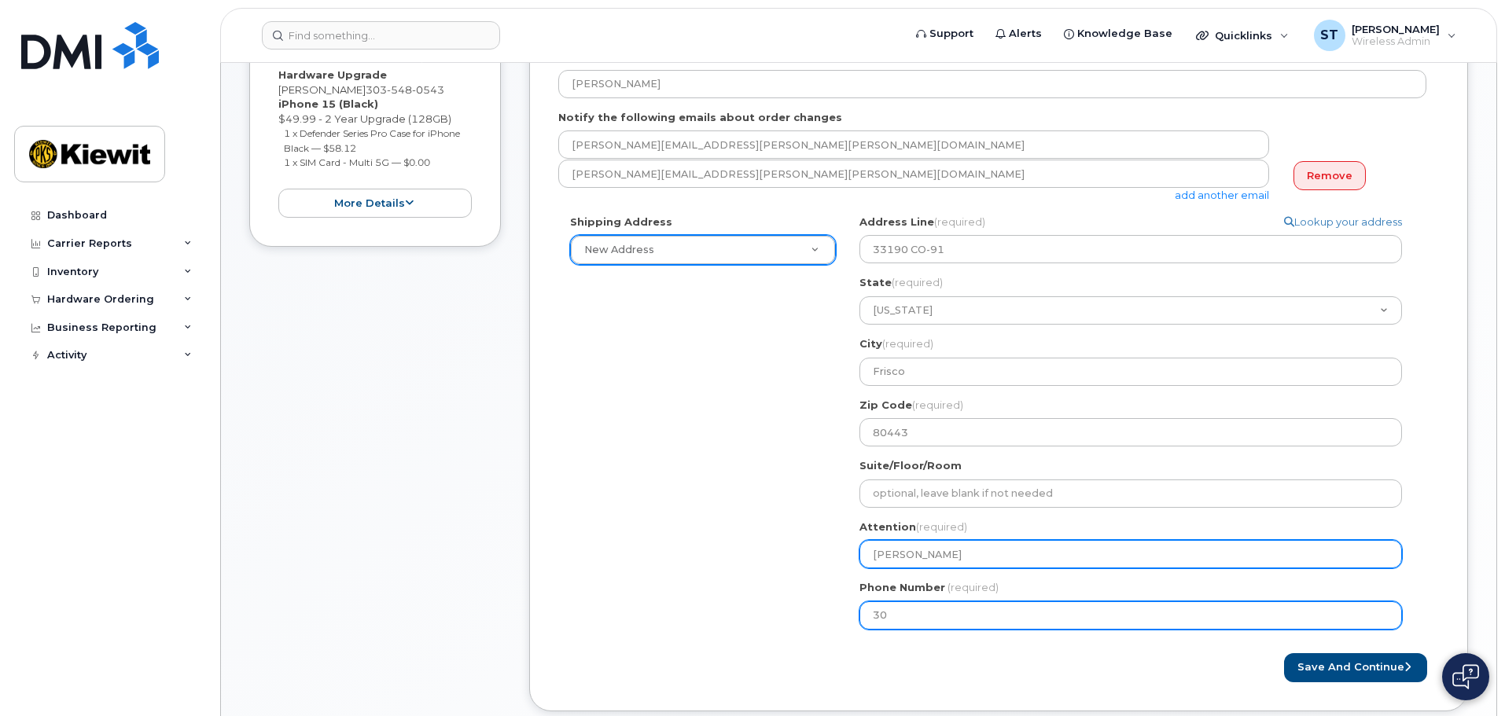
type input "303"
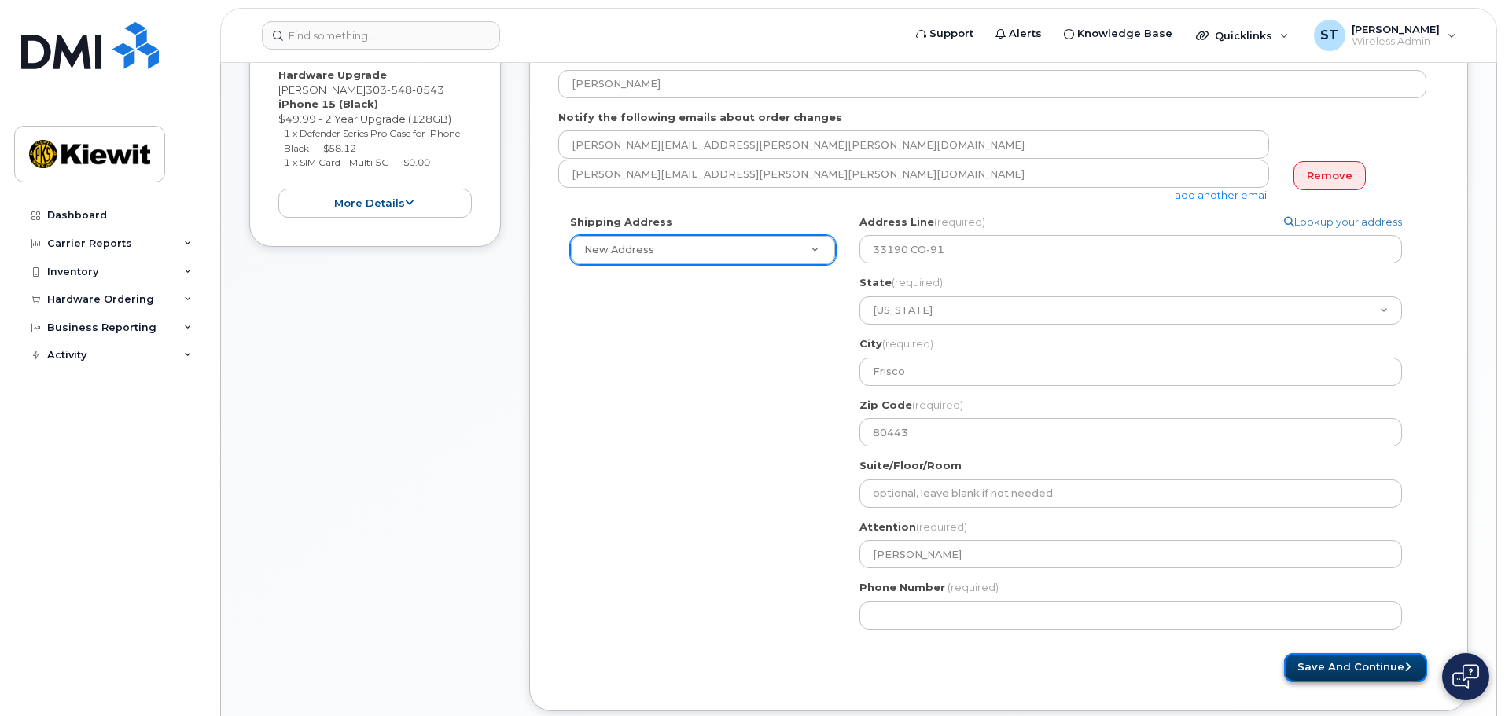
click at [1339, 661] on button "Save and Continue" at bounding box center [1355, 667] width 143 height 29
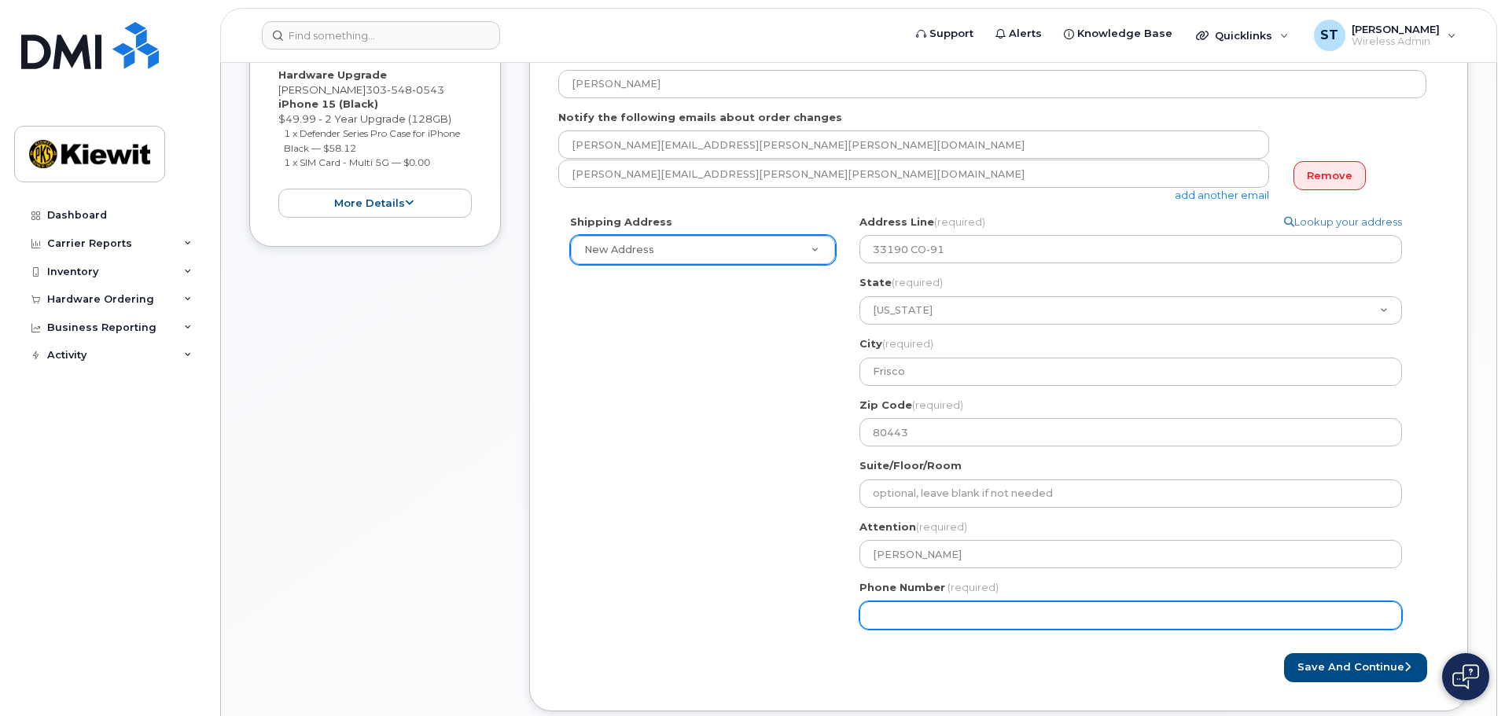
click at [998, 619] on input "Phone Number" at bounding box center [1130, 615] width 542 height 28
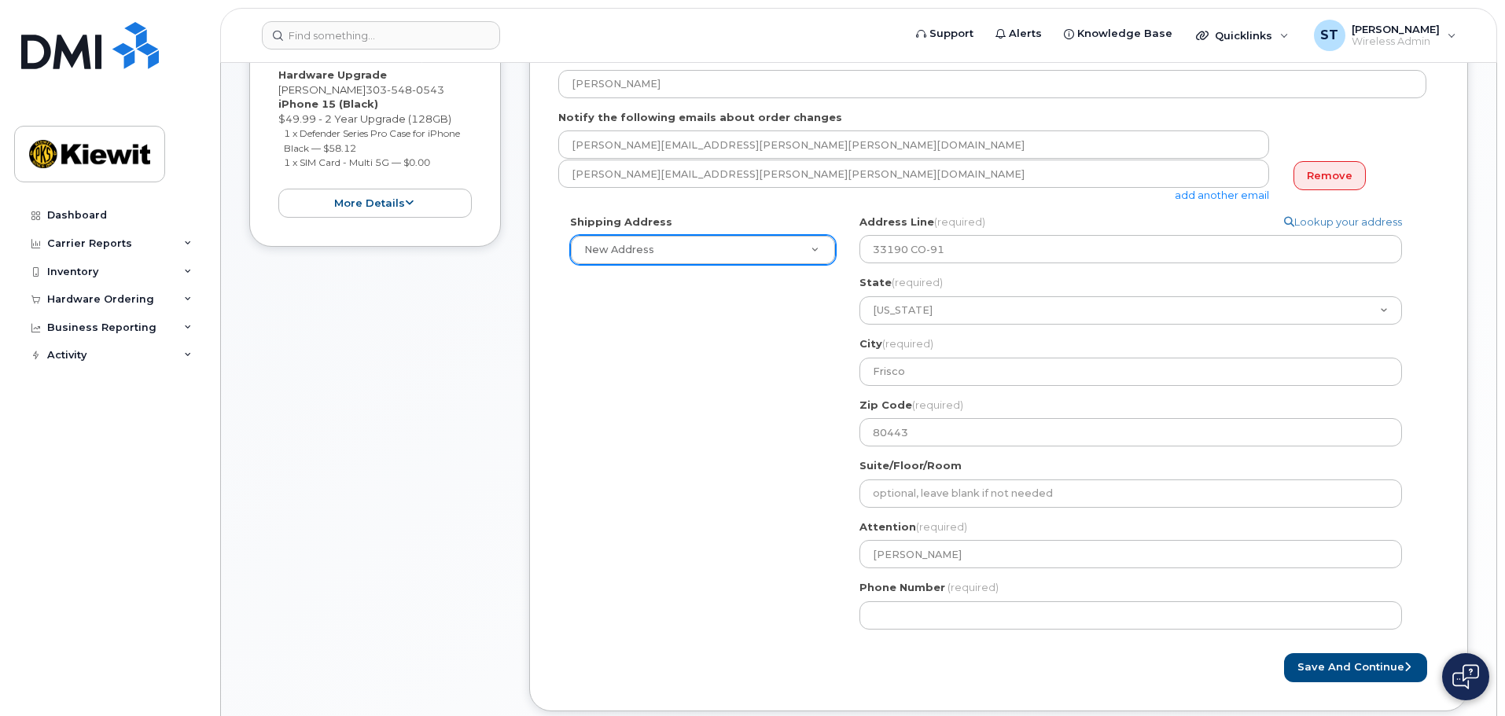
click at [817, 605] on div "Shipping Address New Address New Address CO Frisco Search your address... Manua…" at bounding box center [992, 428] width 868 height 427
click at [1315, 668] on button "Save and Continue" at bounding box center [1355, 667] width 143 height 29
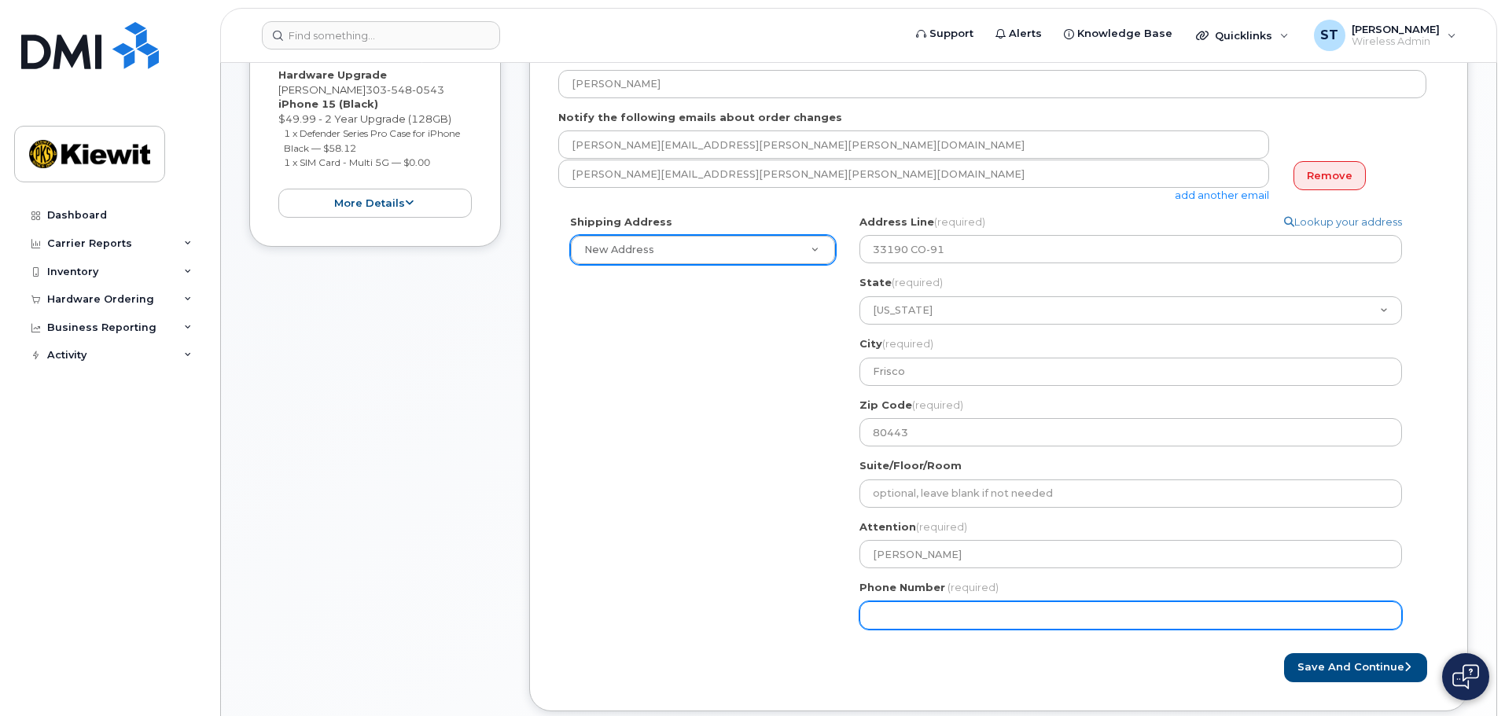
click at [977, 622] on input "Phone Number" at bounding box center [1130, 615] width 542 height 28
type input "3"
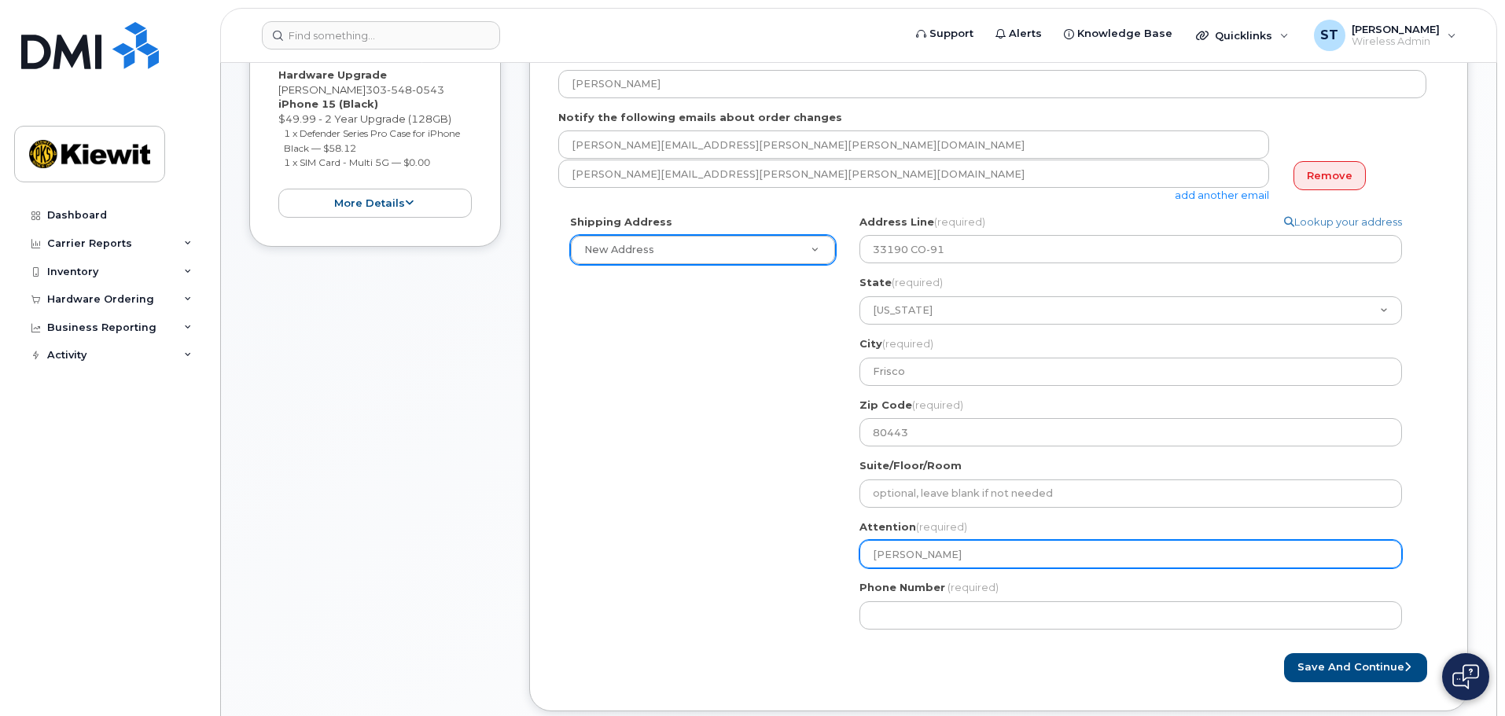
click at [1122, 557] on input "[PERSON_NAME]" at bounding box center [1130, 554] width 542 height 28
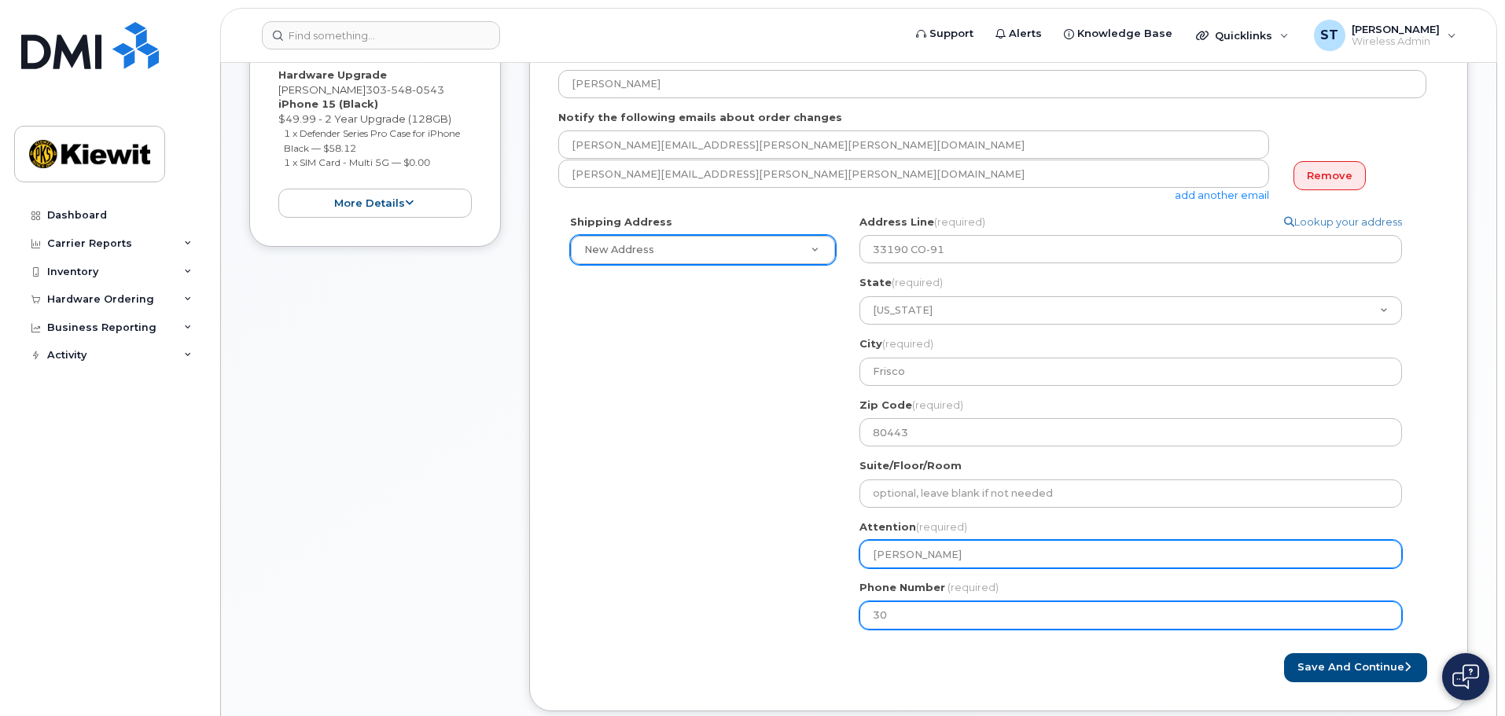
type input "303"
type input "303652798"
select select
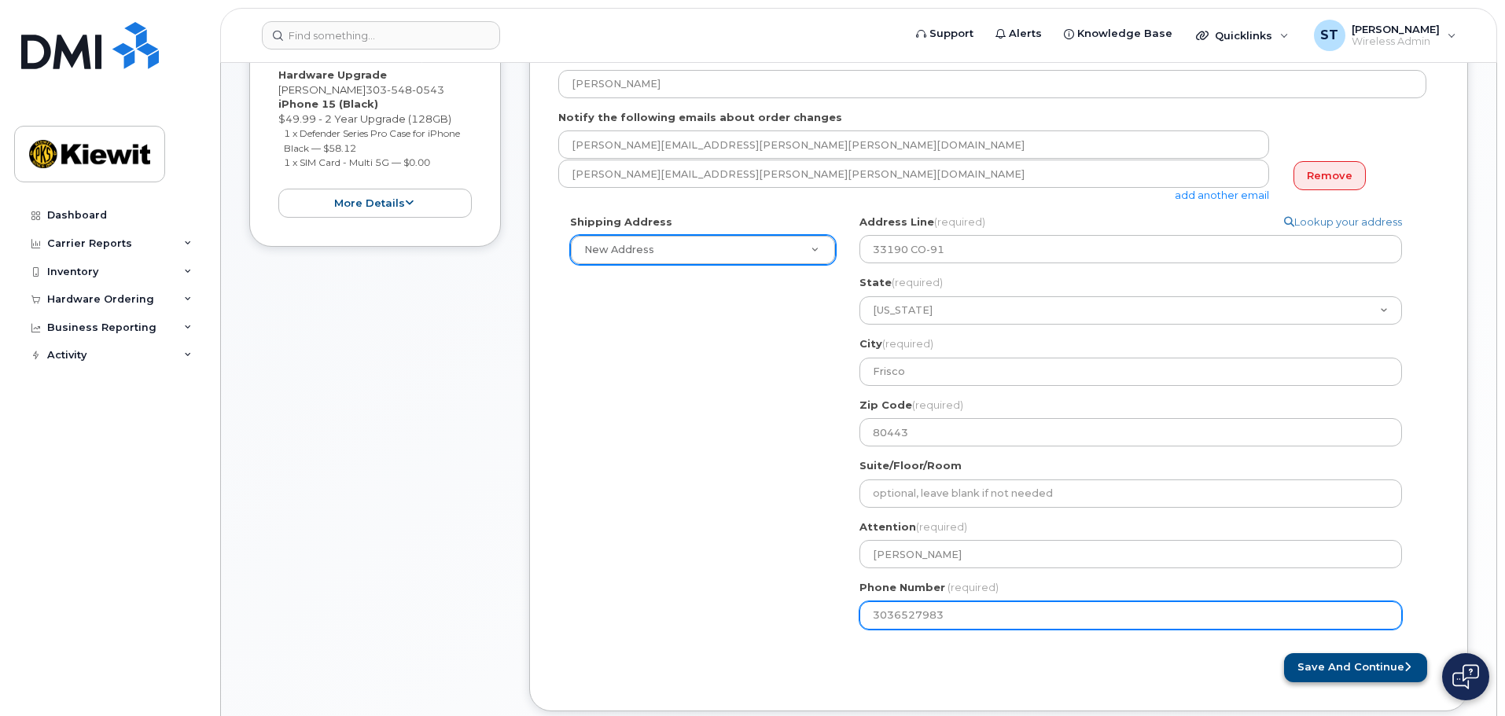
type input "3036527983"
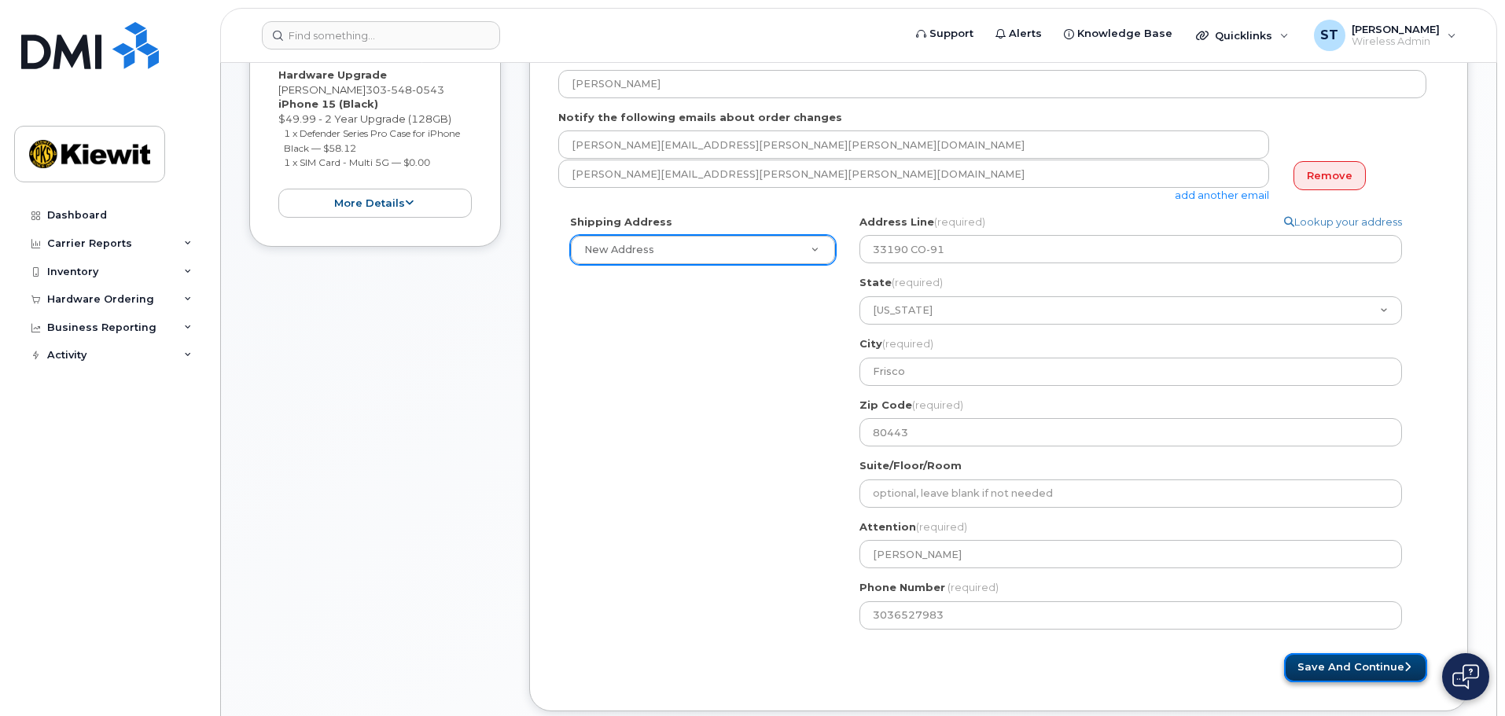
click at [1385, 672] on button "Save and Continue" at bounding box center [1355, 667] width 143 height 29
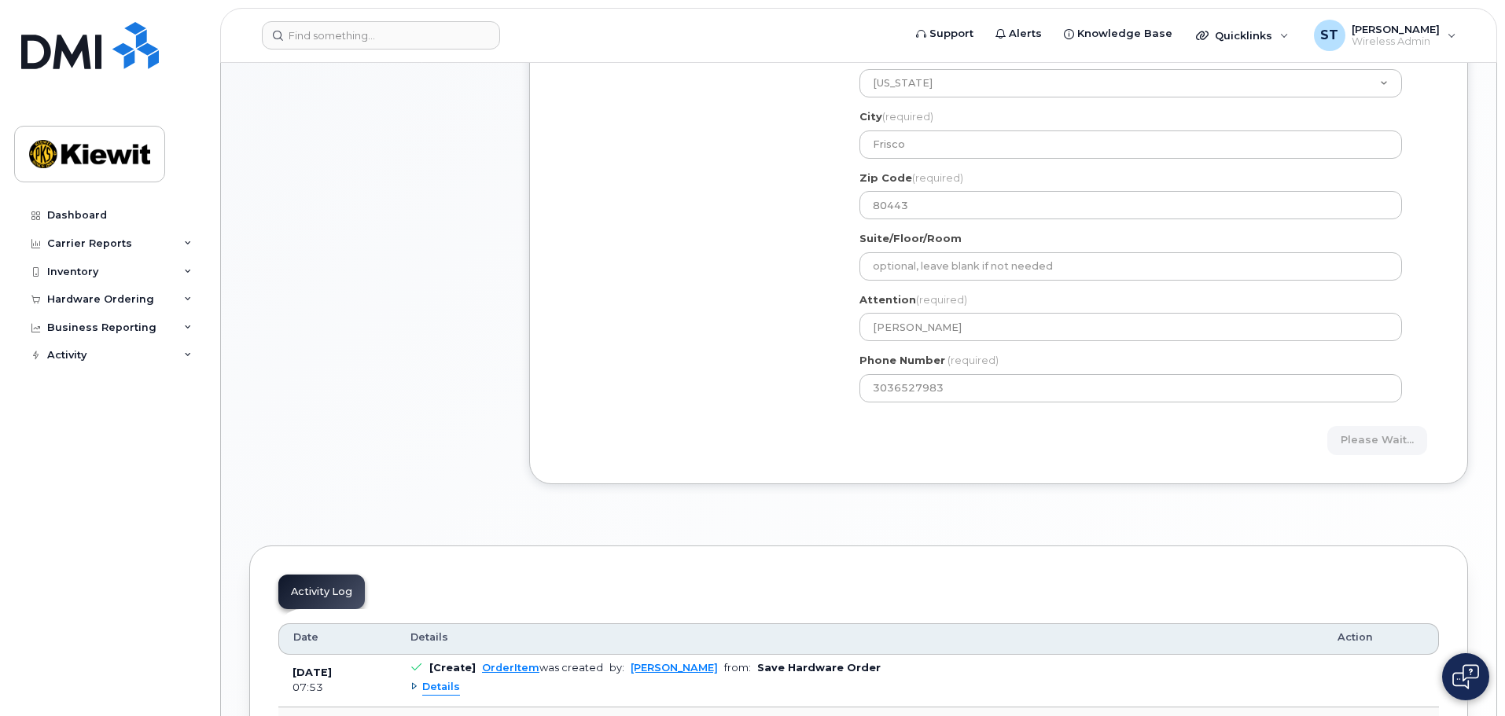
scroll to position [785, 0]
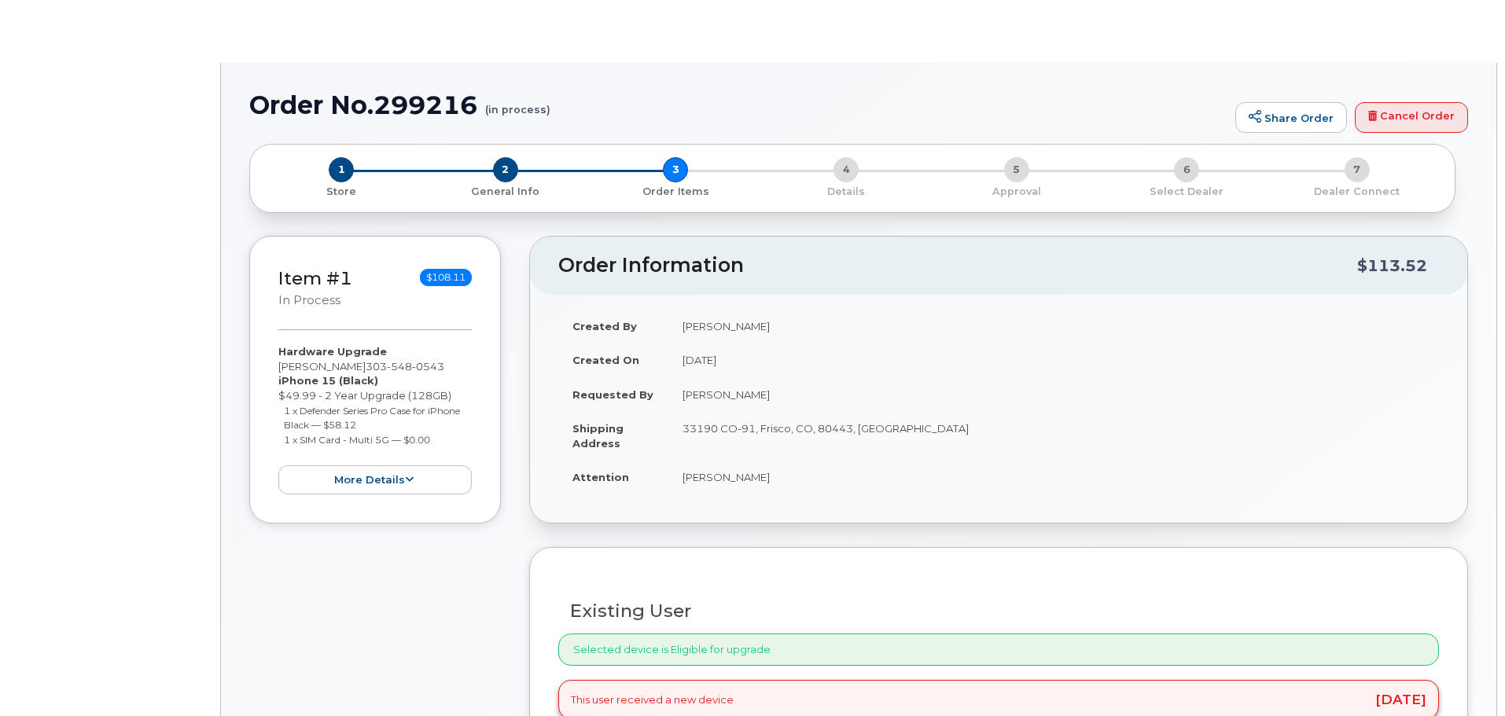
type input "[PERSON_NAME]"
radio input "true"
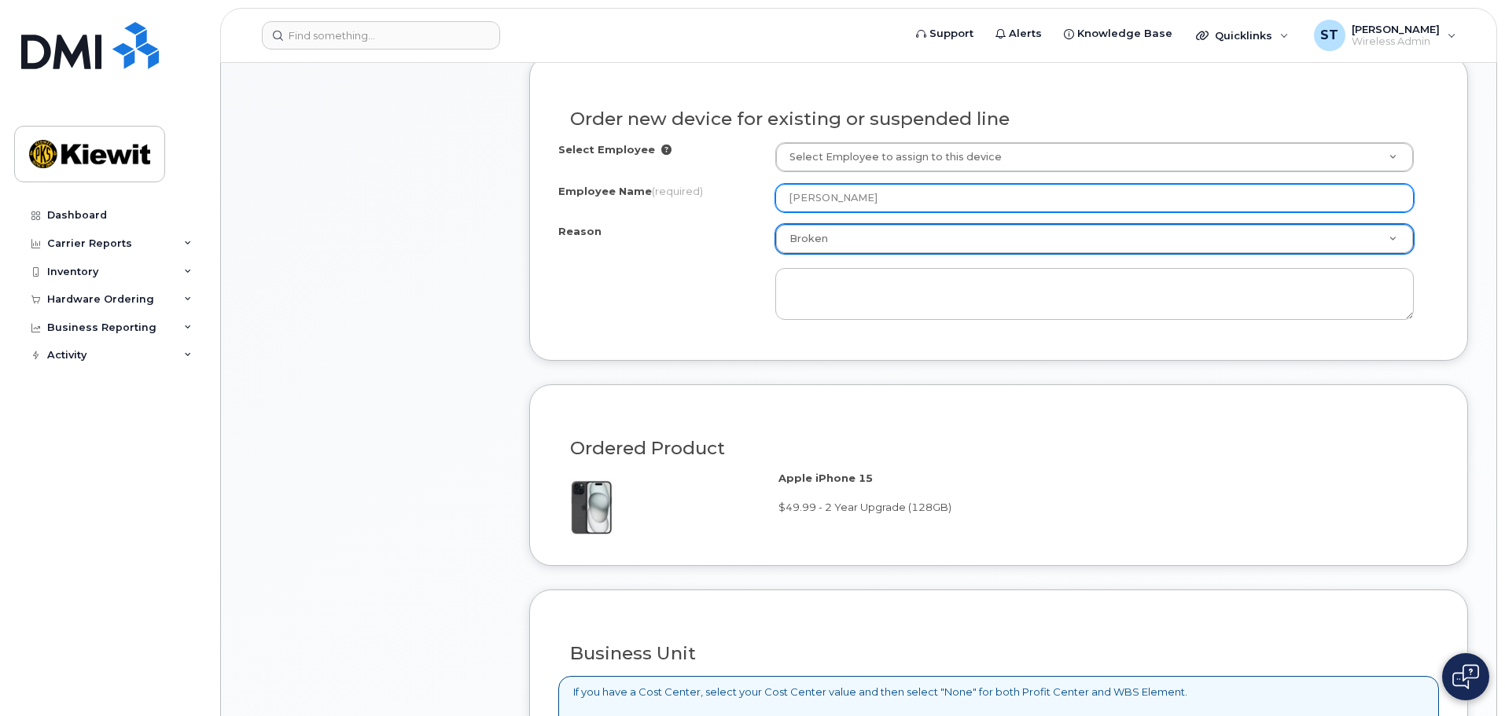
scroll to position [786, 0]
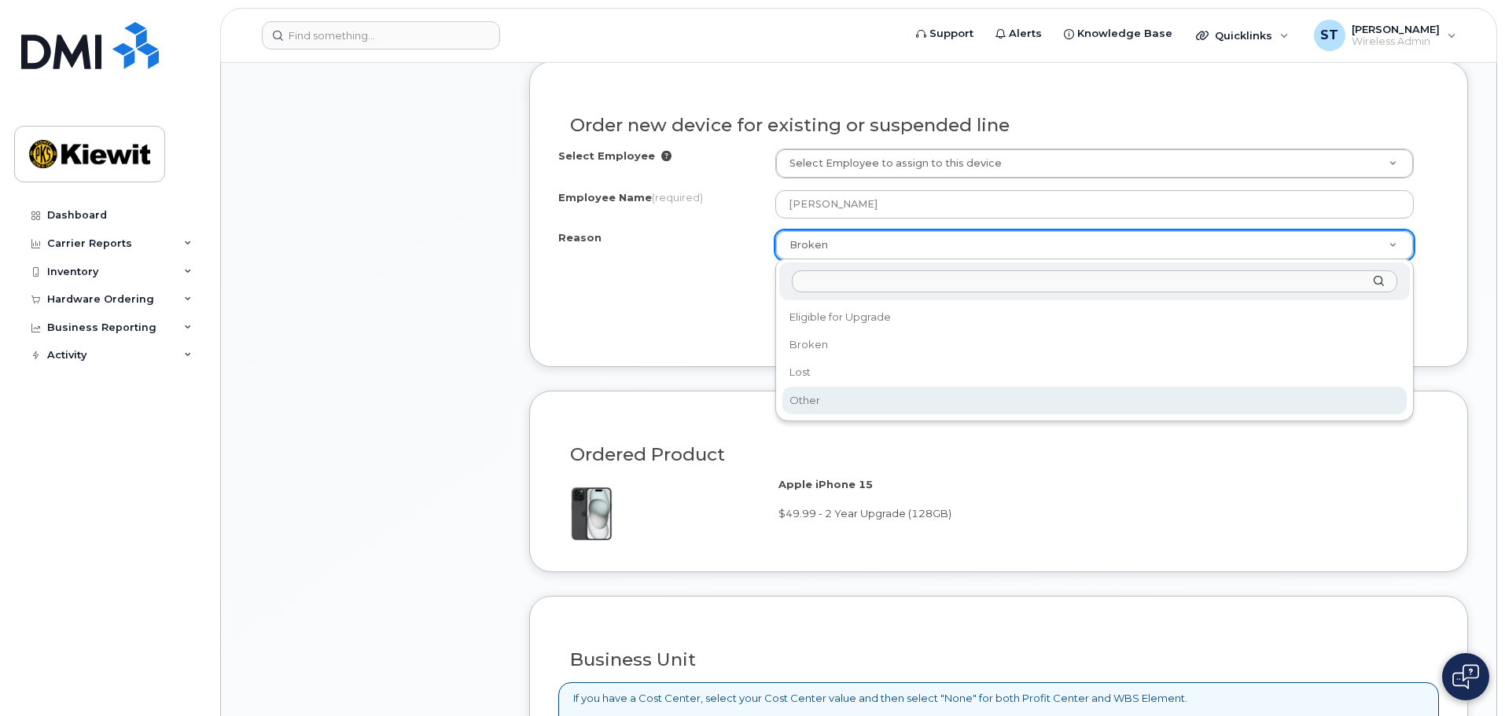
select select "other"
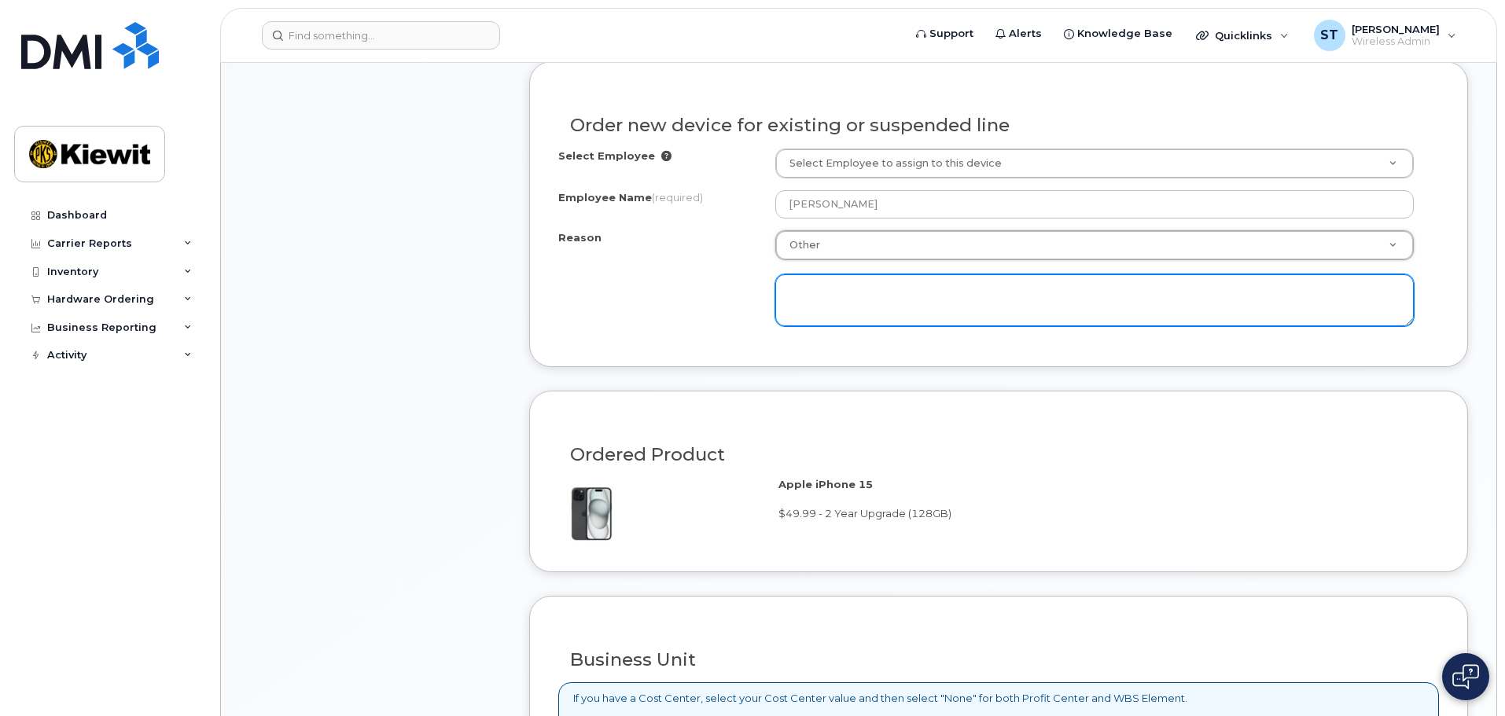
click at [888, 304] on textarea at bounding box center [1094, 300] width 638 height 52
type textarea "Can't access, need another"
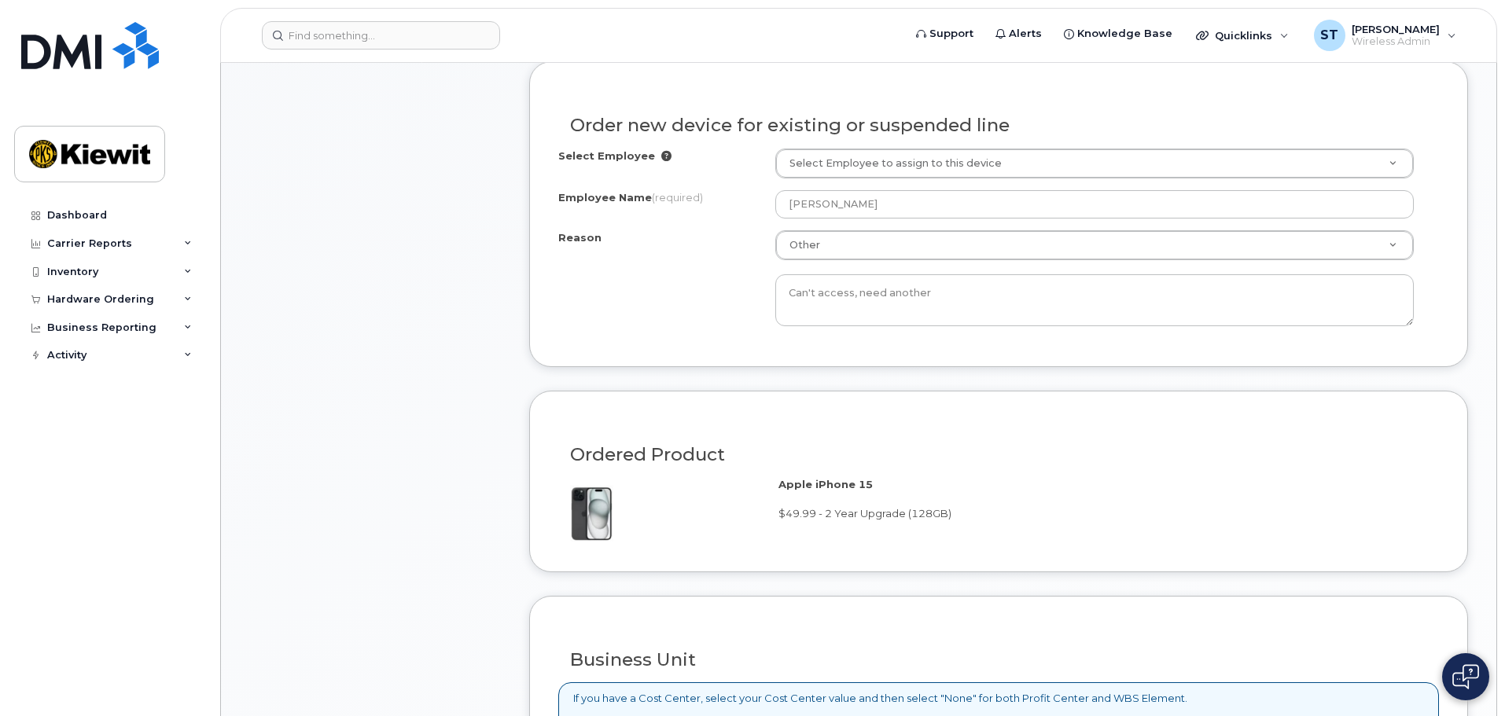
click at [702, 281] on div "Reason Other Reason Eligible for Upgrade Broken Lost Other Can't access, need a…" at bounding box center [998, 278] width 880 height 96
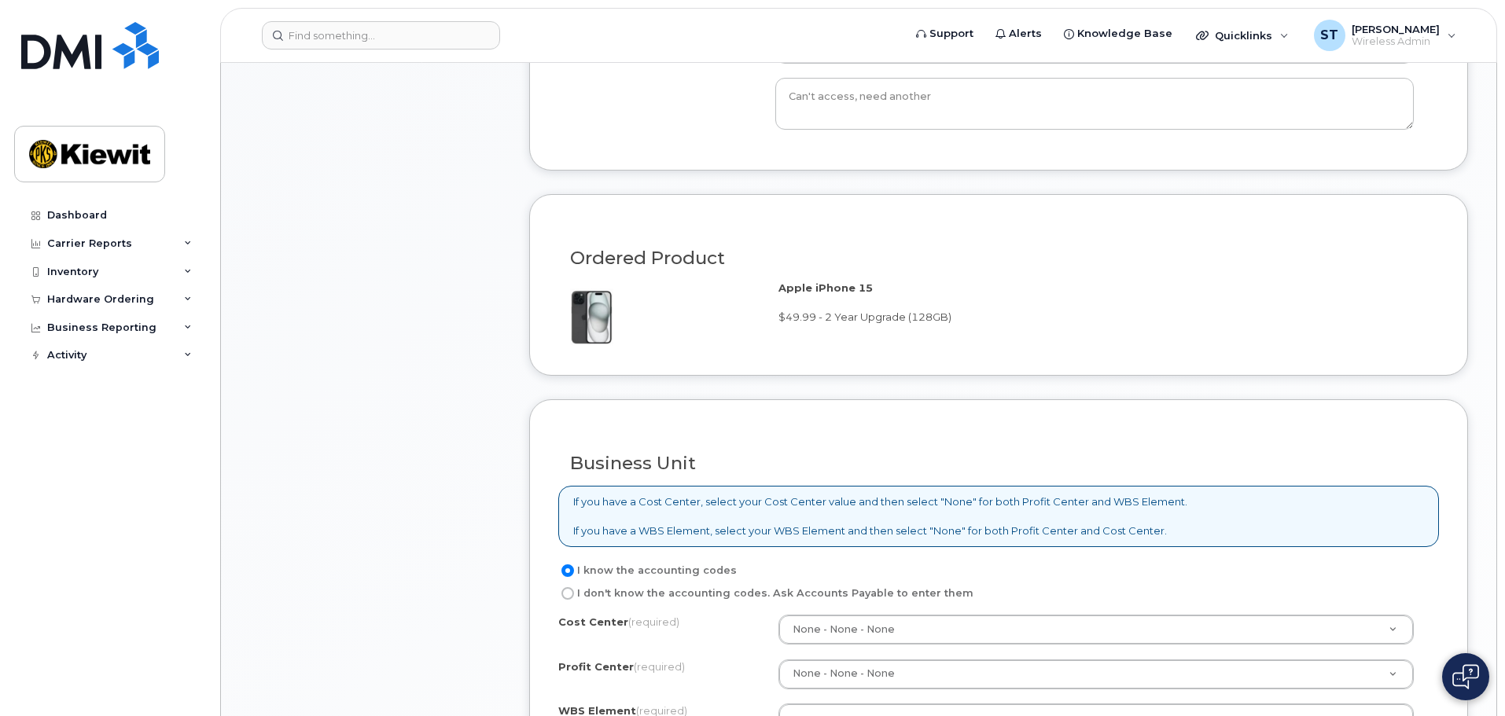
scroll to position [1101, 0]
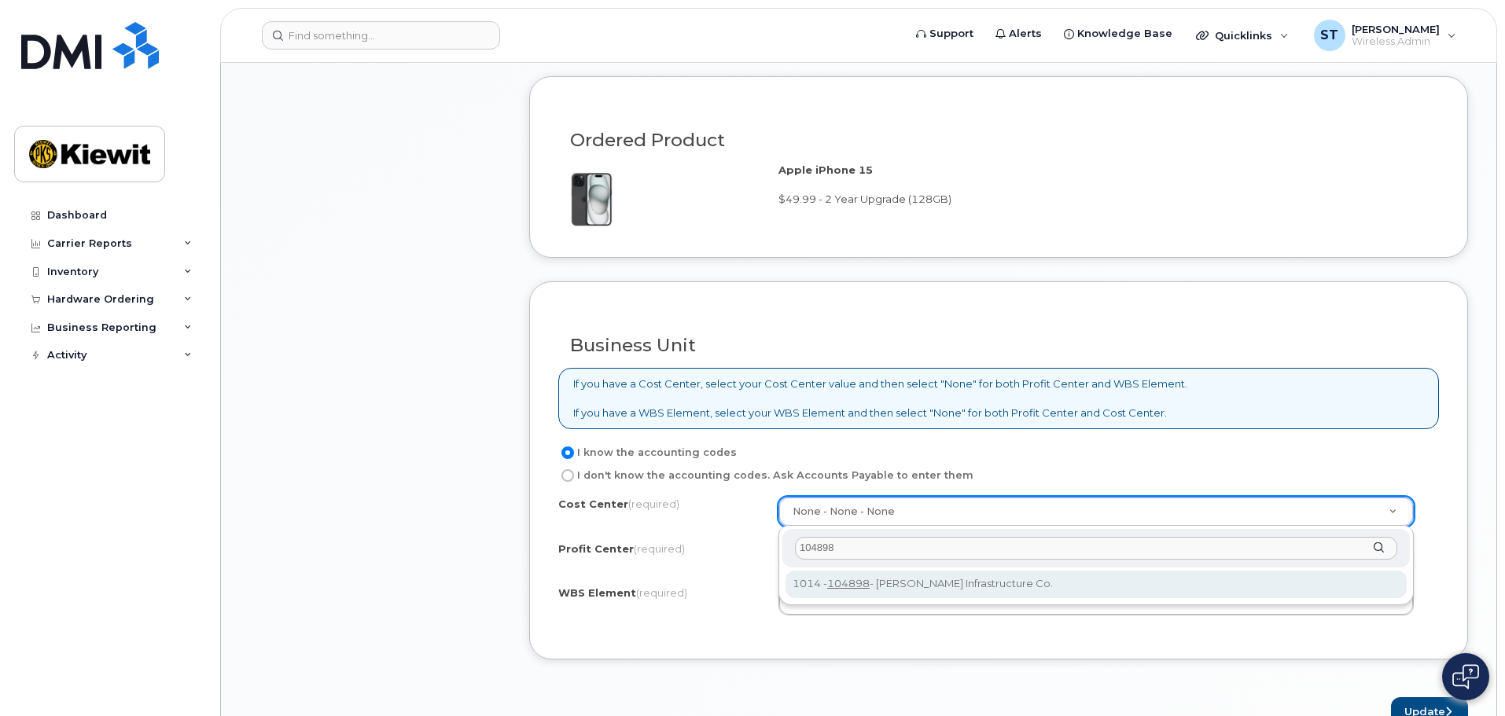
type input "104898"
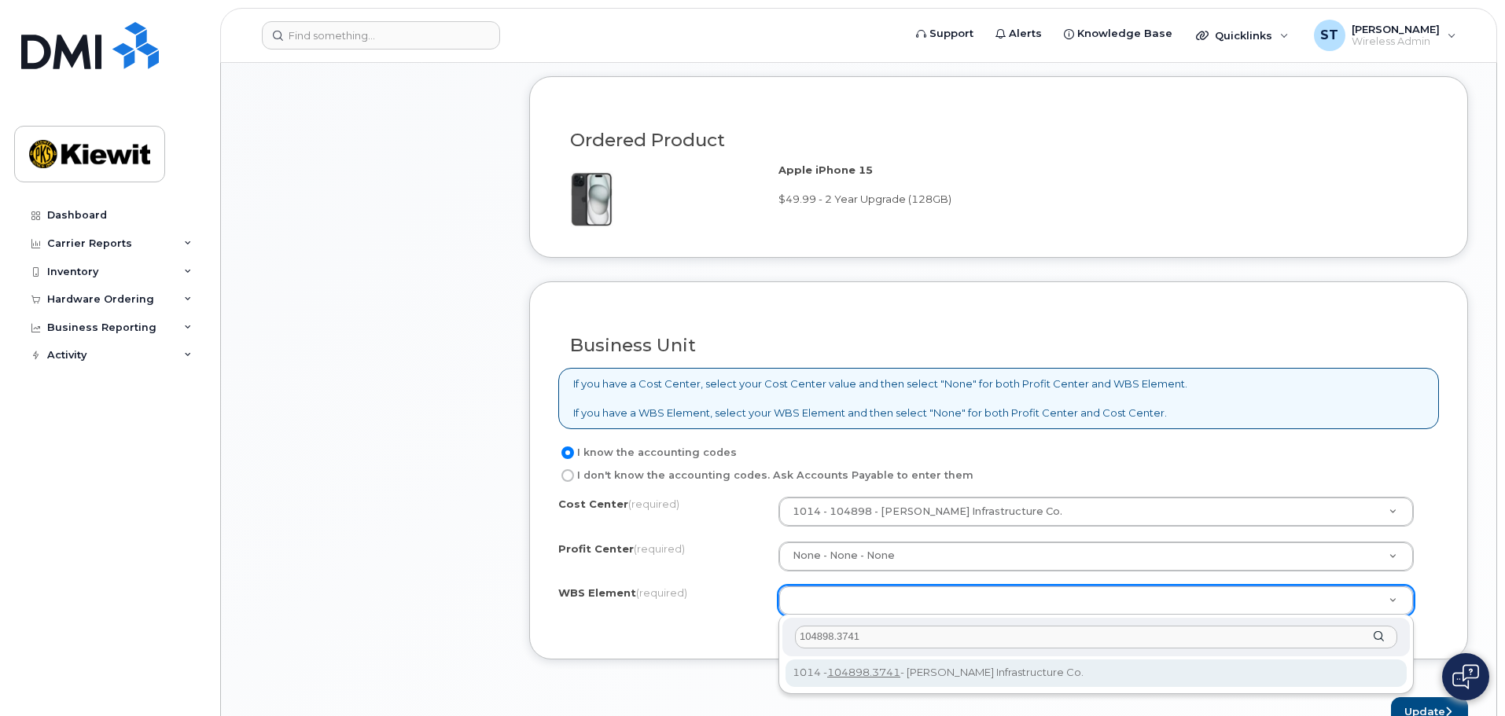
type input "104898.3741"
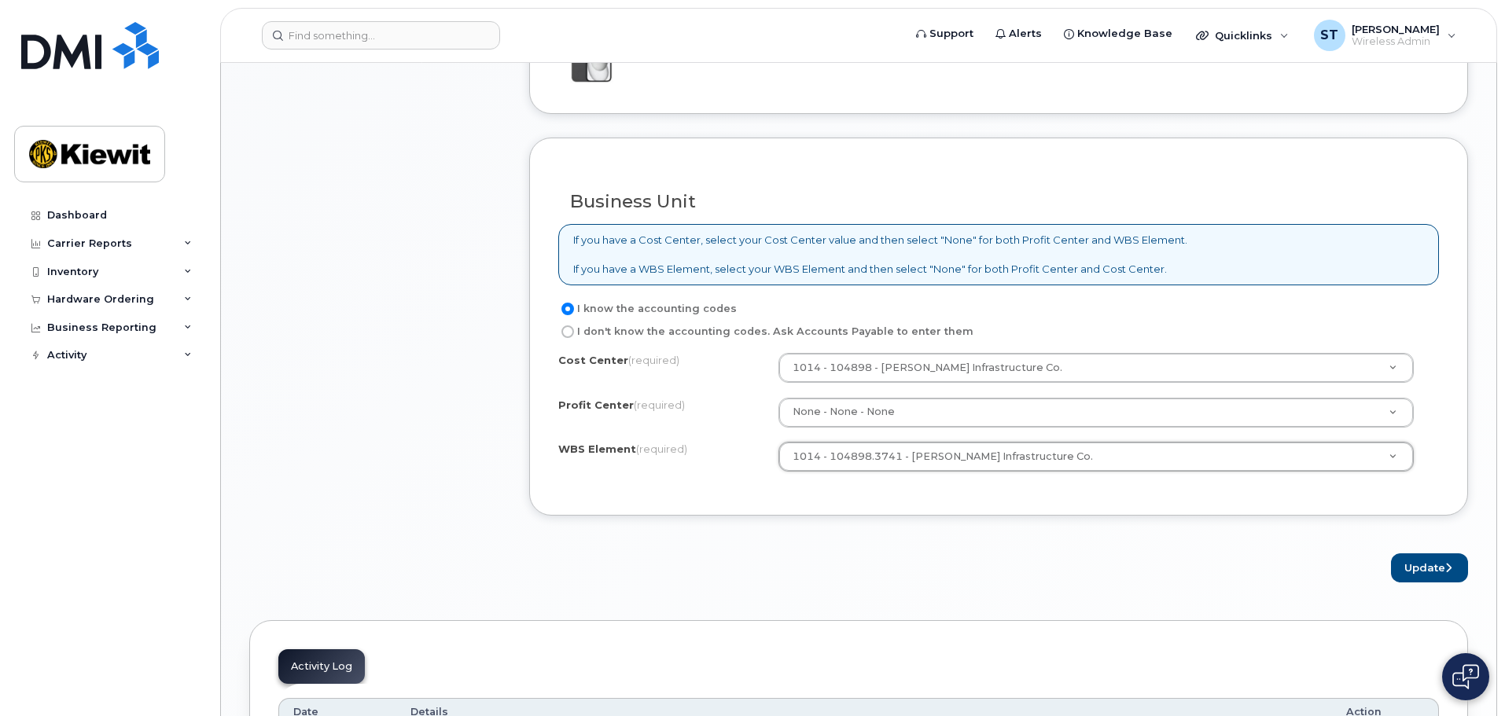
scroll to position [1415, 0]
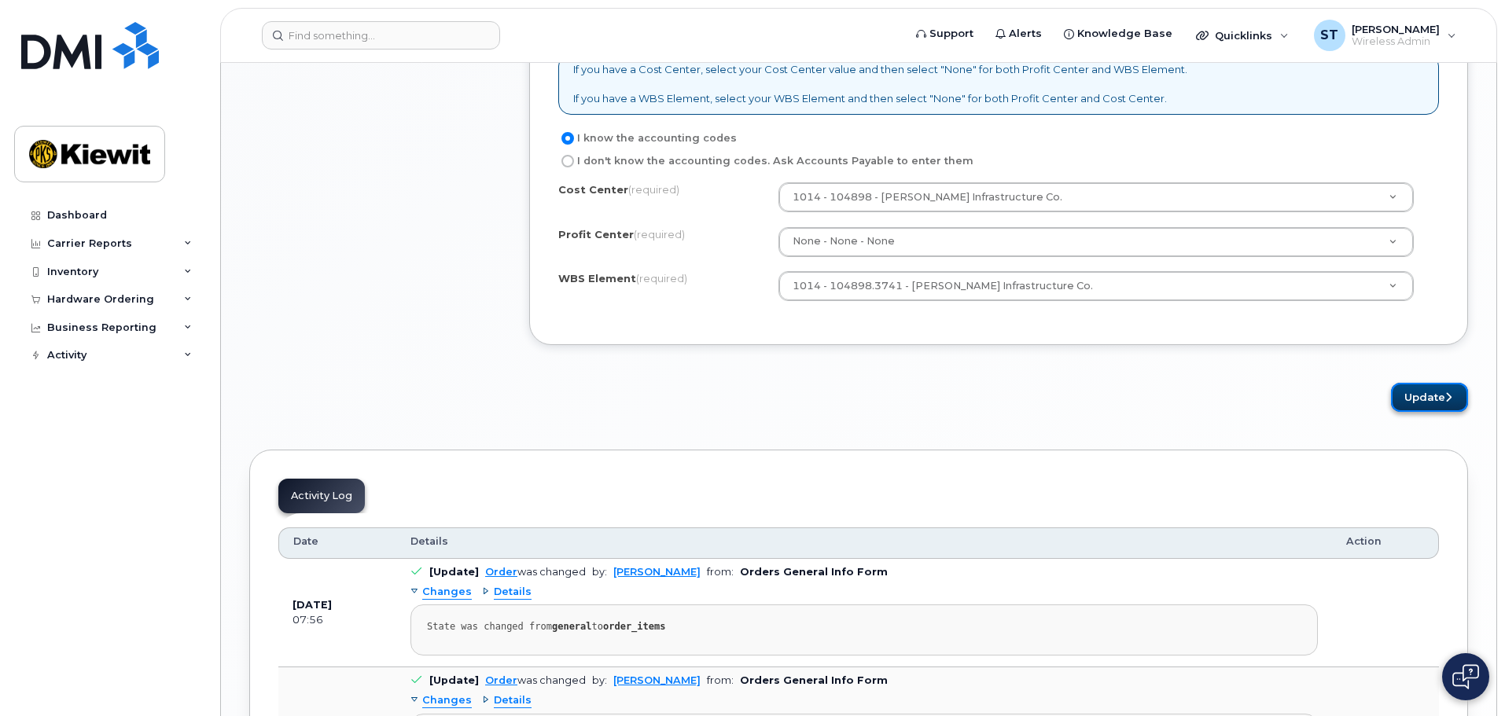
drag, startPoint x: 1431, startPoint y: 394, endPoint x: 1413, endPoint y: 395, distance: 18.1
click at [1431, 394] on button "Update" at bounding box center [1429, 397] width 77 height 29
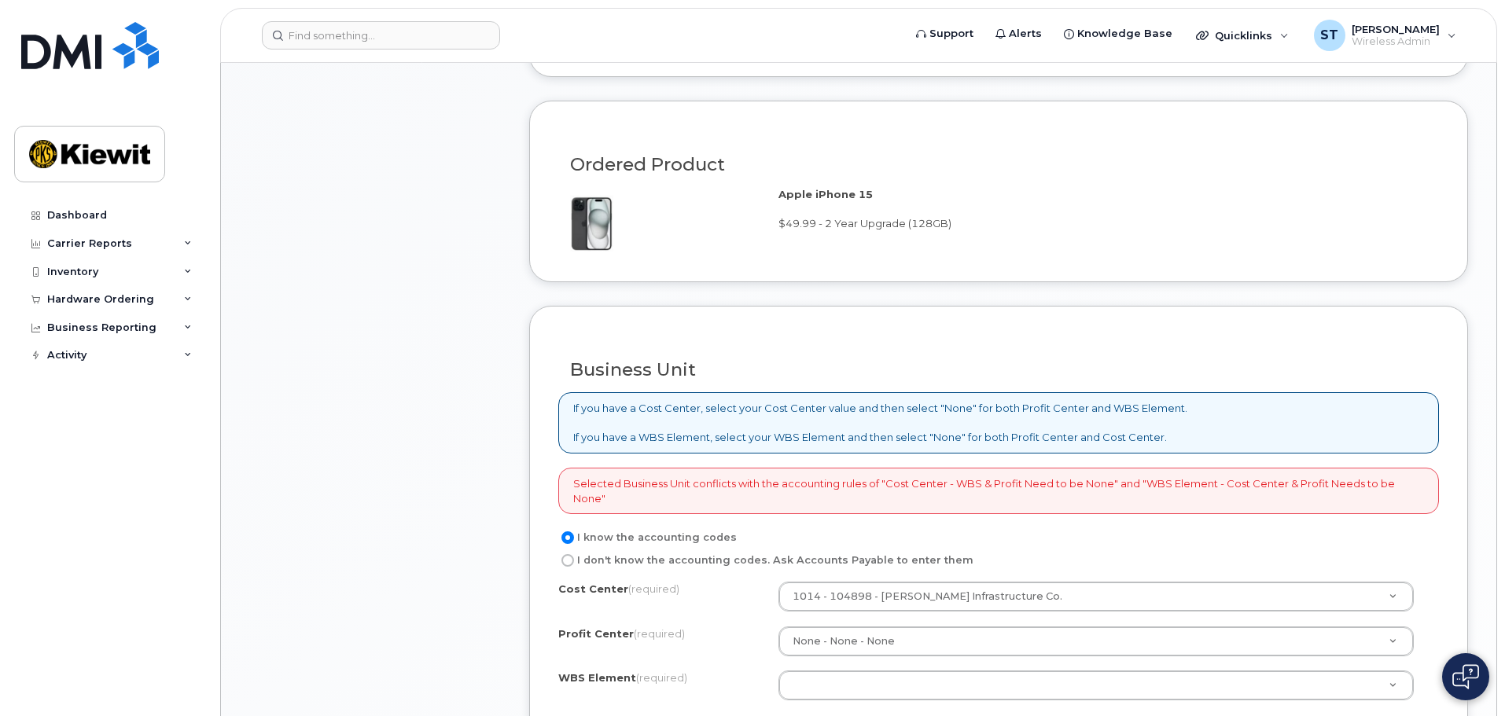
scroll to position [1258, 0]
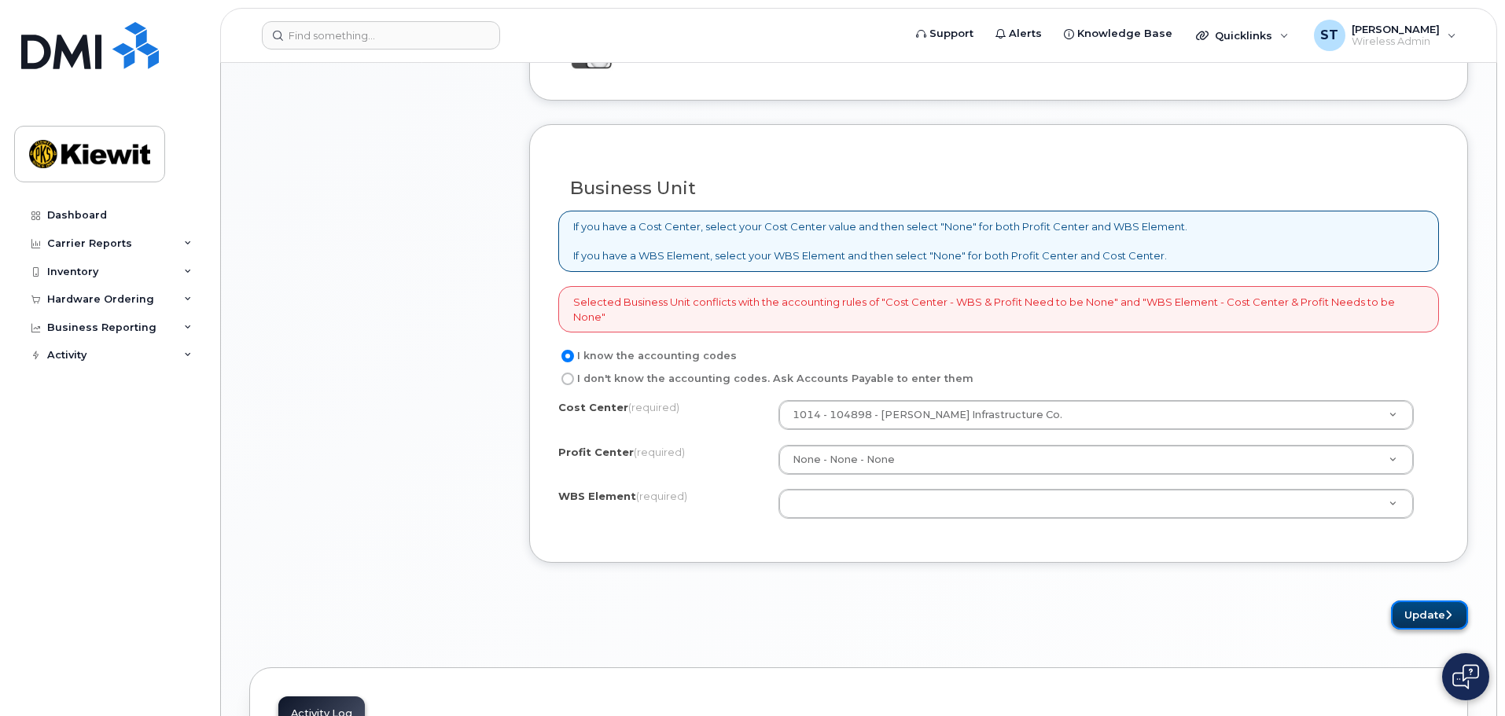
click at [1429, 616] on button "Update" at bounding box center [1429, 615] width 77 height 29
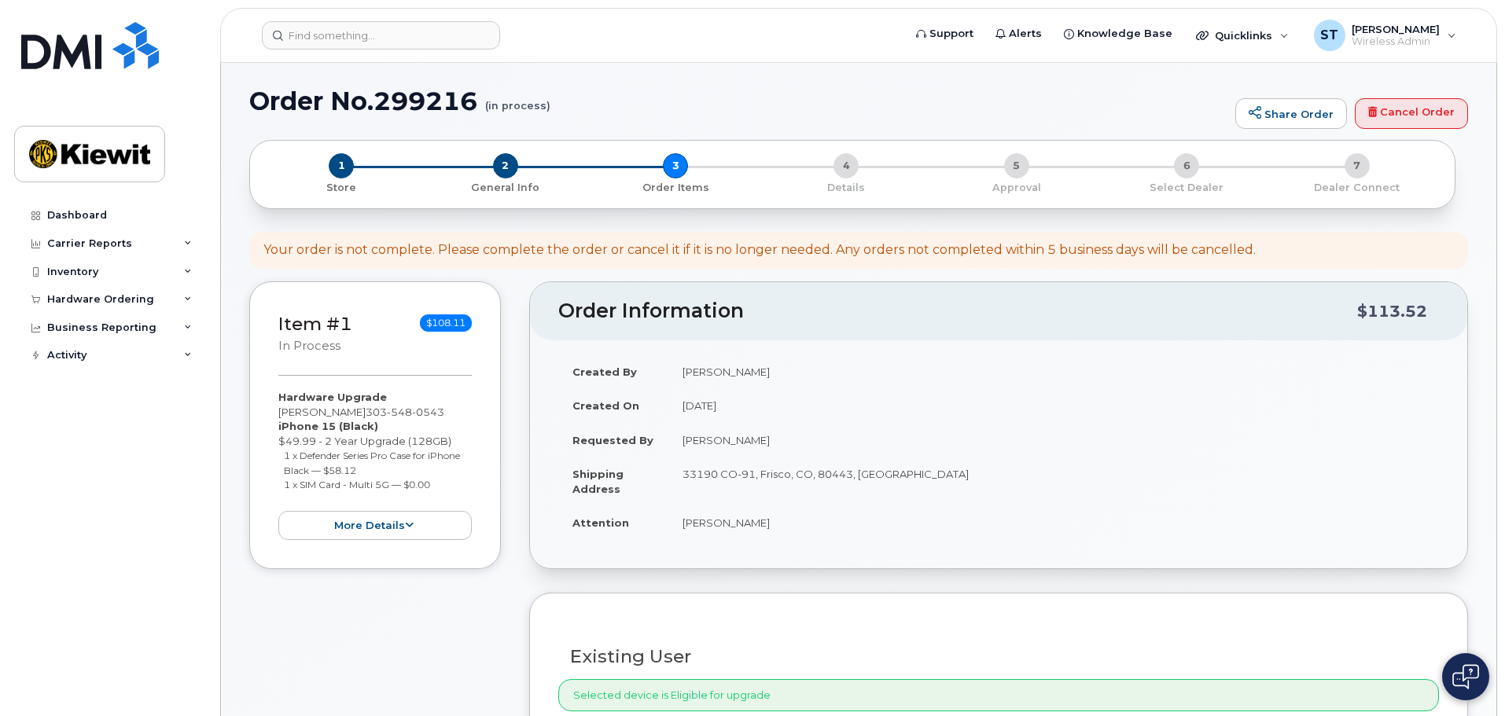
scroll to position [0, 0]
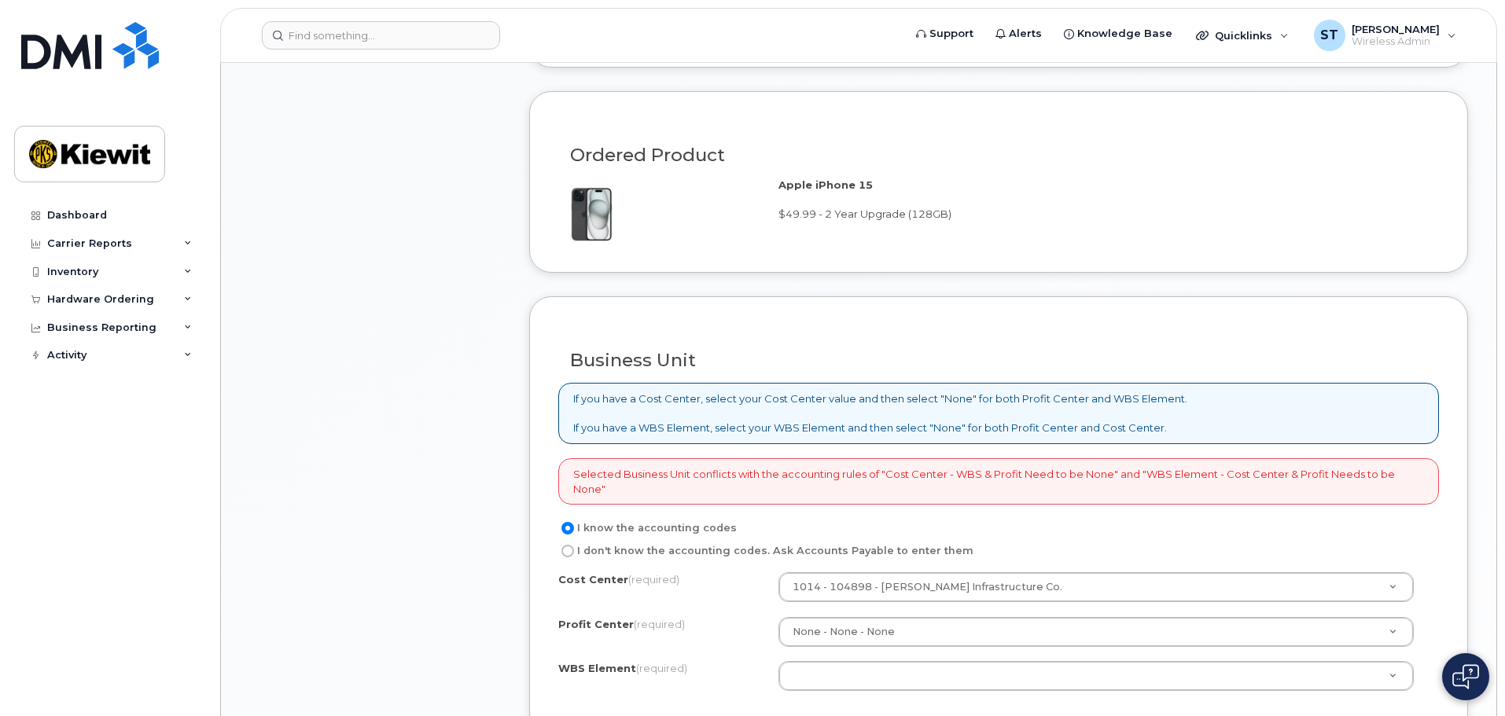
scroll to position [1101, 0]
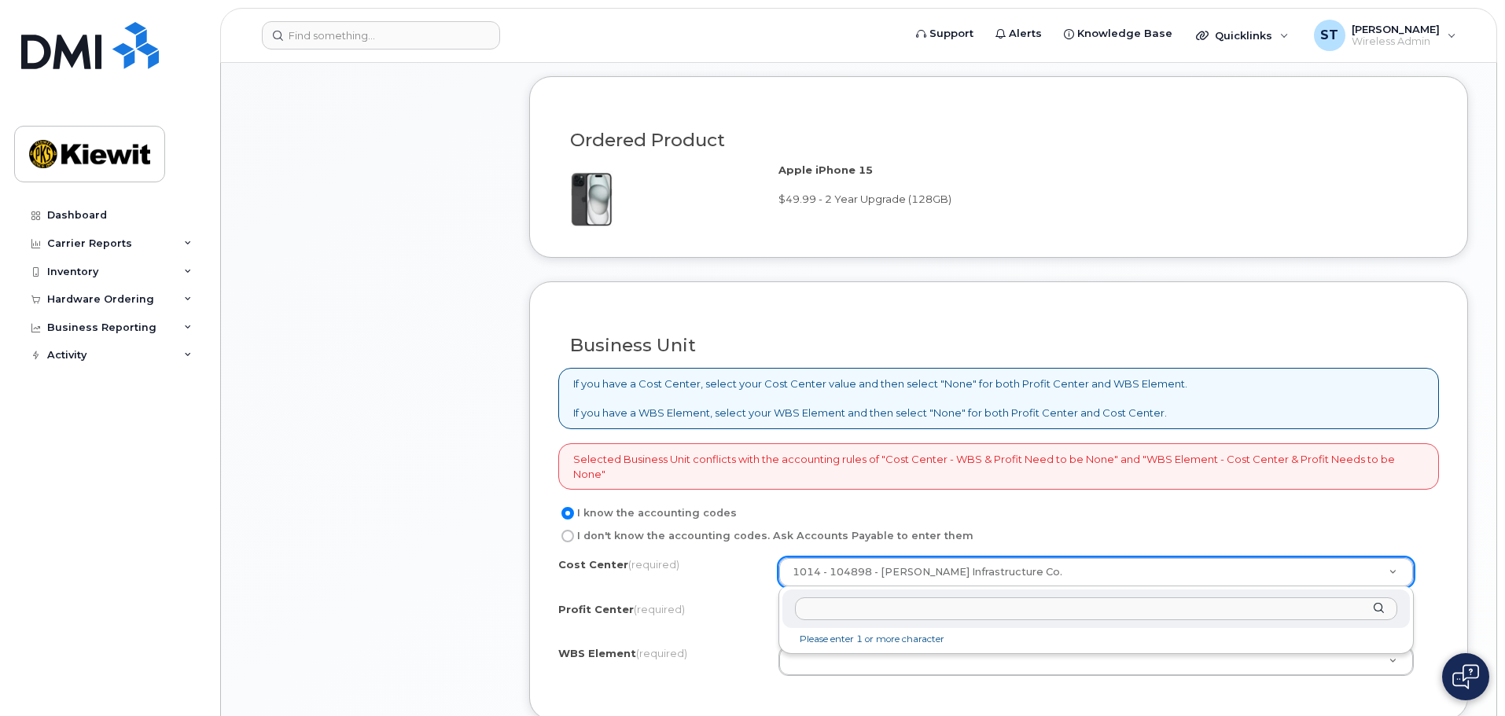
drag, startPoint x: 1047, startPoint y: 578, endPoint x: 799, endPoint y: 566, distance: 248.7
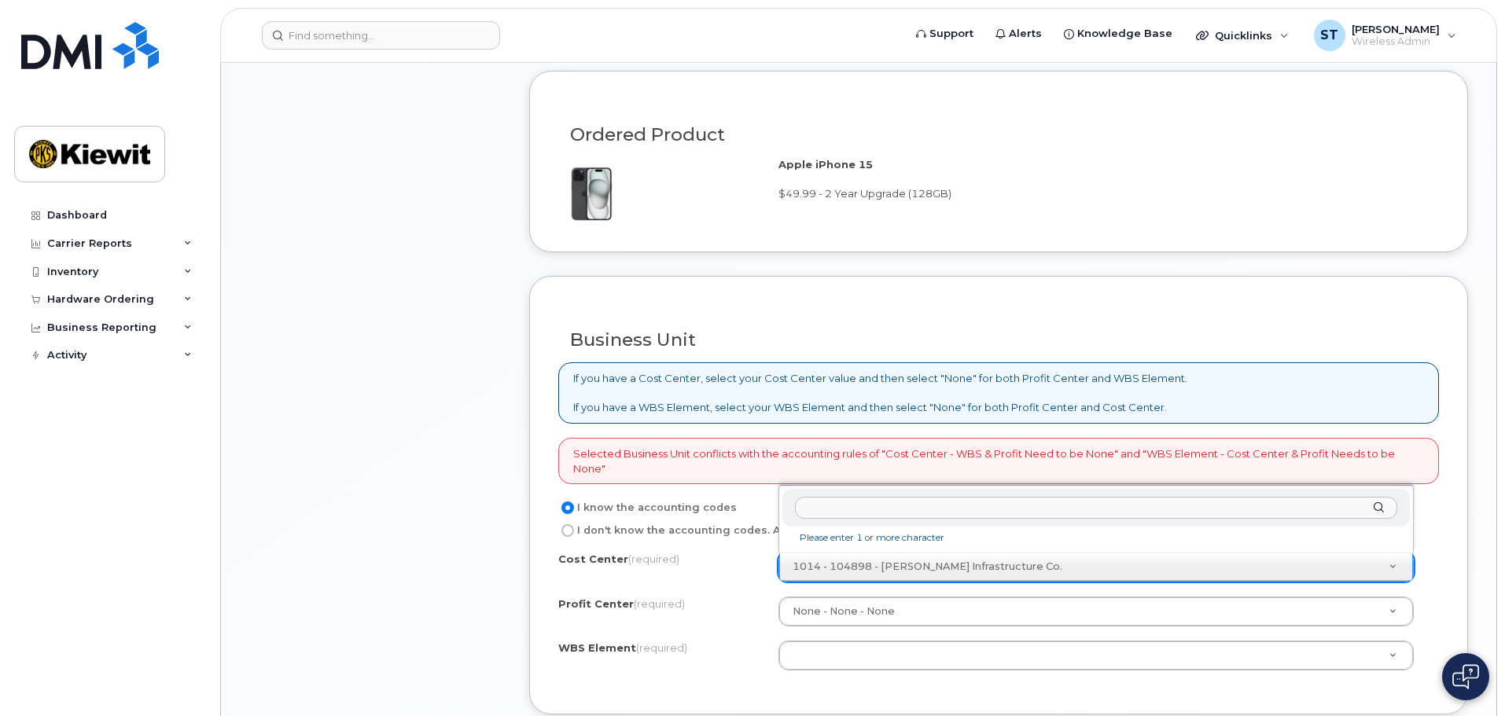
scroll to position [1258, 0]
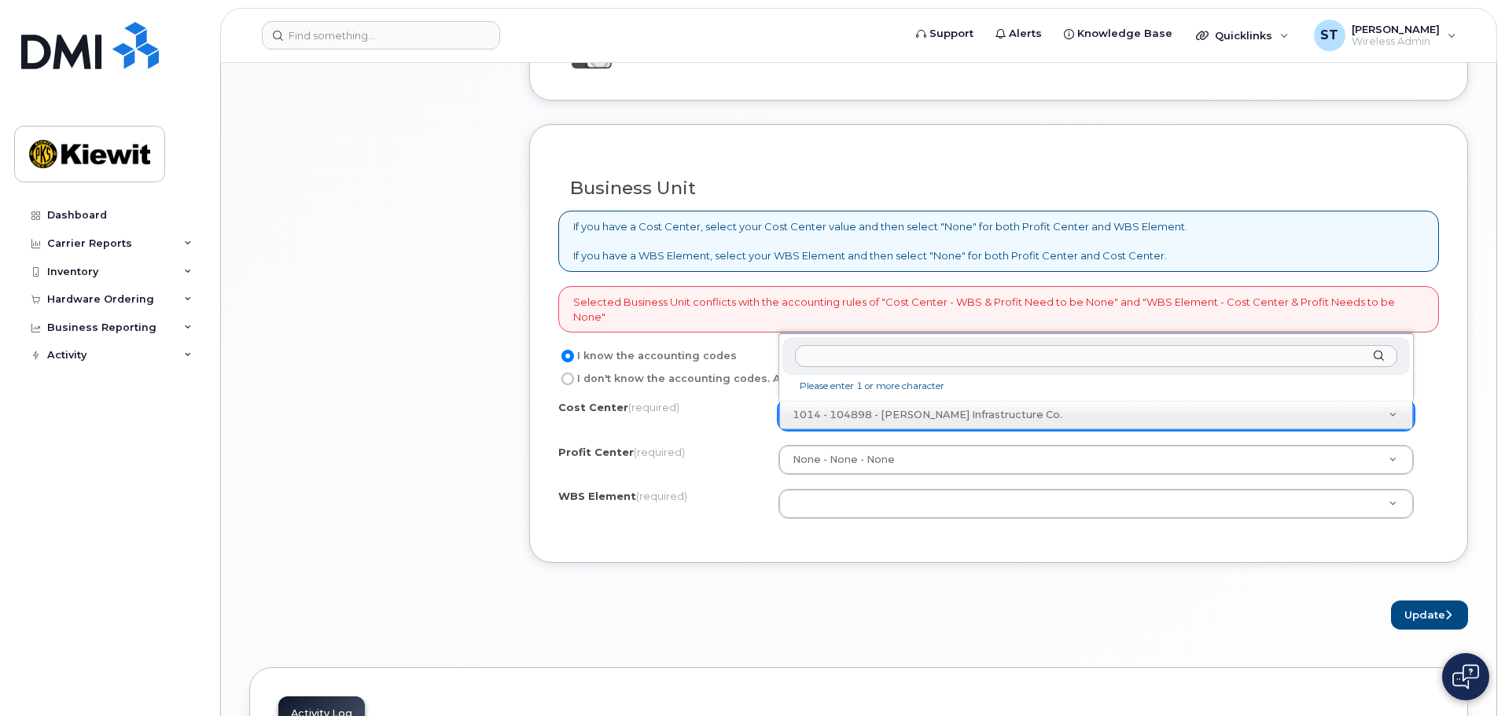
click at [1195, 399] on div "Please enter 1 or more character" at bounding box center [1095, 367] width 635 height 68
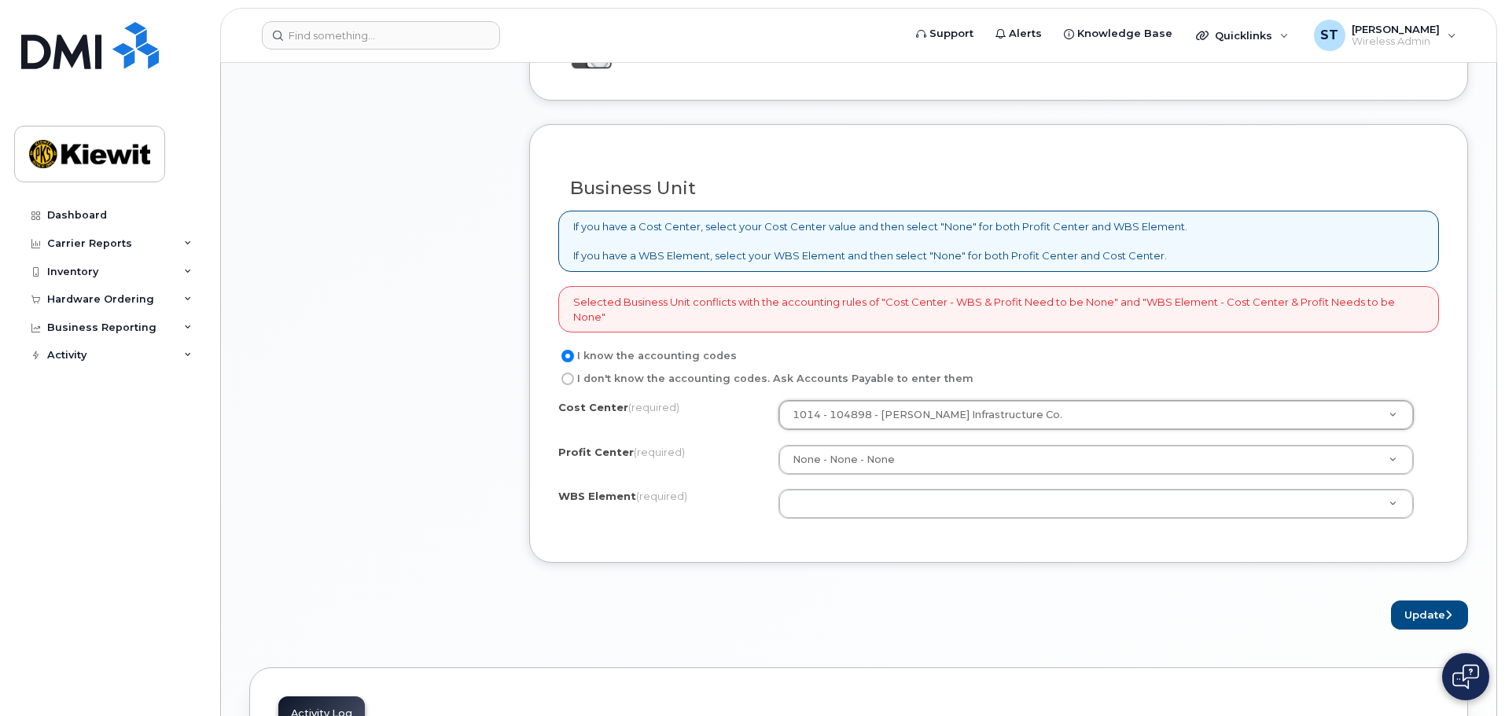
click at [588, 378] on label "I don't know the accounting codes. Ask Accounts Payable to enter them" at bounding box center [765, 378] width 415 height 19
click at [574, 378] on input "I don't know the accounting codes. Ask Accounts Payable to enter them" at bounding box center [567, 379] width 13 height 13
radio input "true"
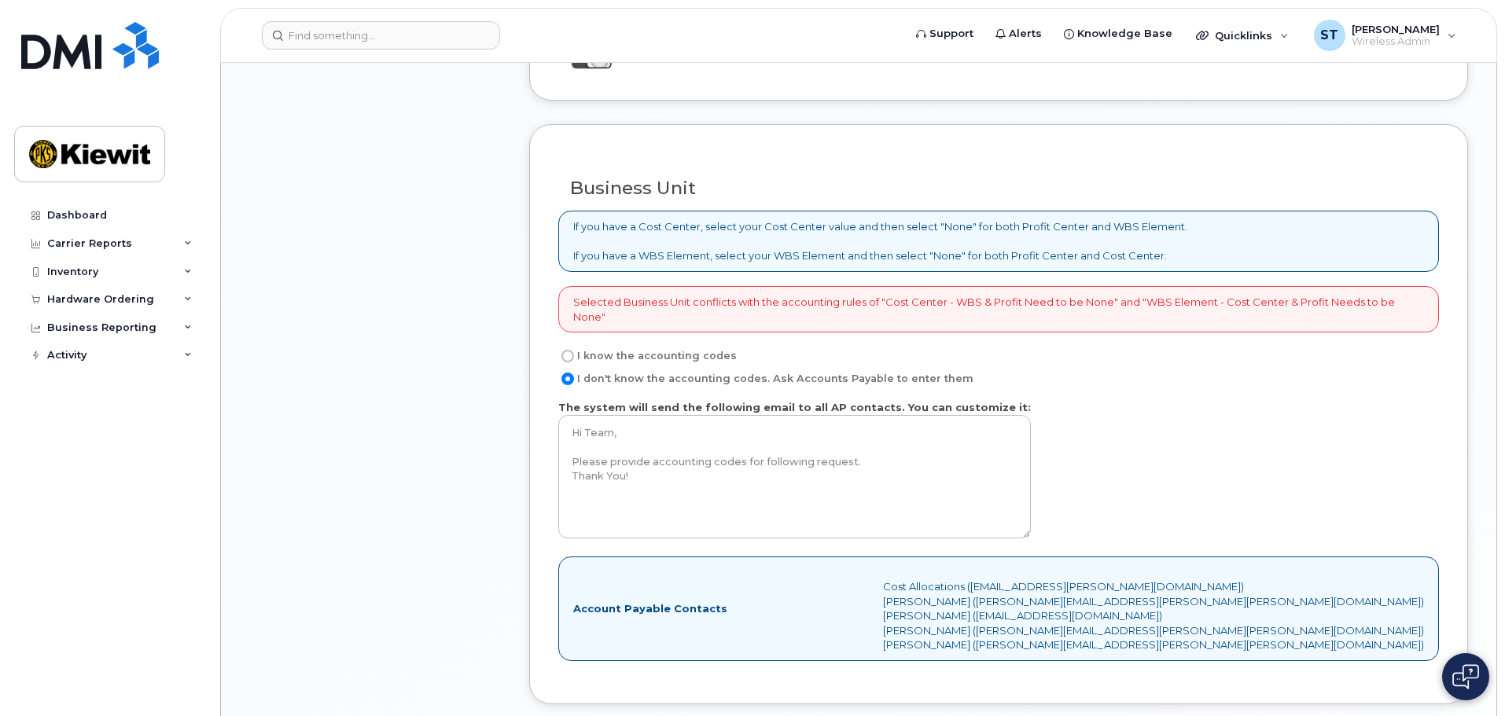
click at [610, 358] on label "I know the accounting codes" at bounding box center [647, 356] width 178 height 19
click at [574, 358] on input "I know the accounting codes" at bounding box center [567, 356] width 13 height 13
radio input "true"
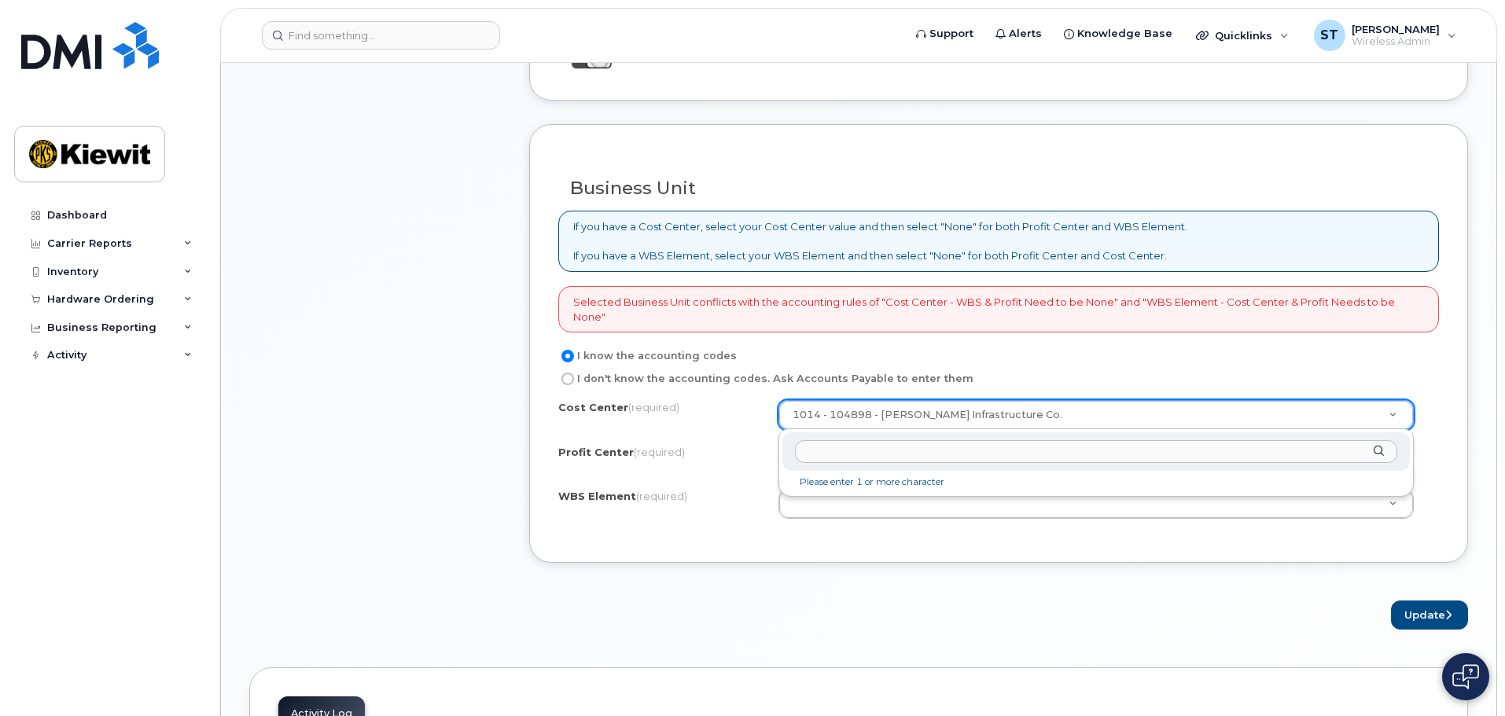
click at [1234, 439] on div at bounding box center [1095, 451] width 627 height 39
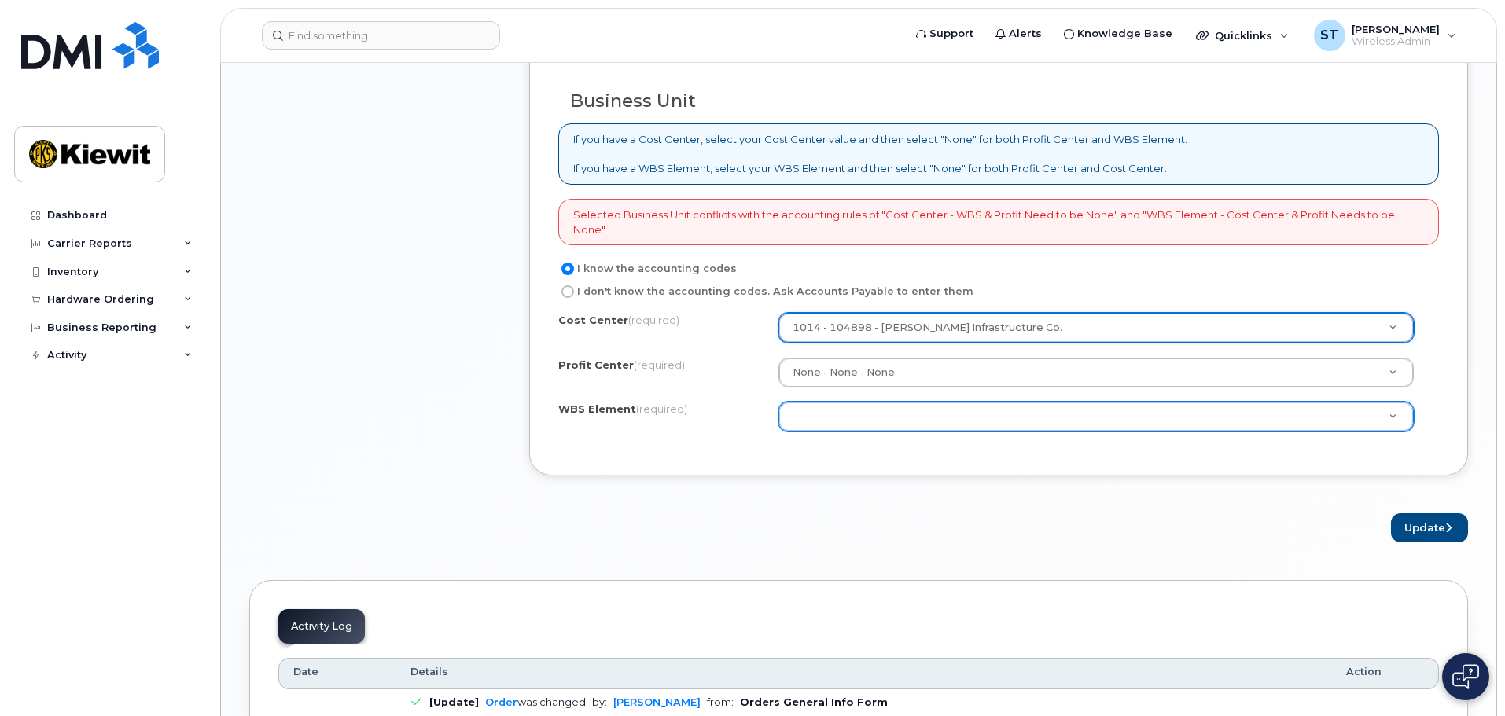
scroll to position [1415, 0]
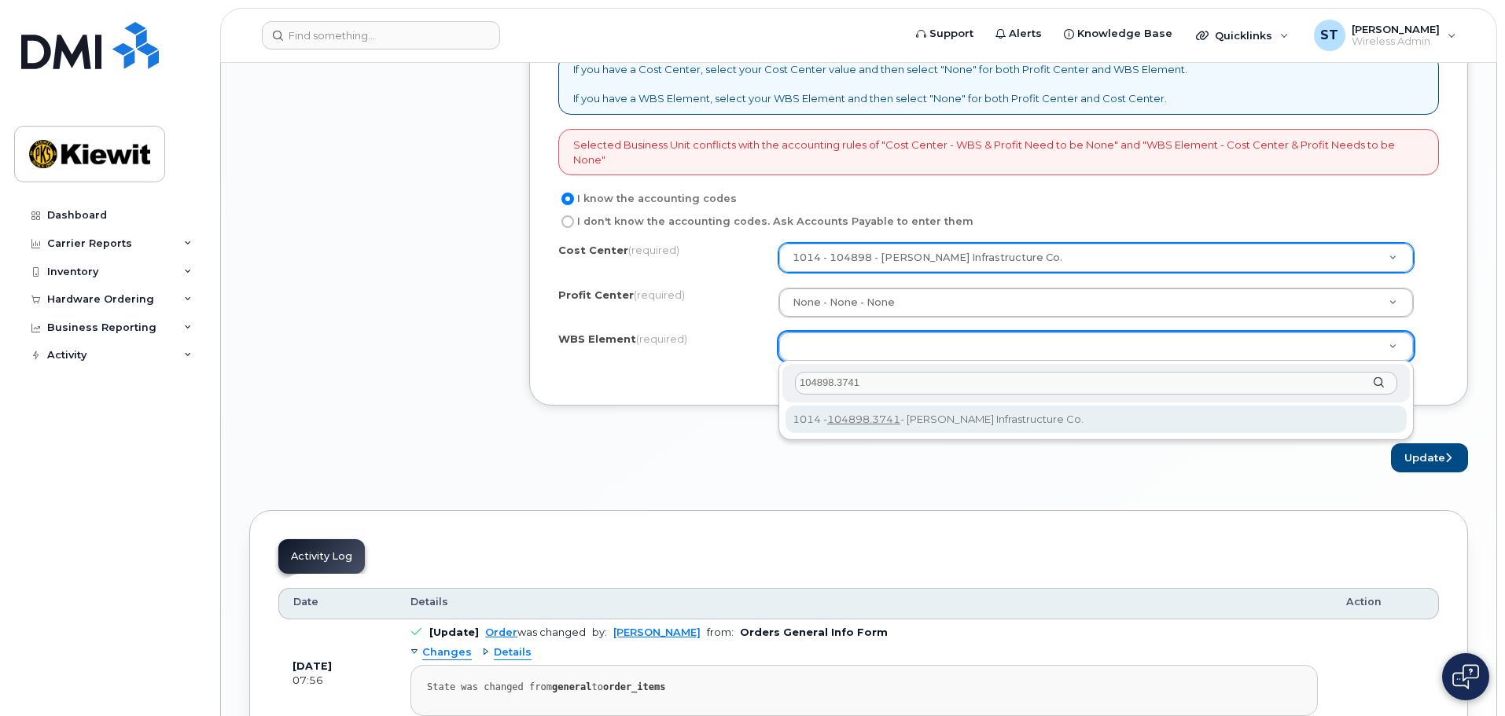
type input "104898.3741"
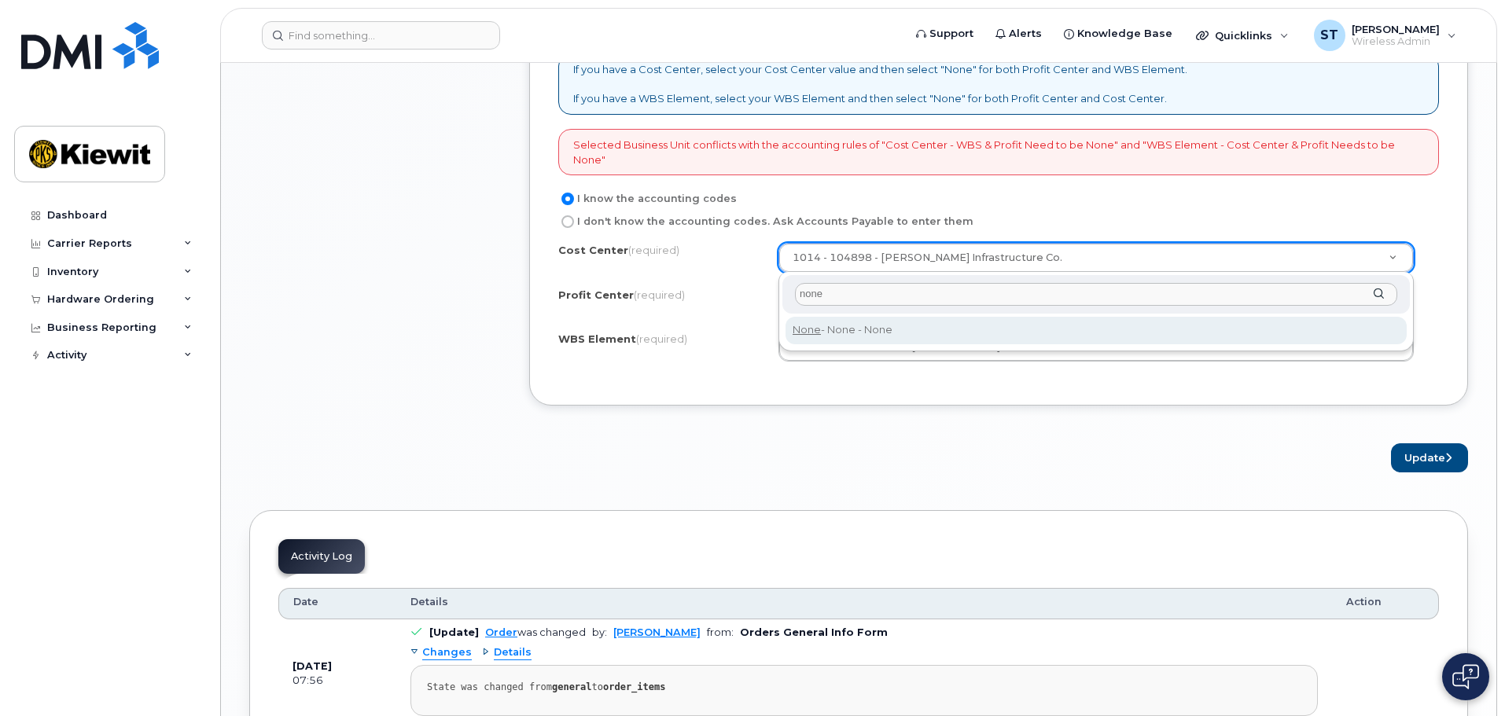
type input "none"
type input "None"
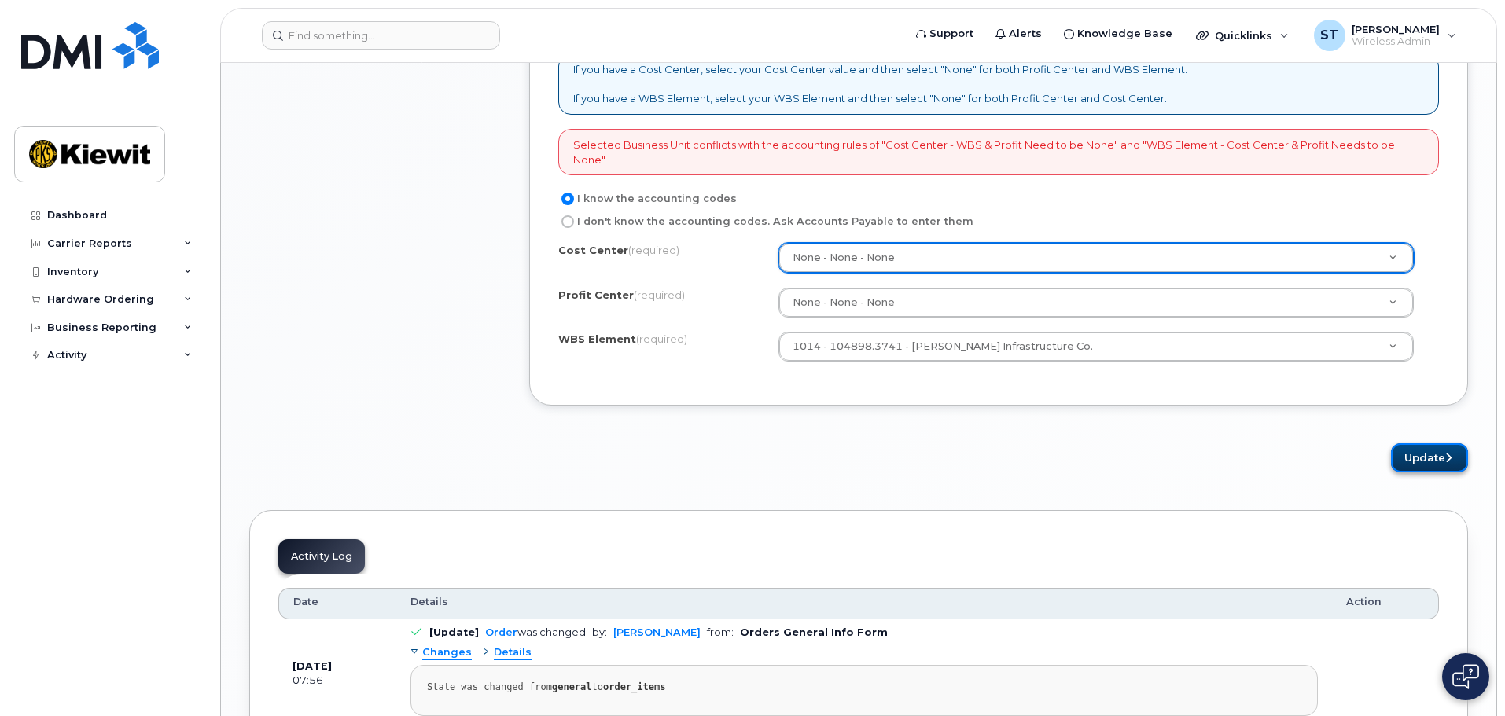
click at [1402, 453] on button "Update" at bounding box center [1429, 457] width 77 height 29
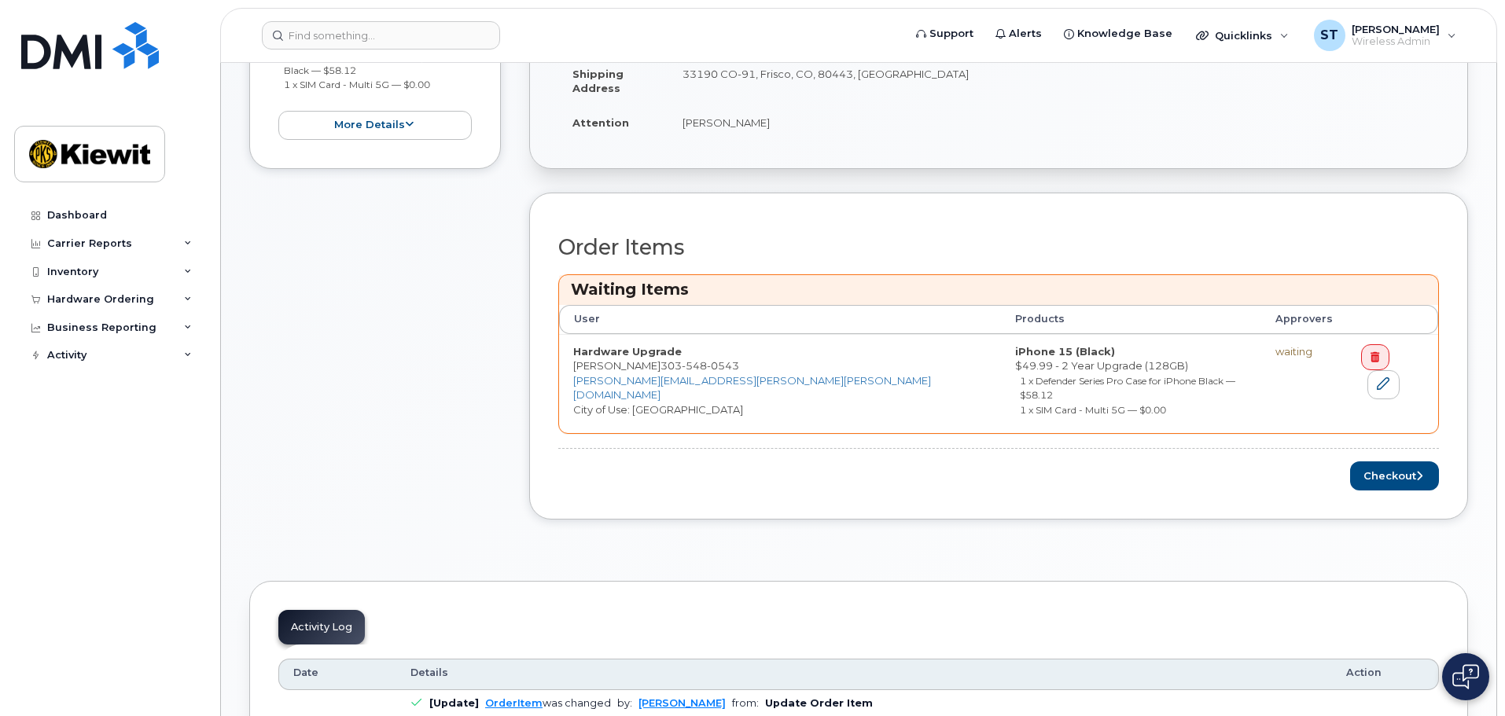
scroll to position [497, 0]
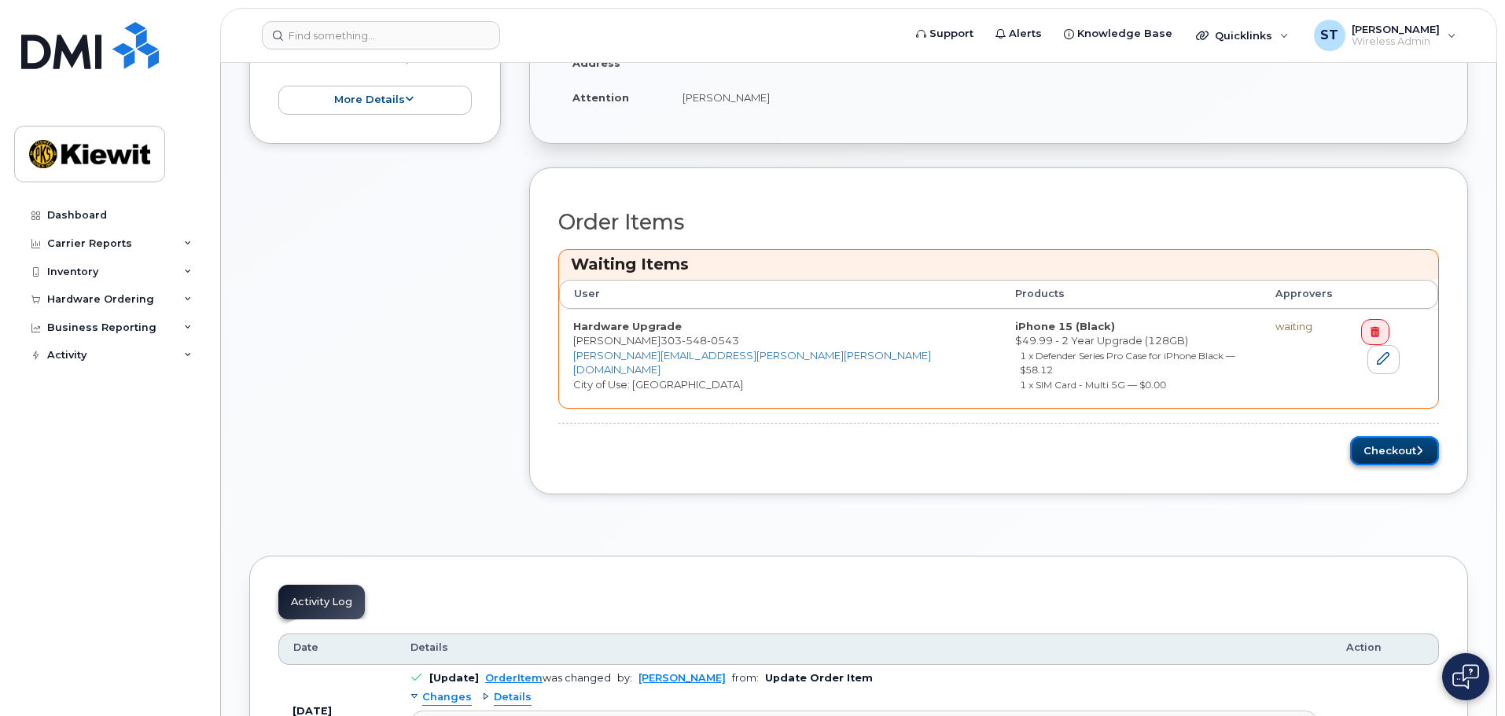
click at [1370, 436] on button "Checkout" at bounding box center [1394, 450] width 89 height 29
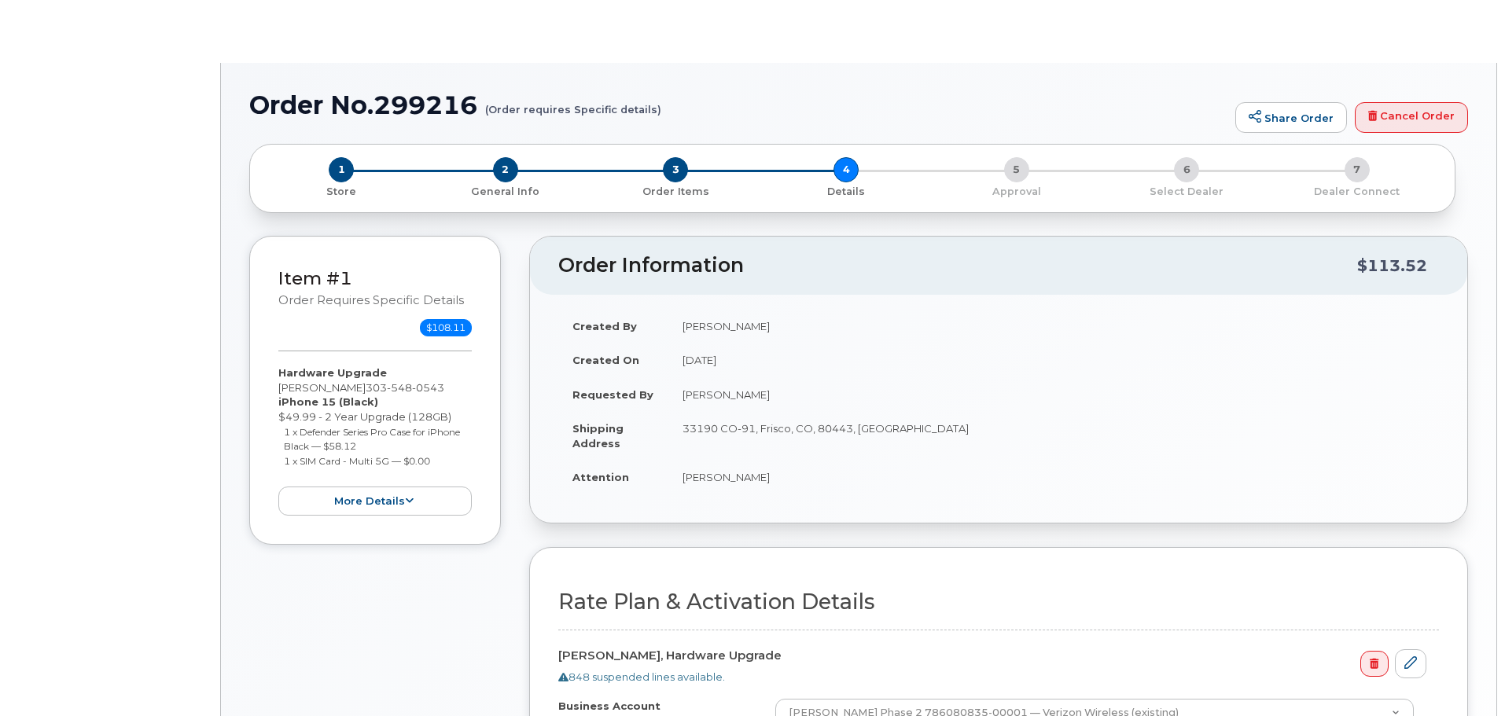
select select "Business Unlimited Smartphone"
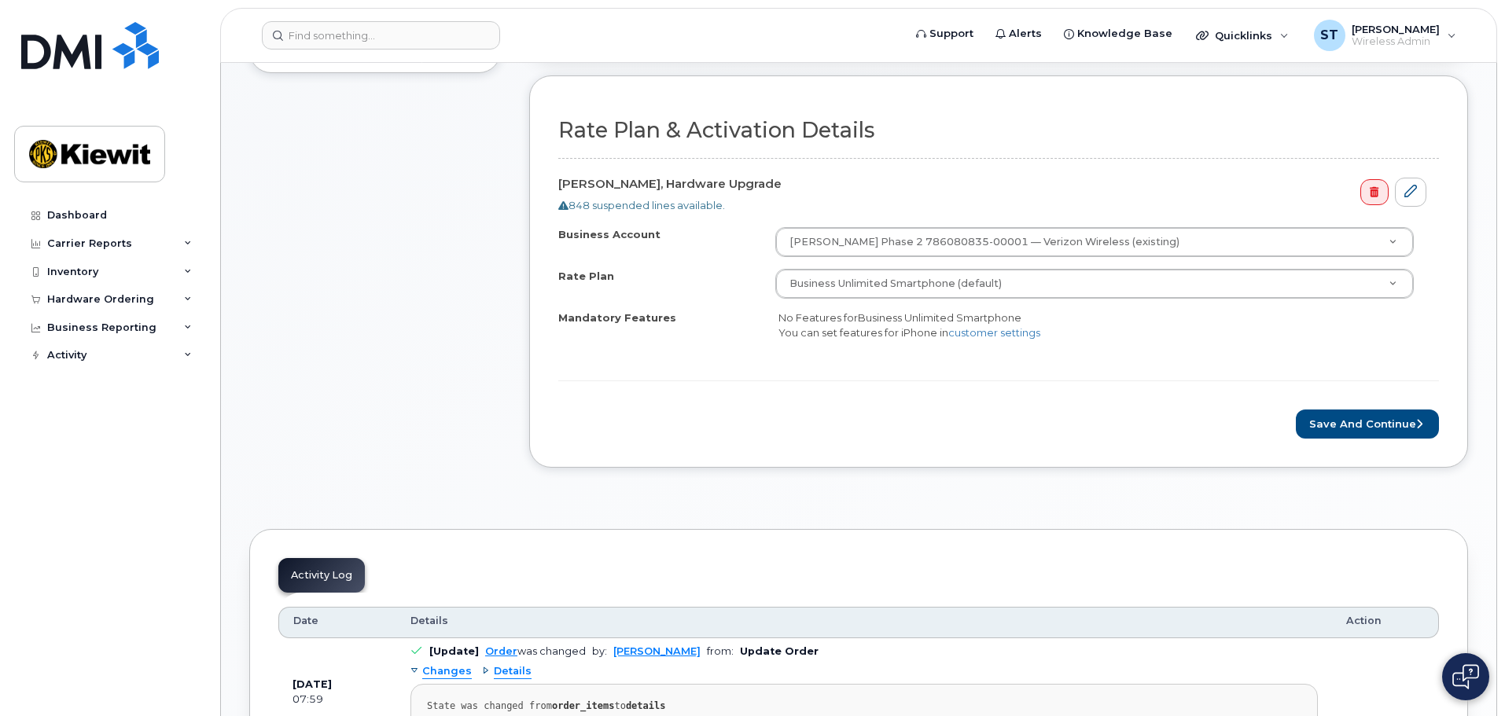
scroll to position [786, 0]
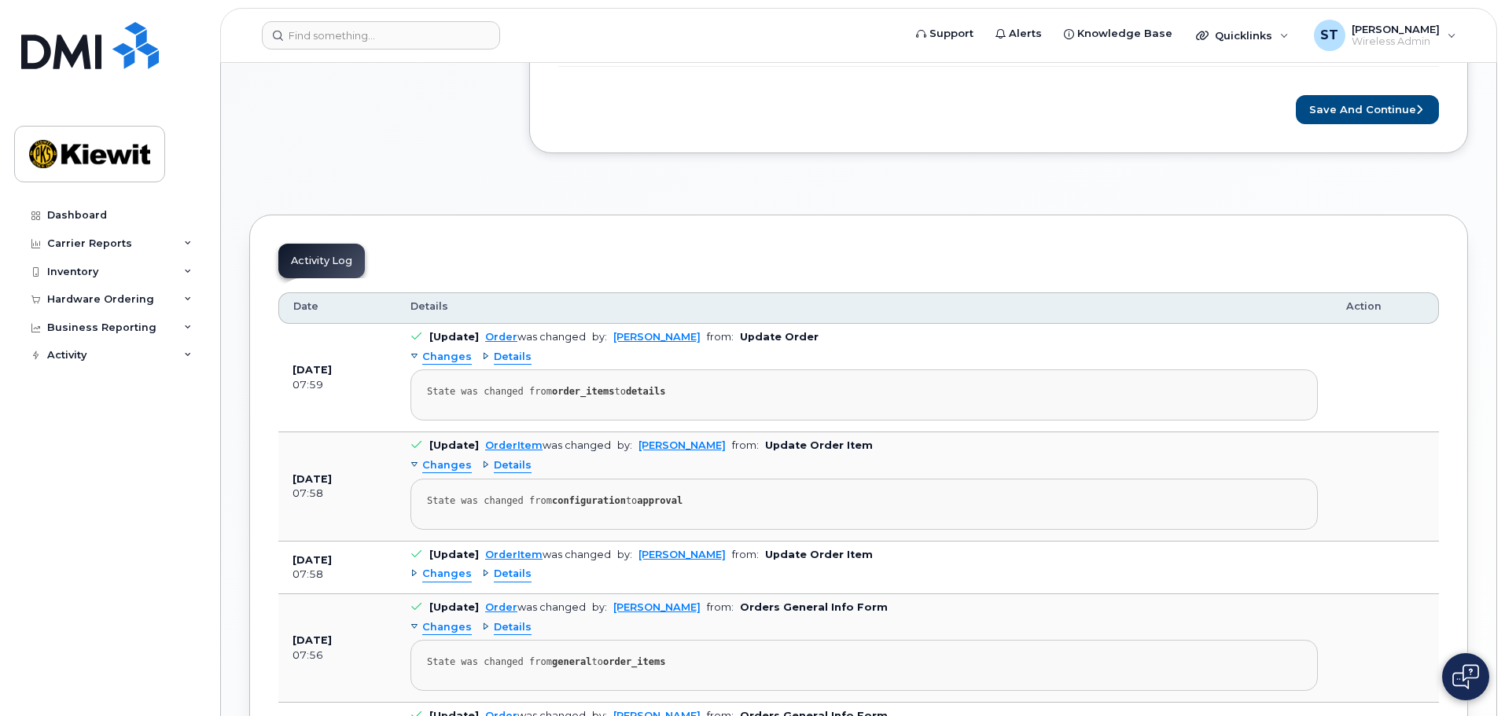
click at [1370, 112] on button "Save and Continue" at bounding box center [1367, 109] width 143 height 29
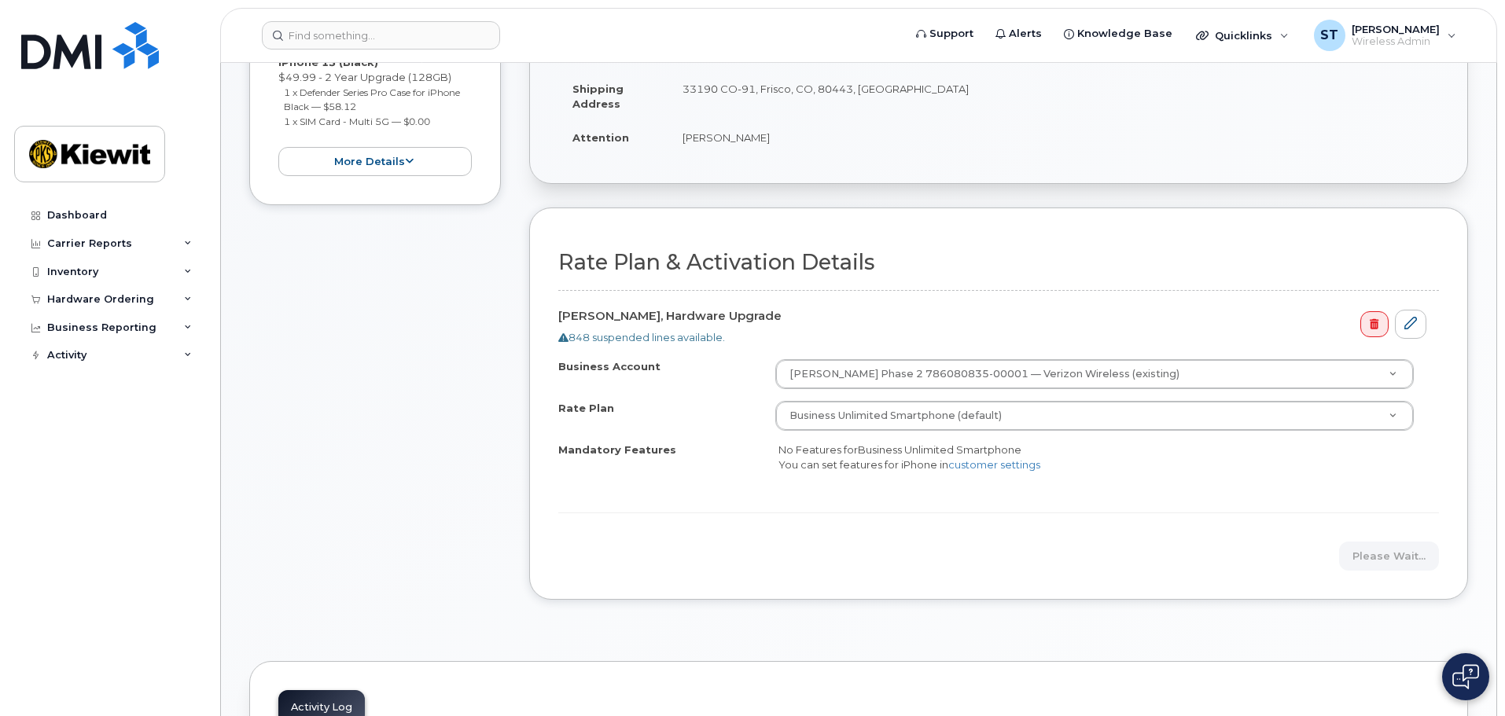
scroll to position [393, 0]
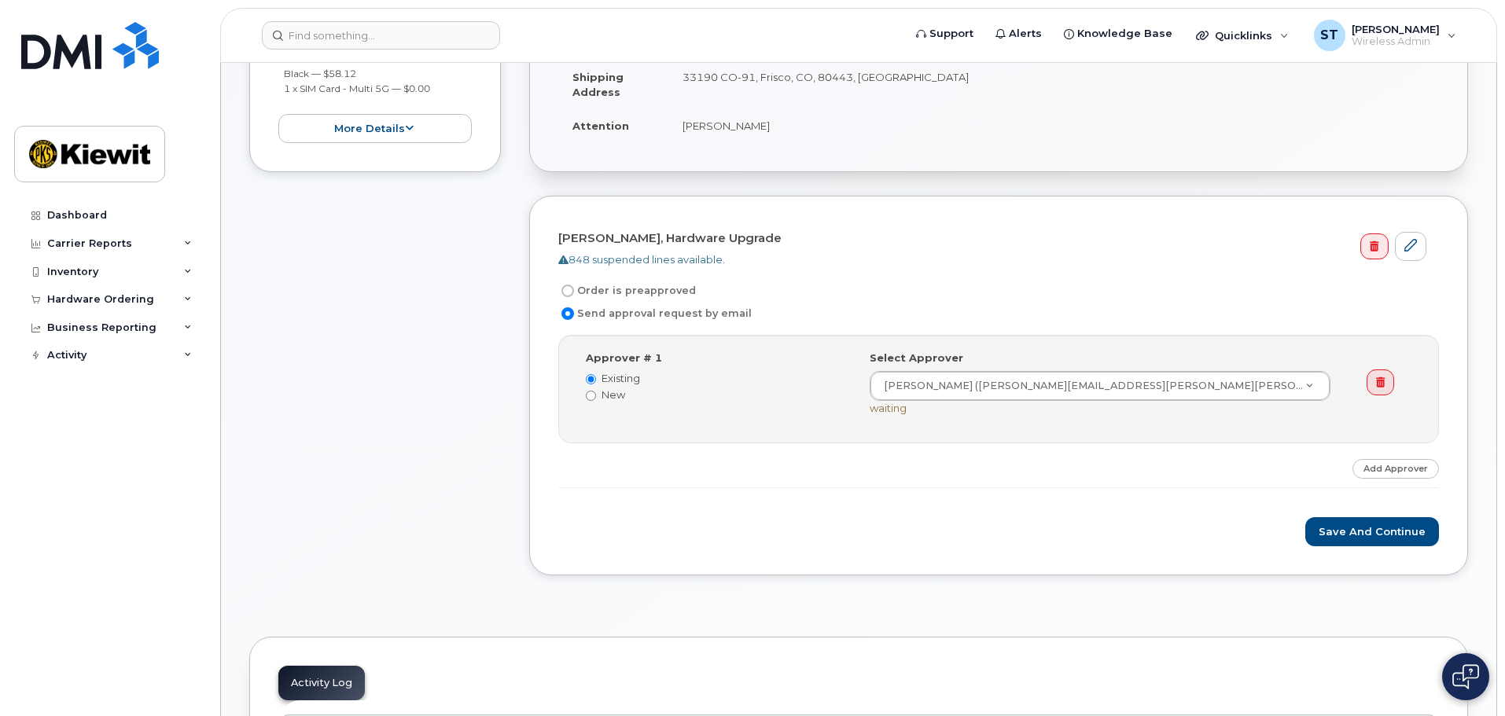
scroll to position [314, 0]
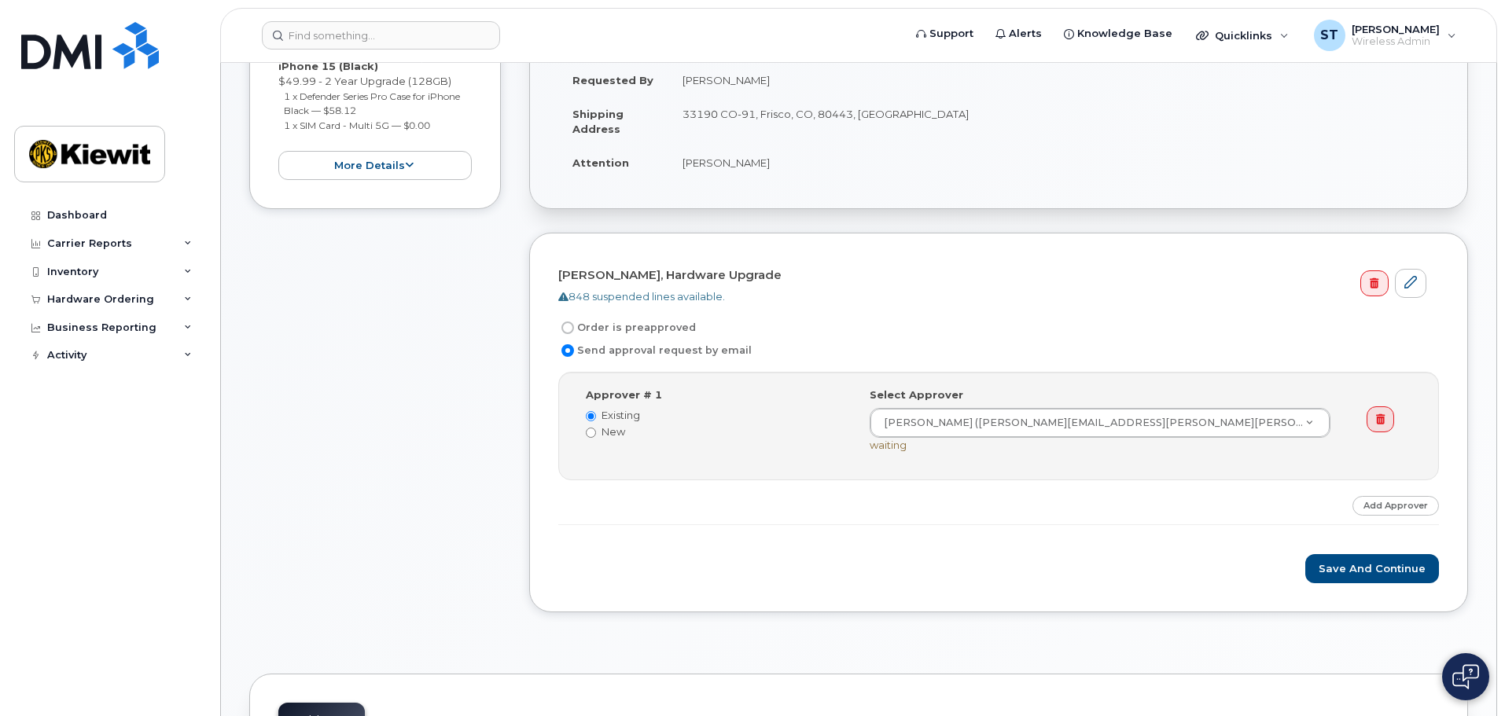
click at [647, 326] on label "Order is preapproved" at bounding box center [627, 327] width 138 height 19
click at [574, 326] on input "Order is preapproved" at bounding box center [567, 328] width 13 height 13
radio input "true"
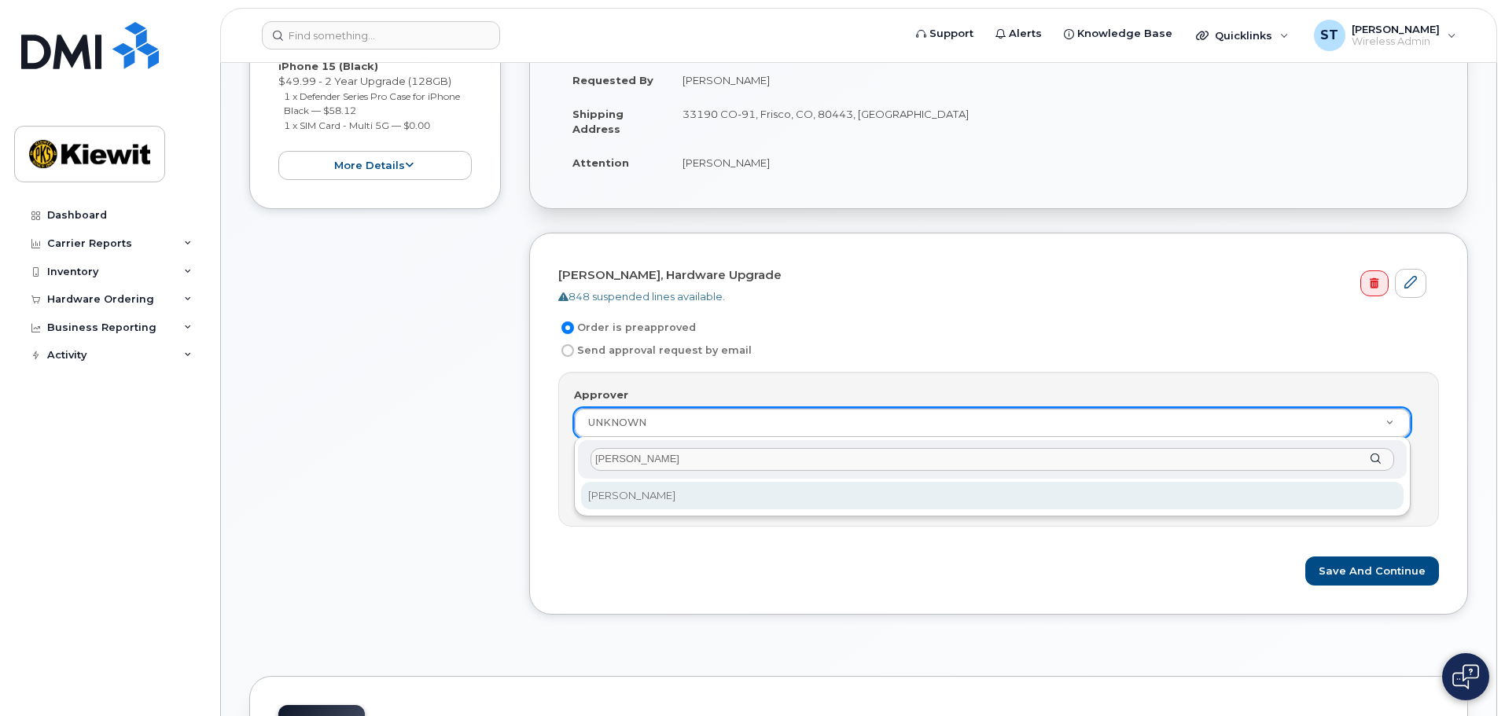
type input "[PERSON_NAME]"
select select "2159169"
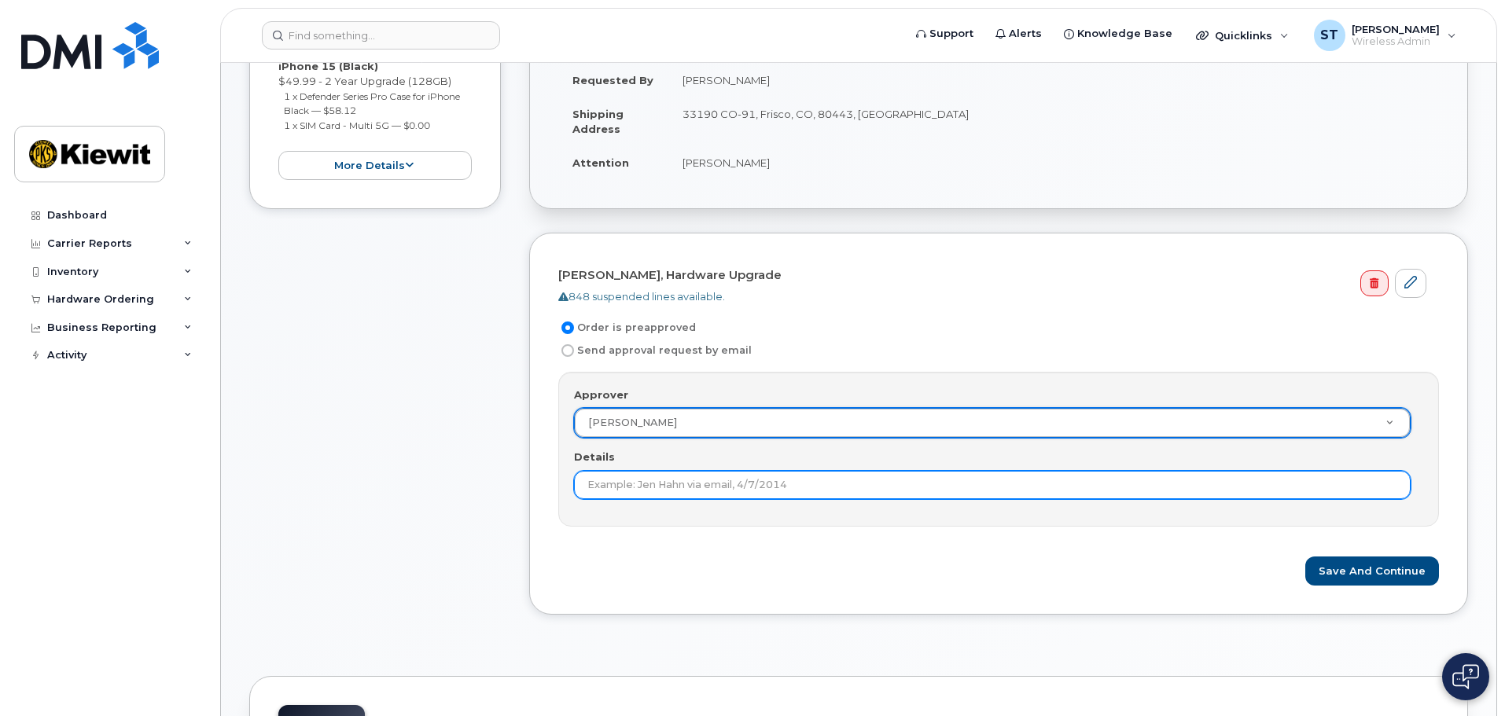
click at [901, 488] on input "Details" at bounding box center [992, 485] width 836 height 28
type input "[PERSON_NAME] verbal 20280826"
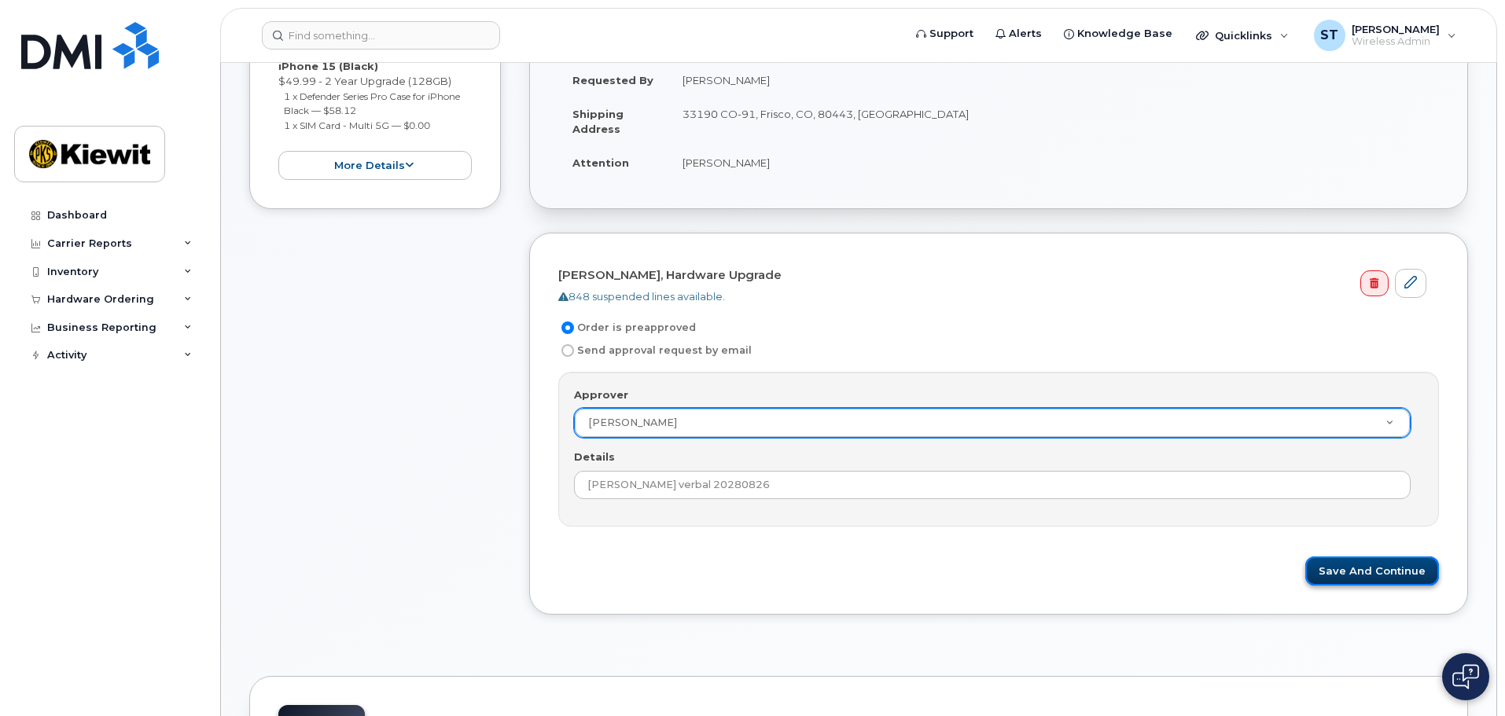
click at [1336, 575] on button "Save and Continue" at bounding box center [1372, 571] width 134 height 29
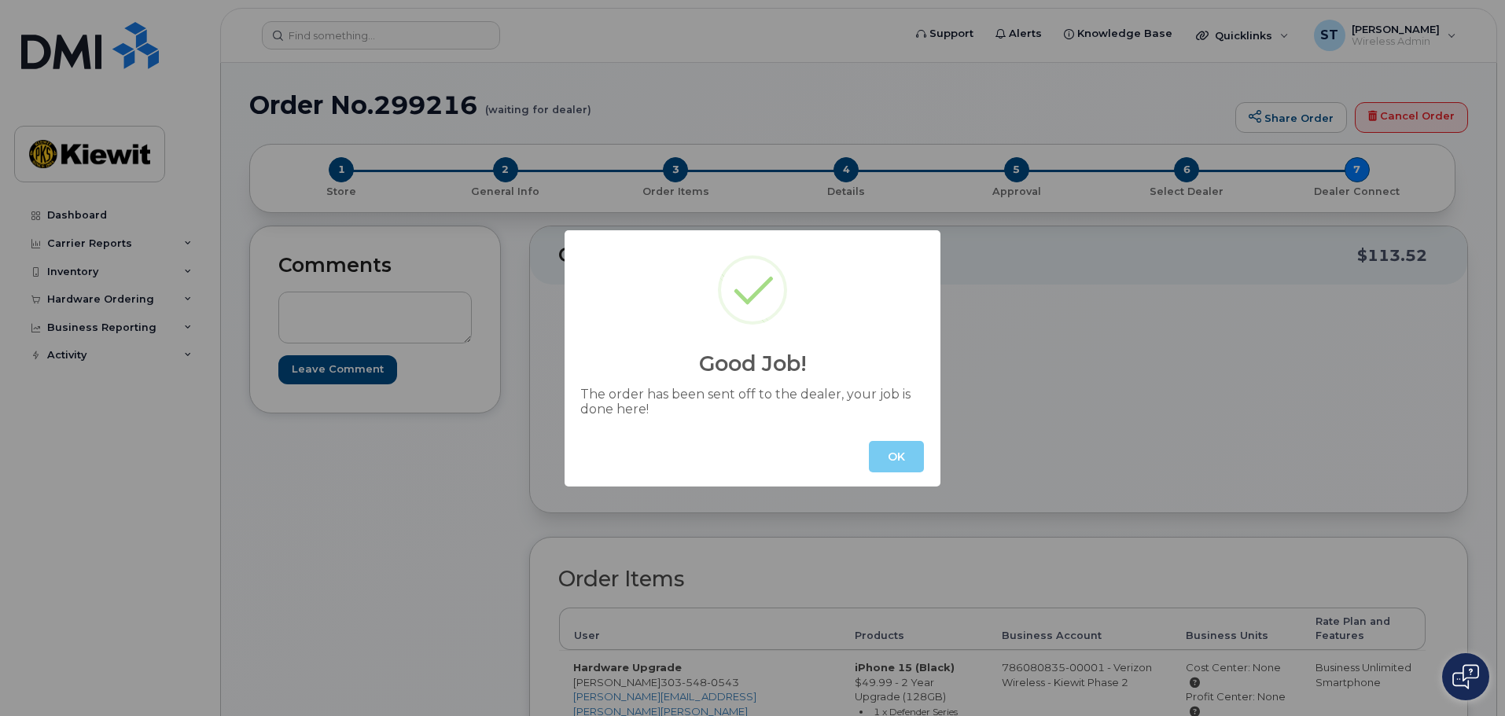
click at [891, 463] on button "OK" at bounding box center [896, 456] width 55 height 31
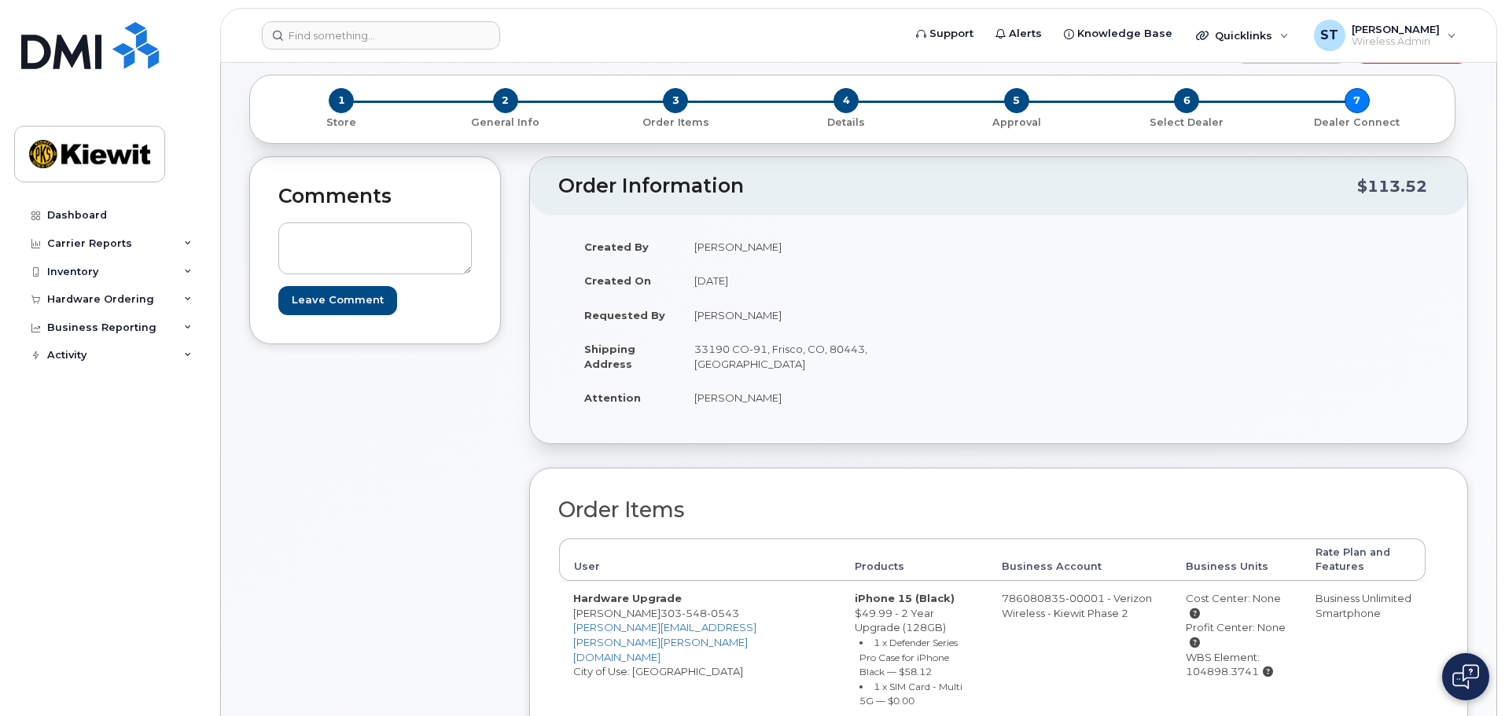
scroll to position [314, 0]
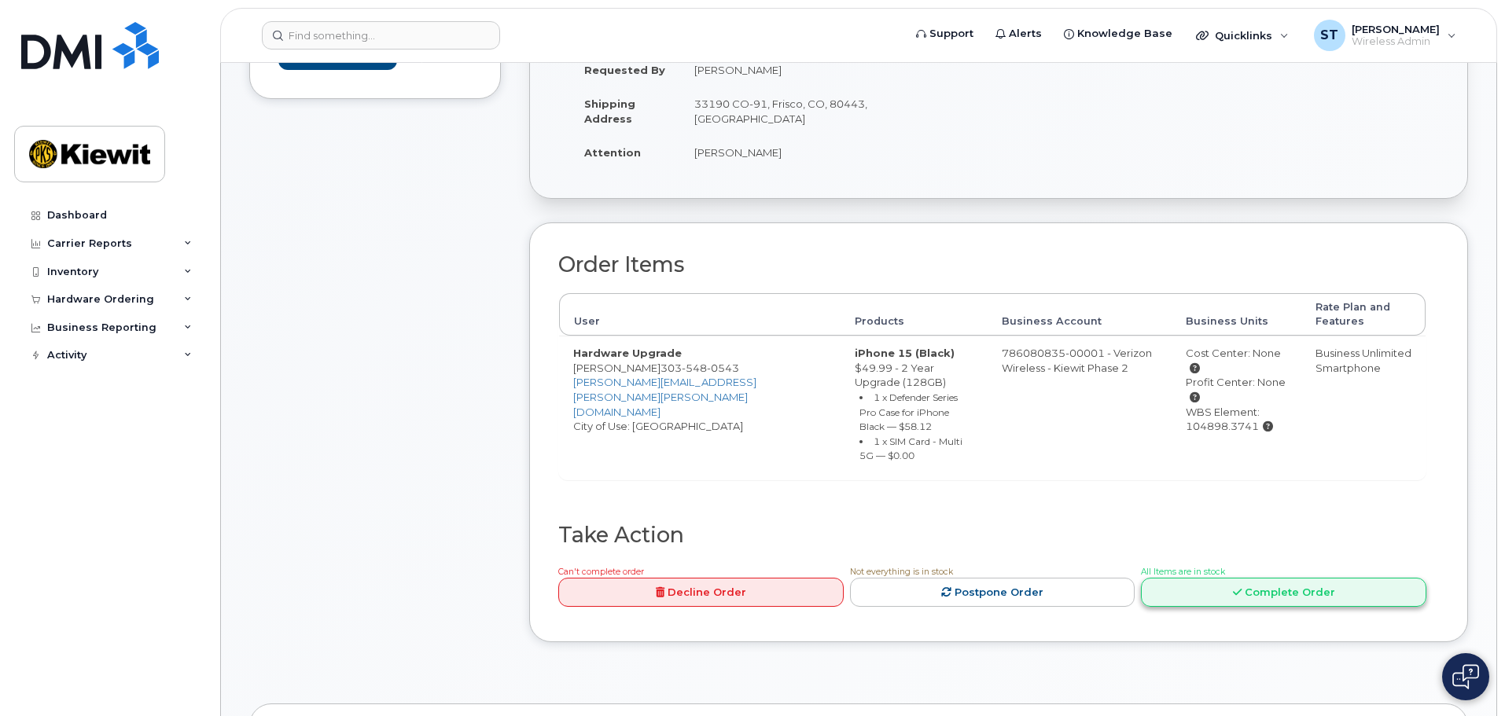
click at [1296, 596] on link "Complete Order" at bounding box center [1283, 592] width 285 height 29
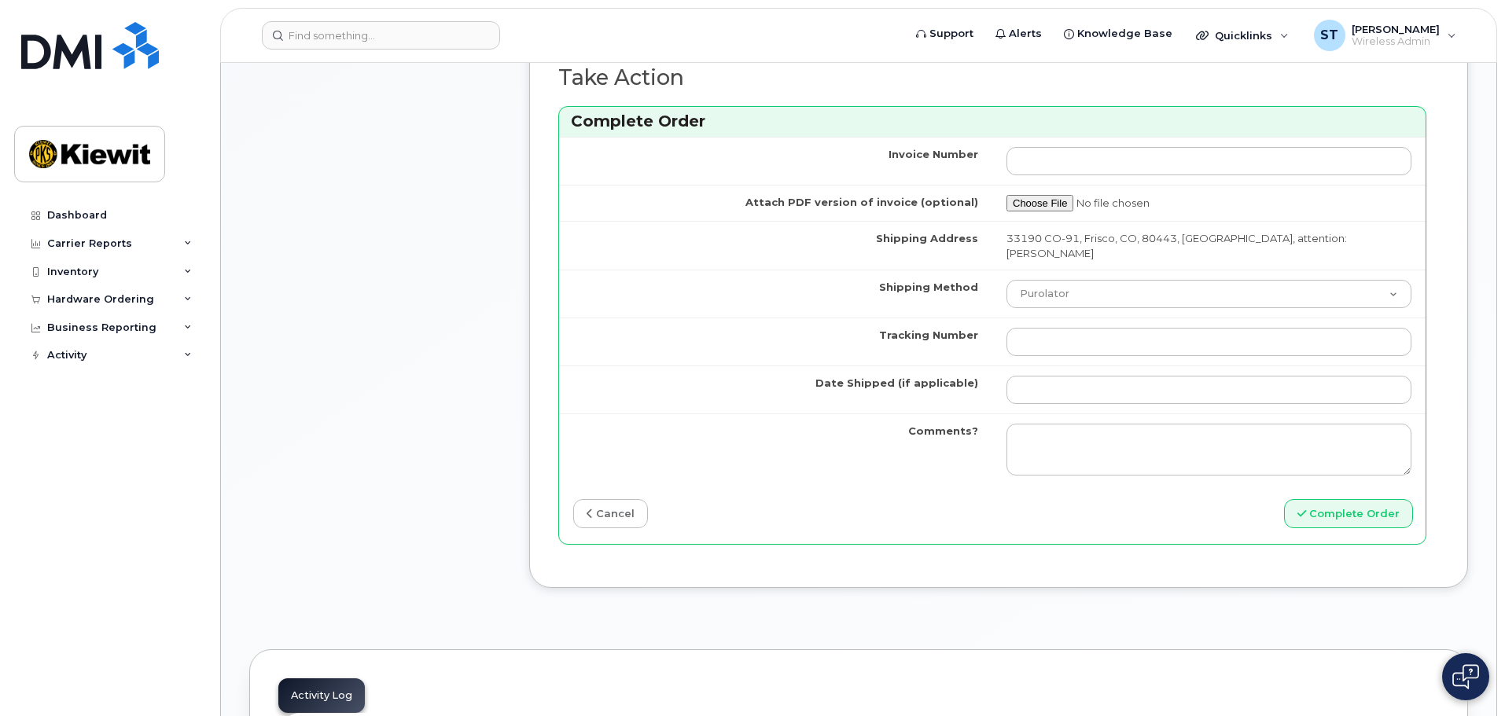
scroll to position [1336, 0]
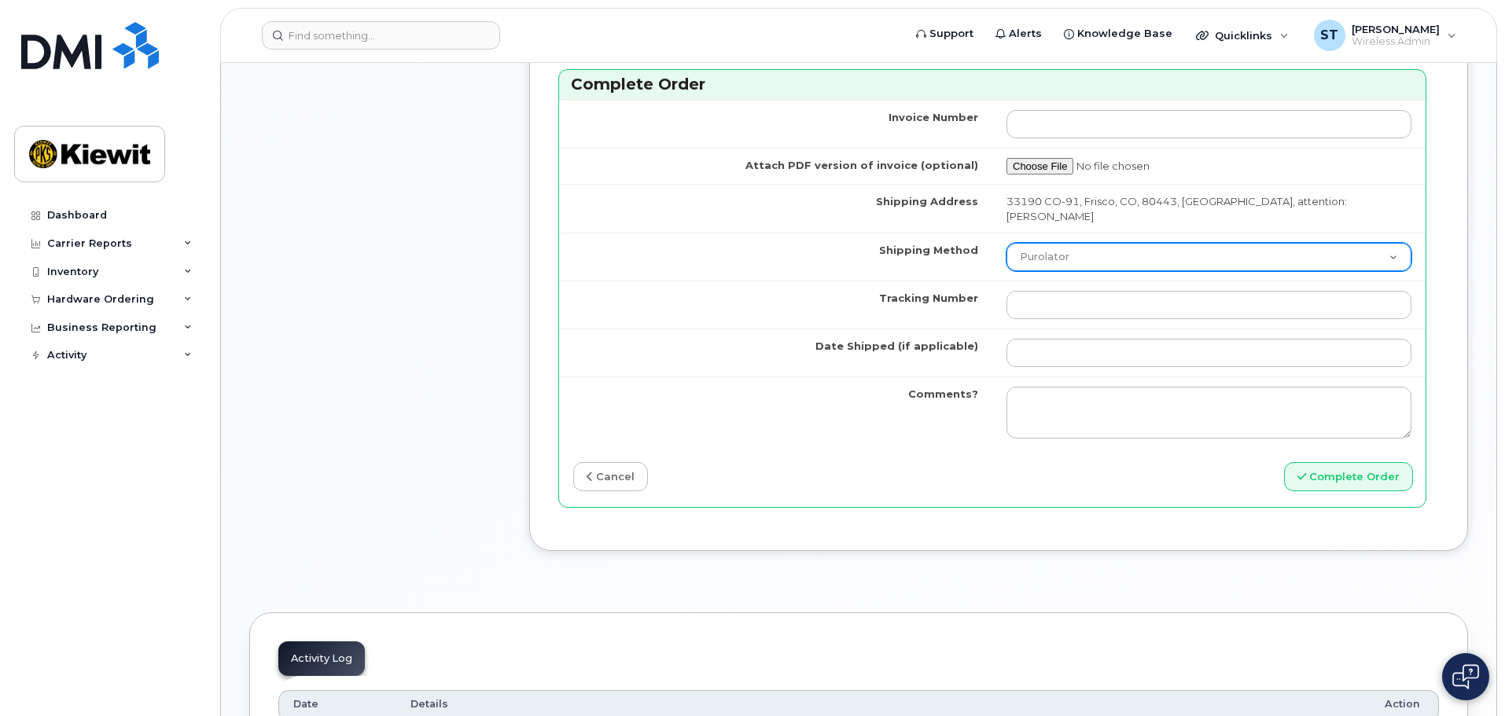
click at [1173, 243] on select "Purolator UPS FedEx Canada Post Courier Other Drop Off Pick Up" at bounding box center [1208, 257] width 405 height 28
click at [879, 233] on td "Shipping Method" at bounding box center [775, 257] width 433 height 48
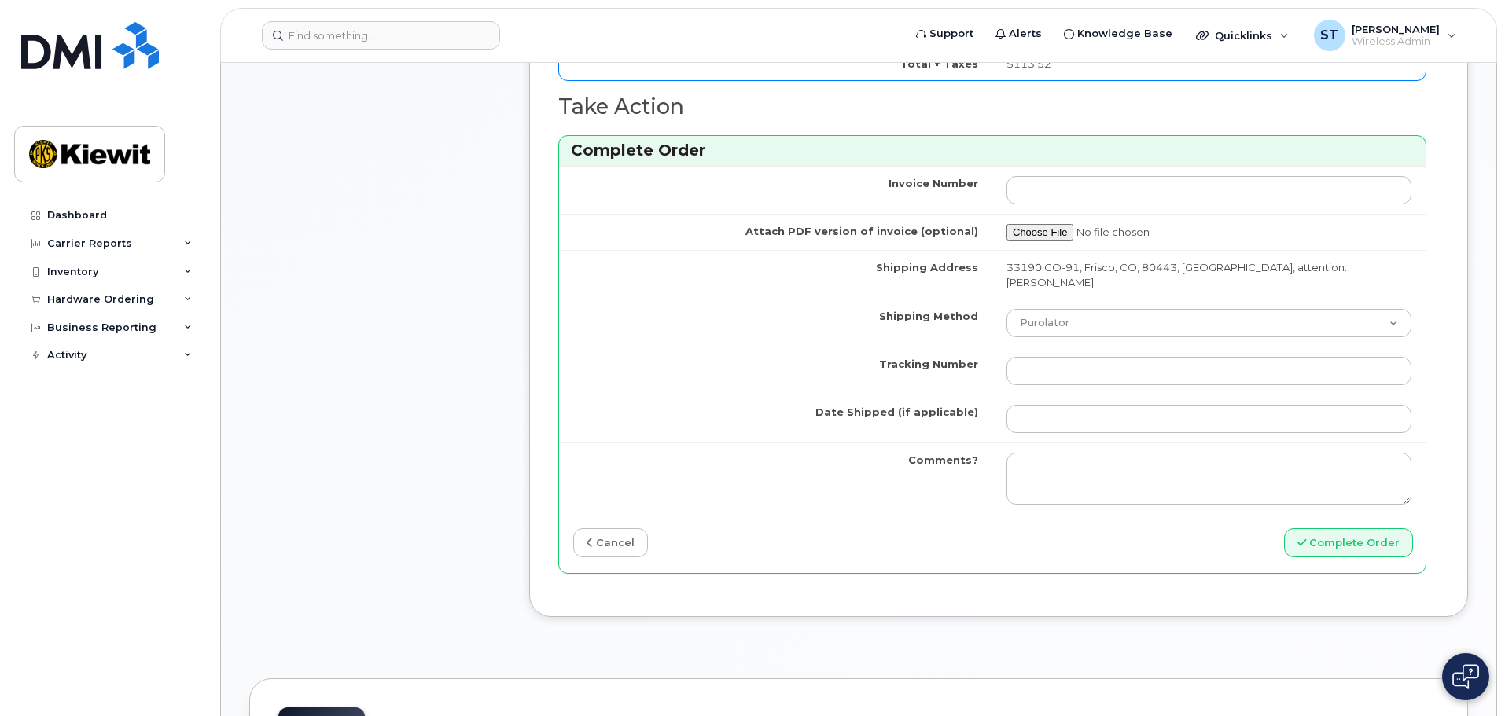
scroll to position [1179, 0]
